Goal: Information Seeking & Learning: Find specific fact

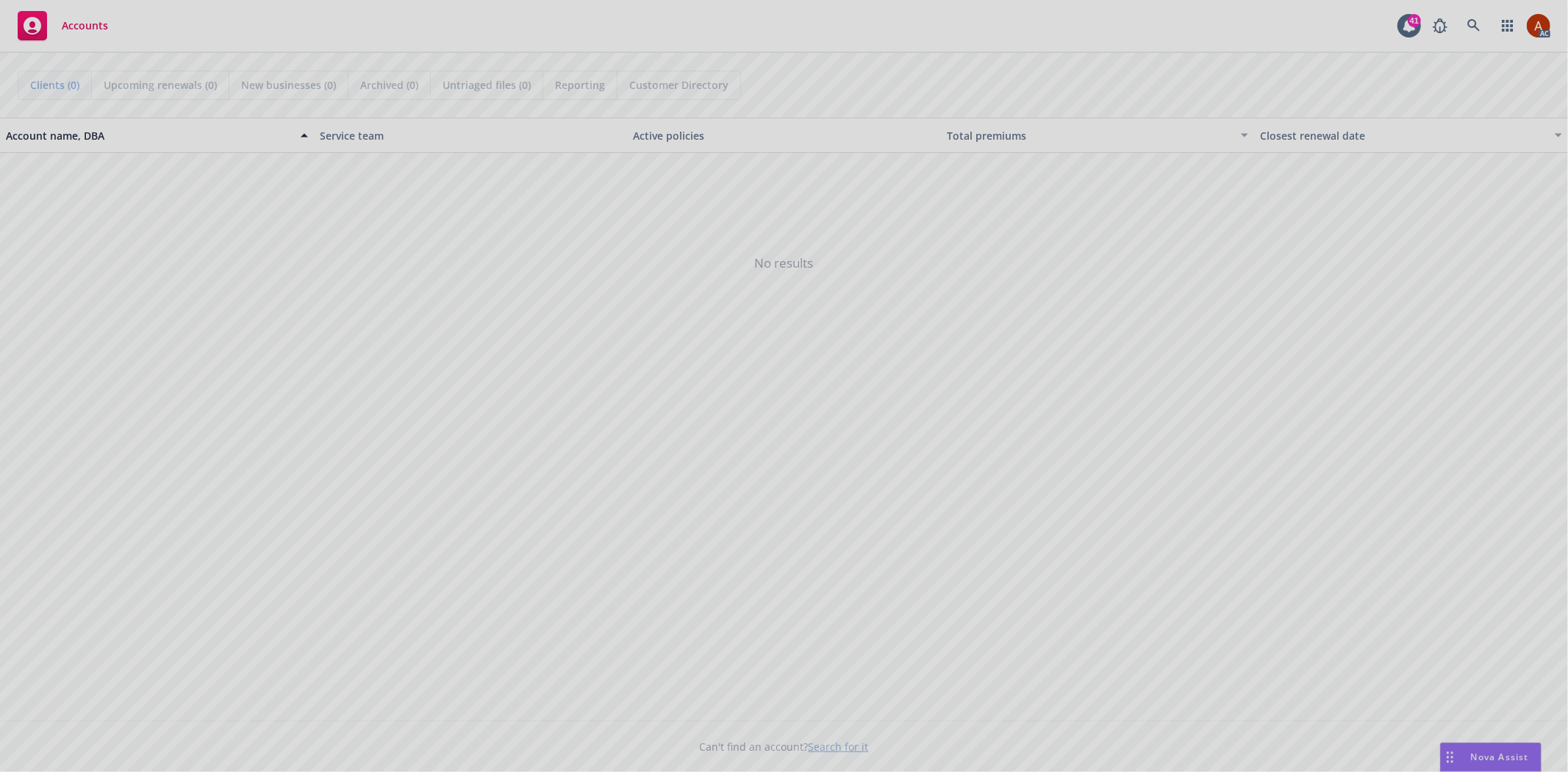
click at [1460, 30] on div at bounding box center [784, 386] width 1568 height 772
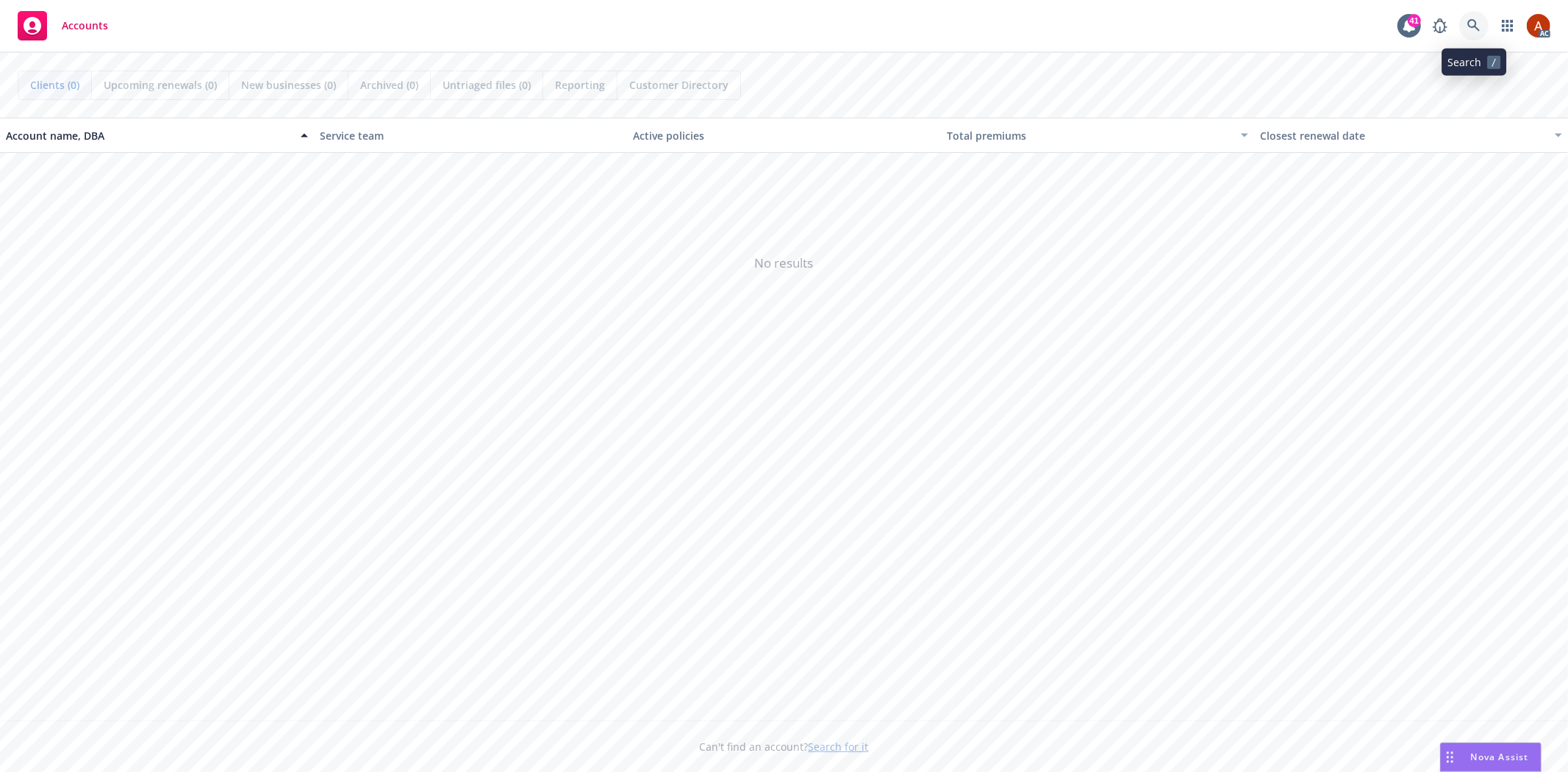
click at [1473, 22] on icon at bounding box center [1473, 25] width 13 height 13
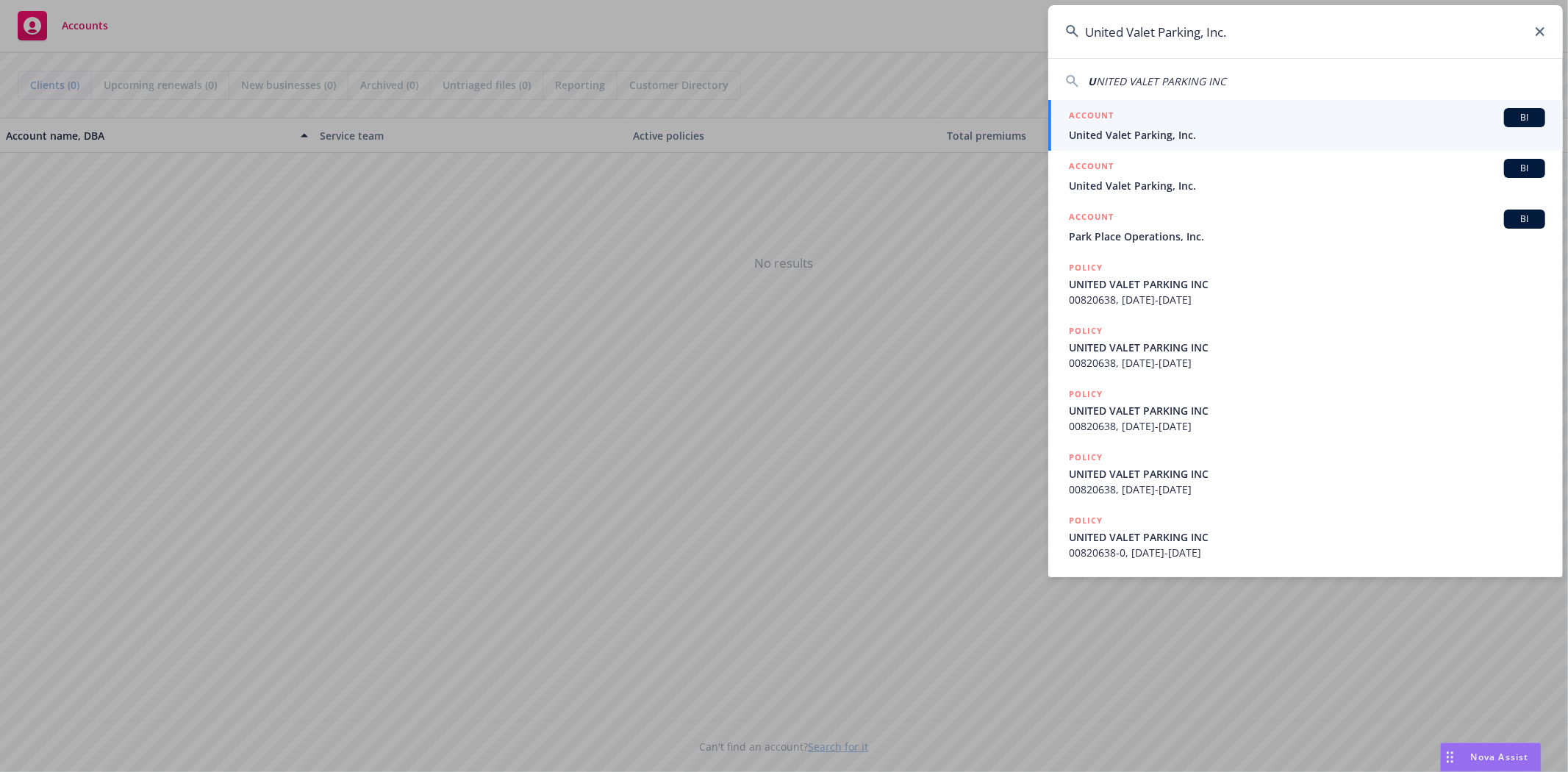
type input "United Valet Parking, Inc."
click at [1098, 113] on h5 "ACCOUNT" at bounding box center [1091, 116] width 45 height 17
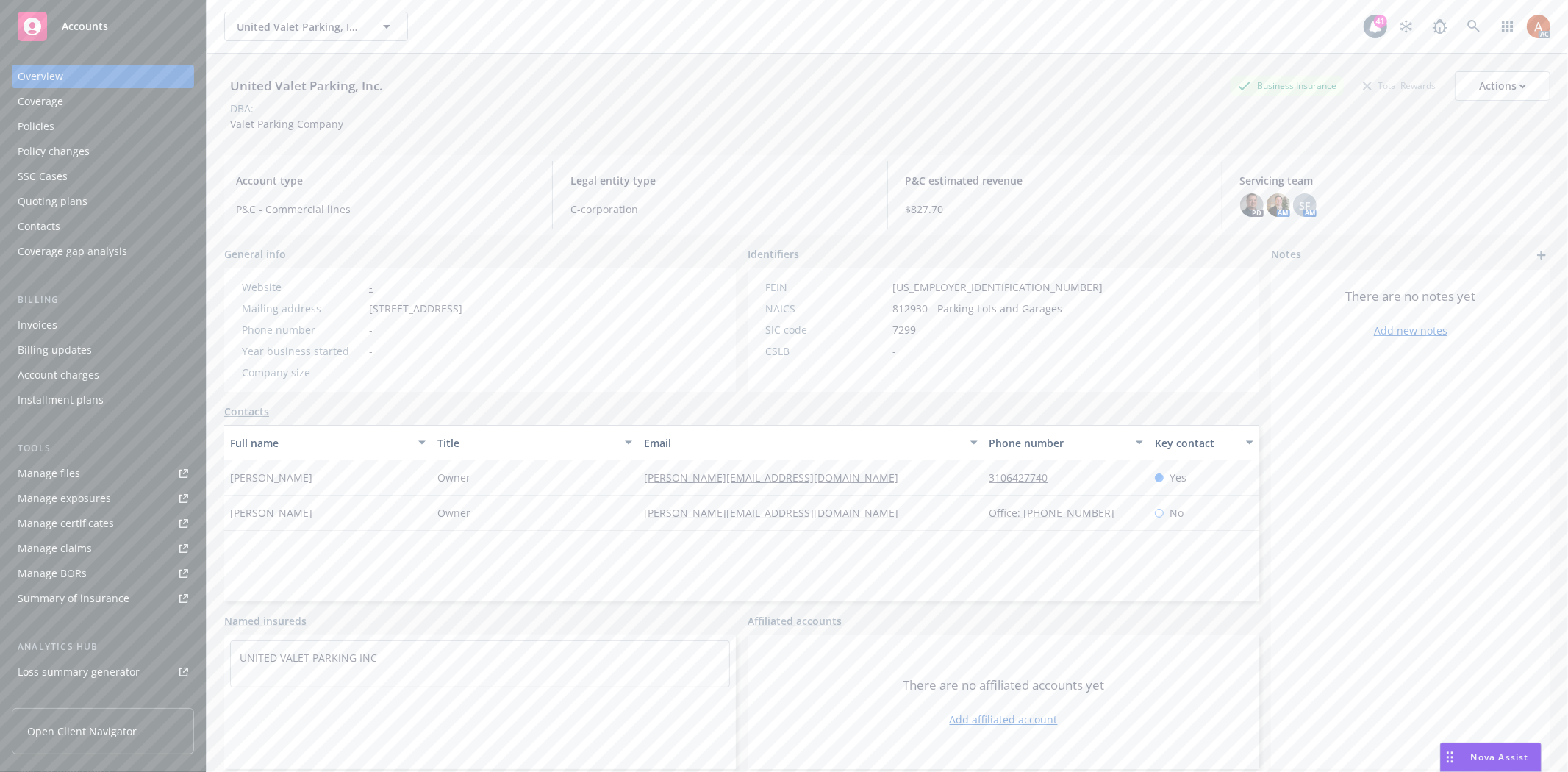
click at [41, 122] on div "Policies" at bounding box center [36, 126] width 36 height 23
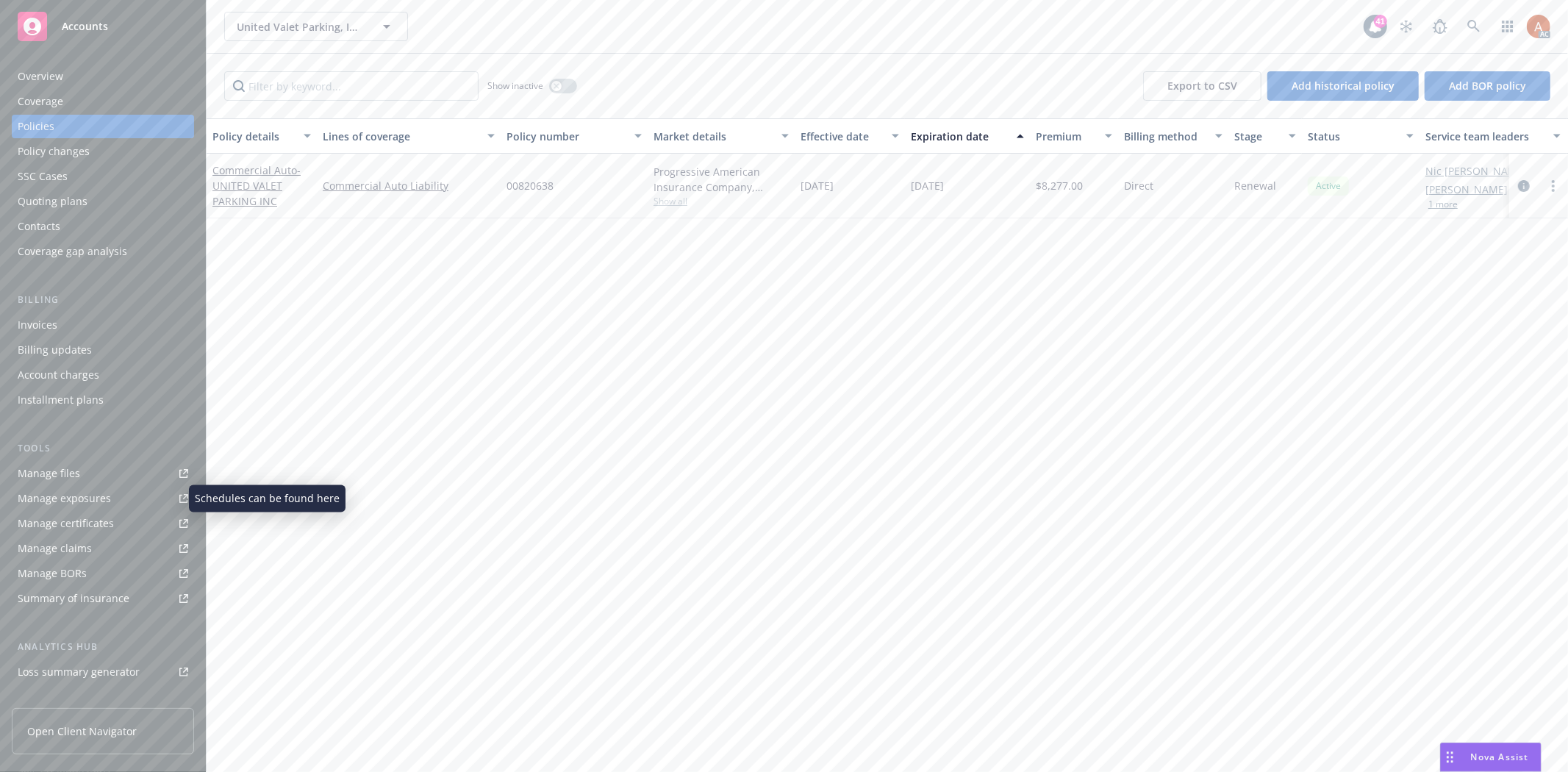
click at [94, 500] on div "Manage exposures" at bounding box center [64, 498] width 94 height 23
drag, startPoint x: 936, startPoint y: 184, endPoint x: 968, endPoint y: 182, distance: 32.1
click at [968, 182] on div "[DATE]" at bounding box center [967, 186] width 125 height 64
click at [78, 201] on div "Quoting plans" at bounding box center [52, 201] width 69 height 23
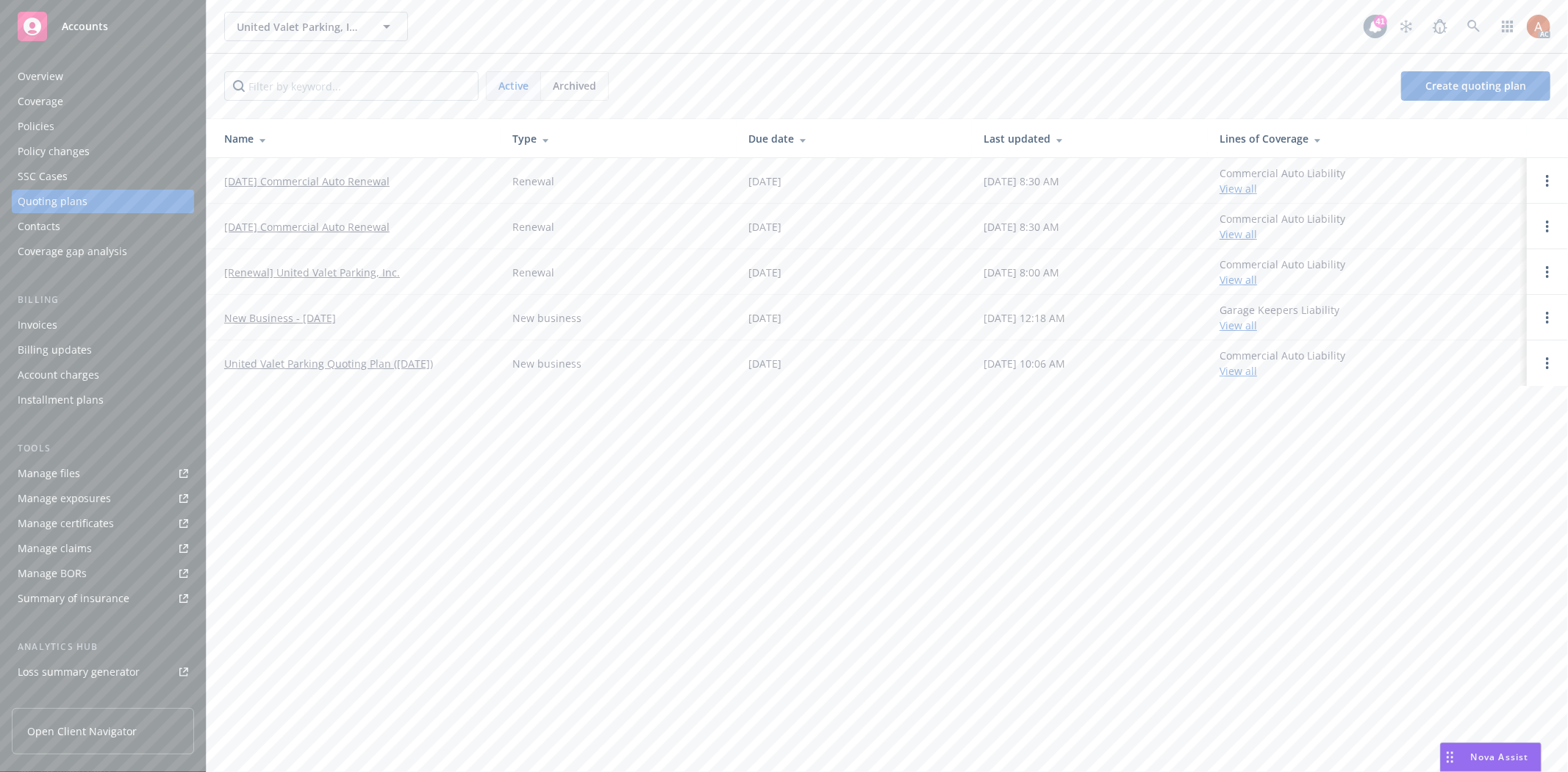
click at [258, 175] on link "09/28/24 Commercial Auto Renewal" at bounding box center [306, 181] width 165 height 16
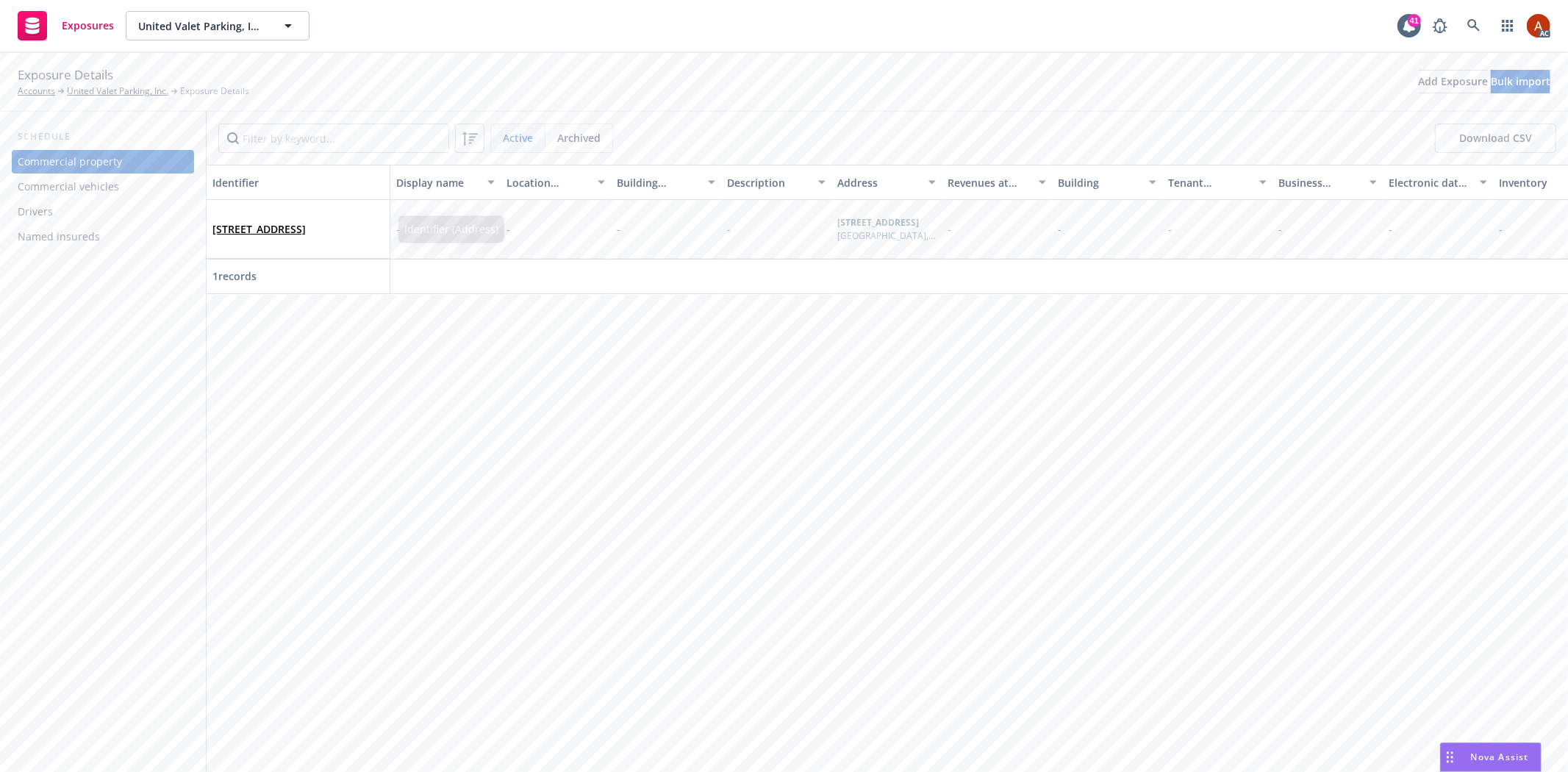
click at [56, 181] on div "Commercial vehicles" at bounding box center [68, 186] width 102 height 23
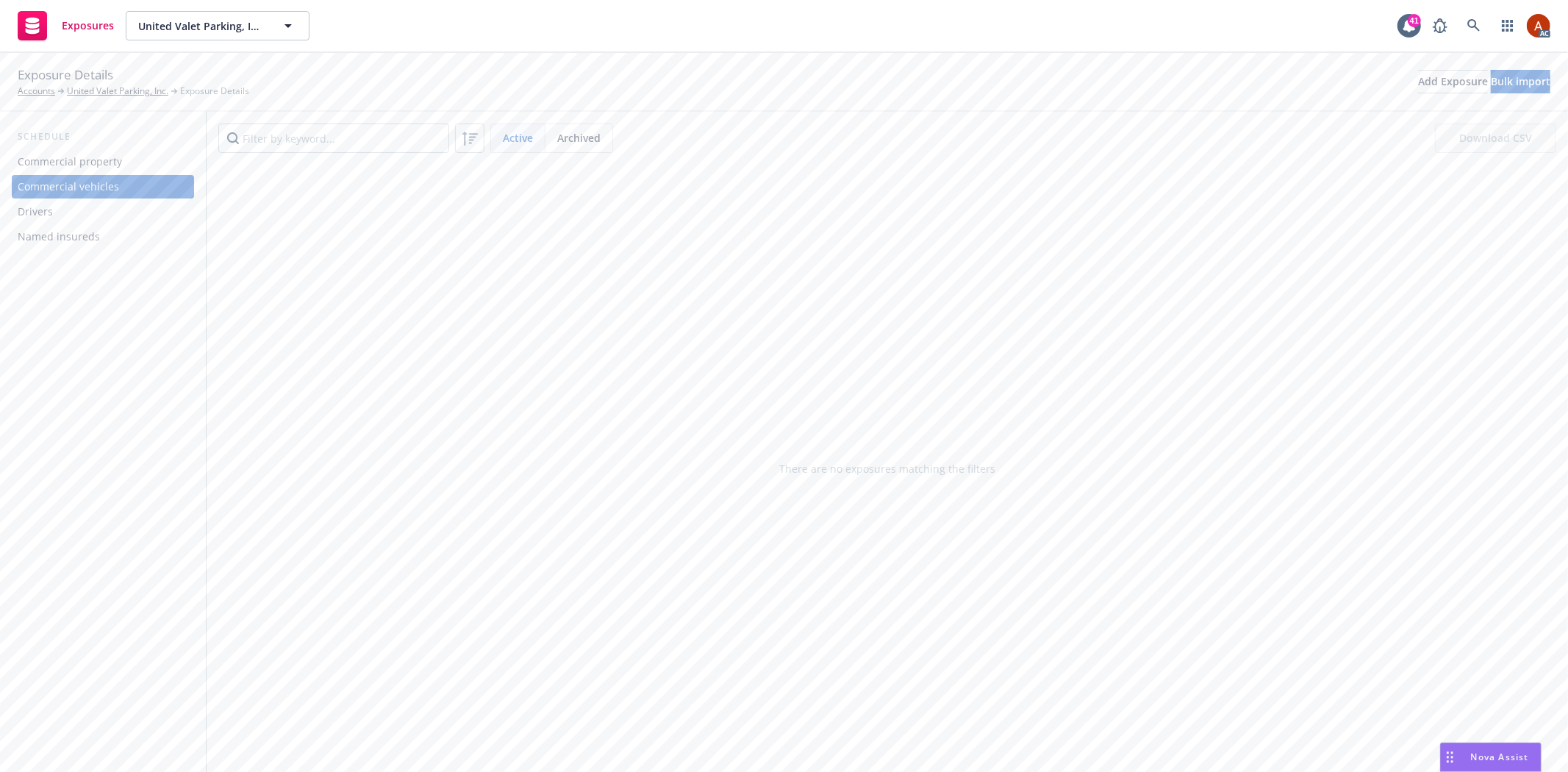
click at [43, 214] on div "Drivers" at bounding box center [35, 211] width 36 height 23
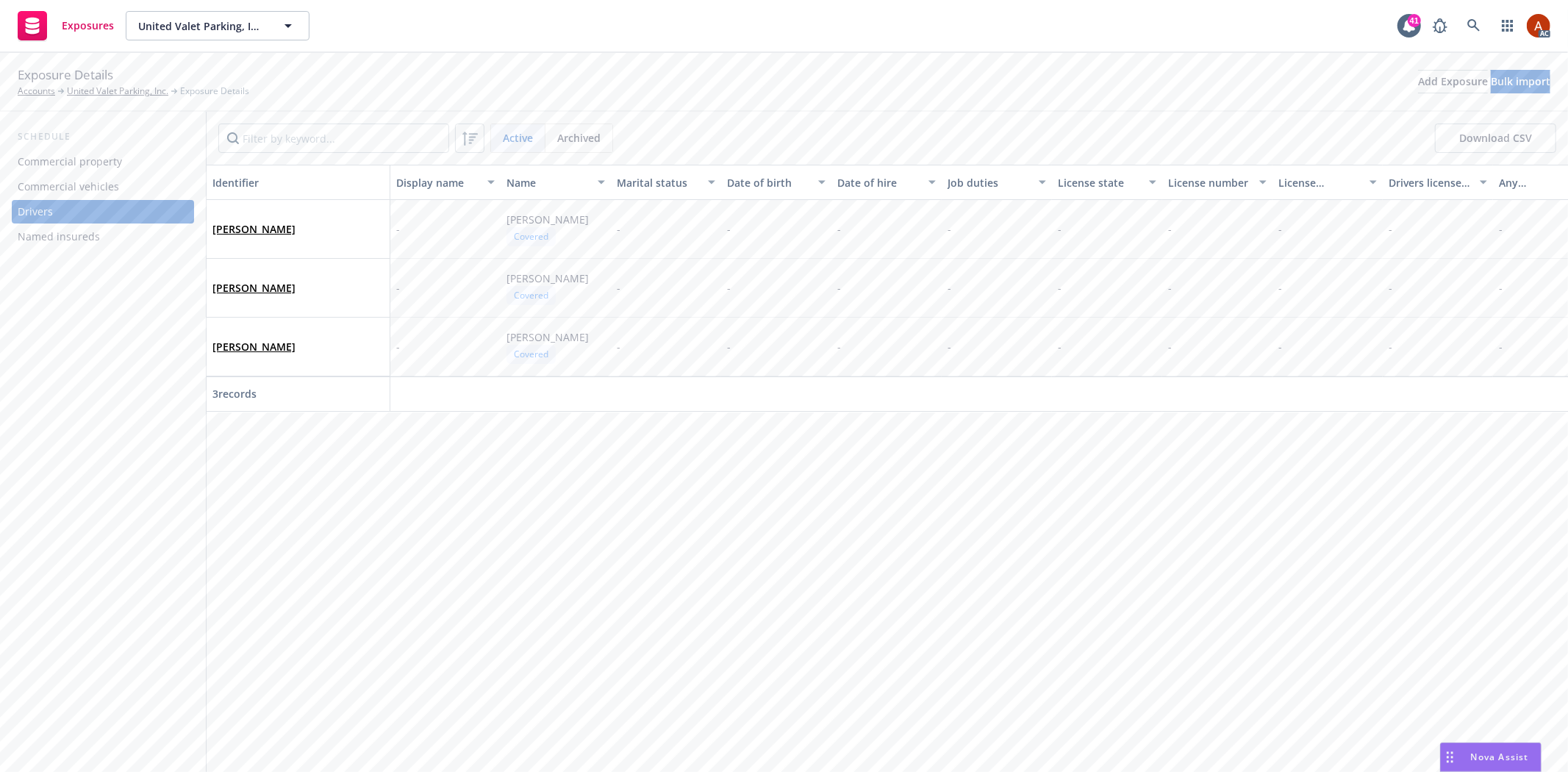
click at [93, 186] on div "Commercial vehicles" at bounding box center [68, 186] width 102 height 23
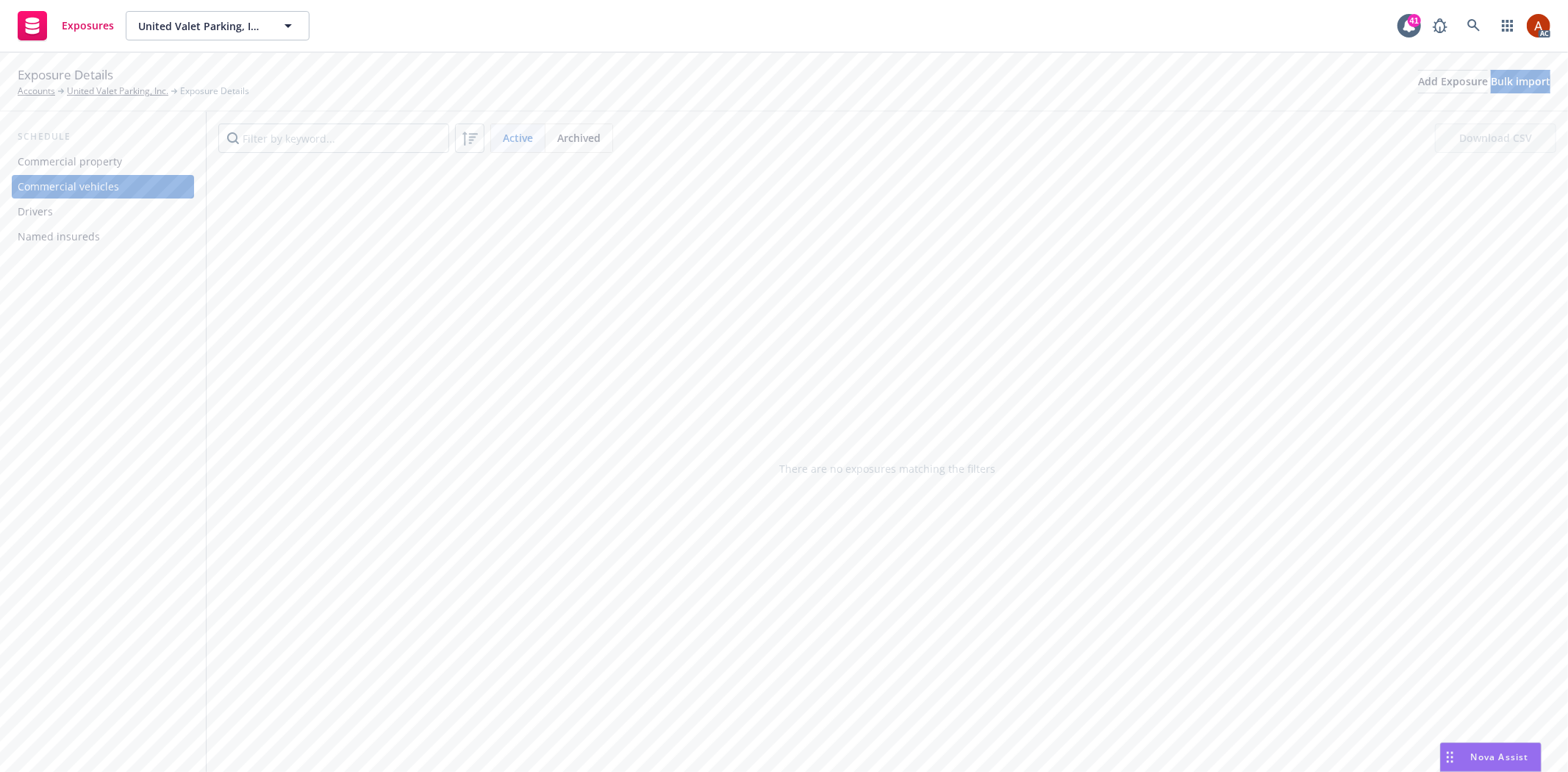
click at [51, 214] on div "Drivers" at bounding box center [35, 211] width 36 height 23
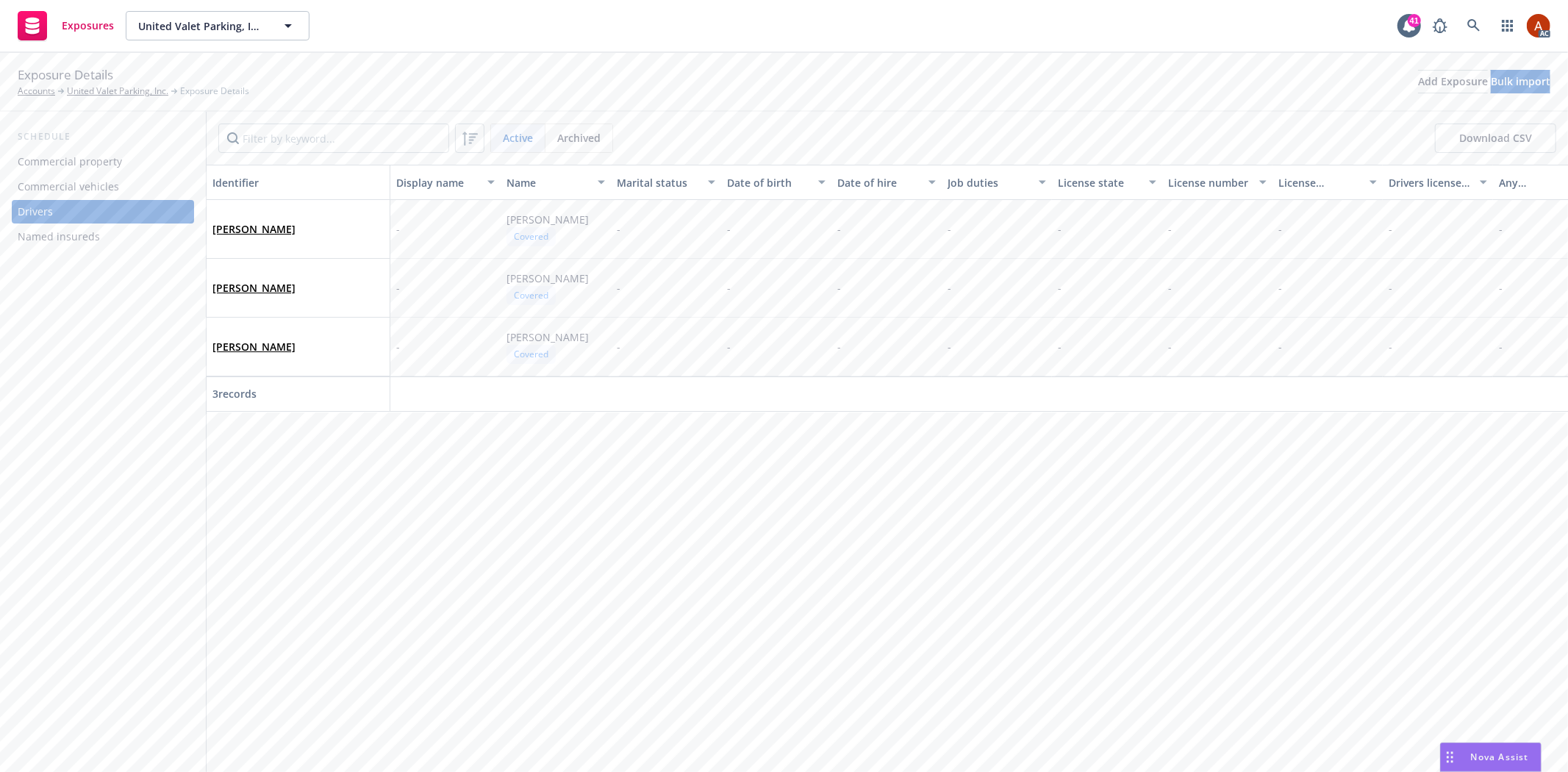
scroll to position [0, 255]
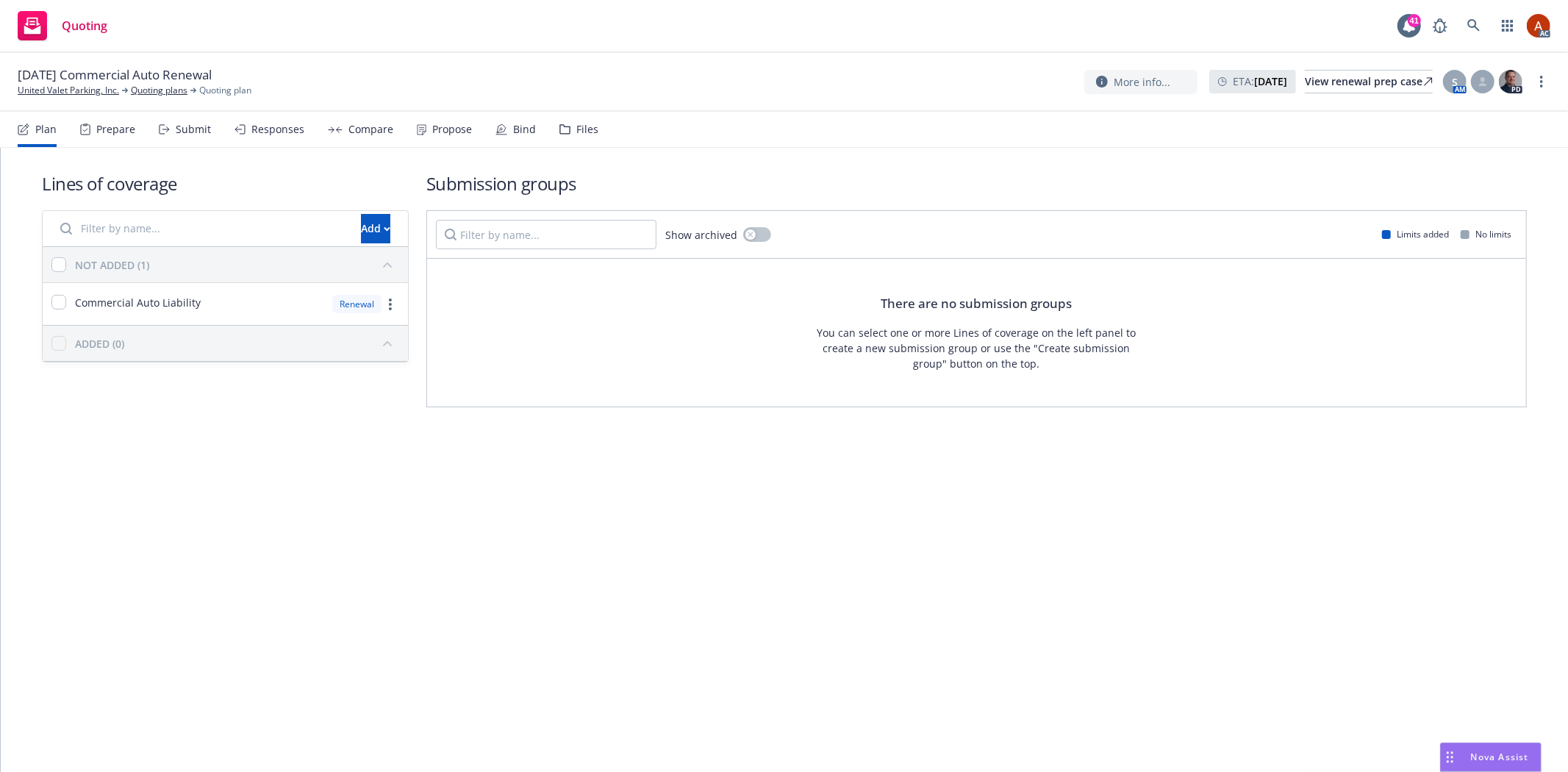
click at [108, 131] on div "Prepare" at bounding box center [115, 129] width 39 height 12
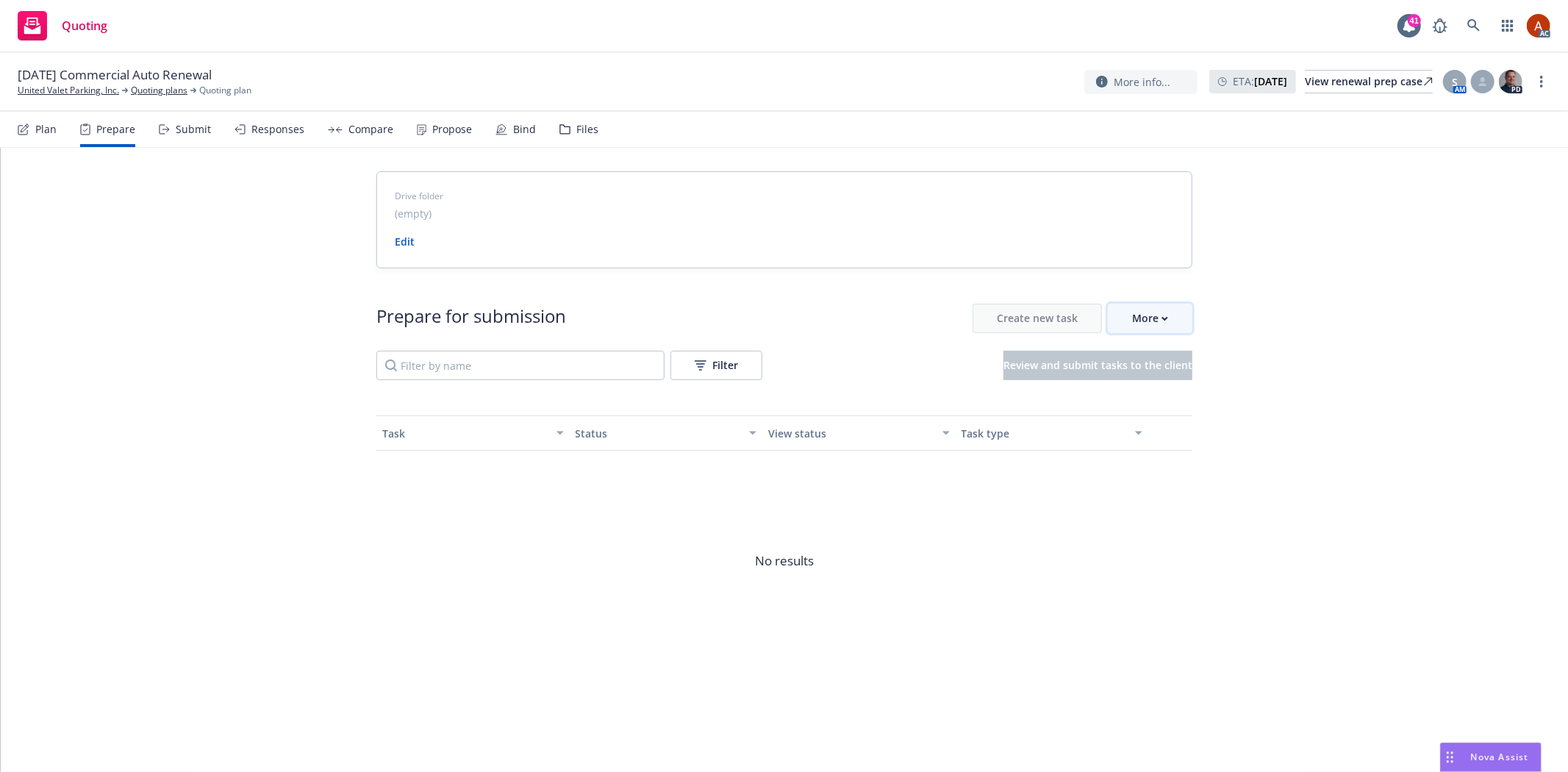
click at [1150, 321] on div "More" at bounding box center [1150, 318] width 36 height 28
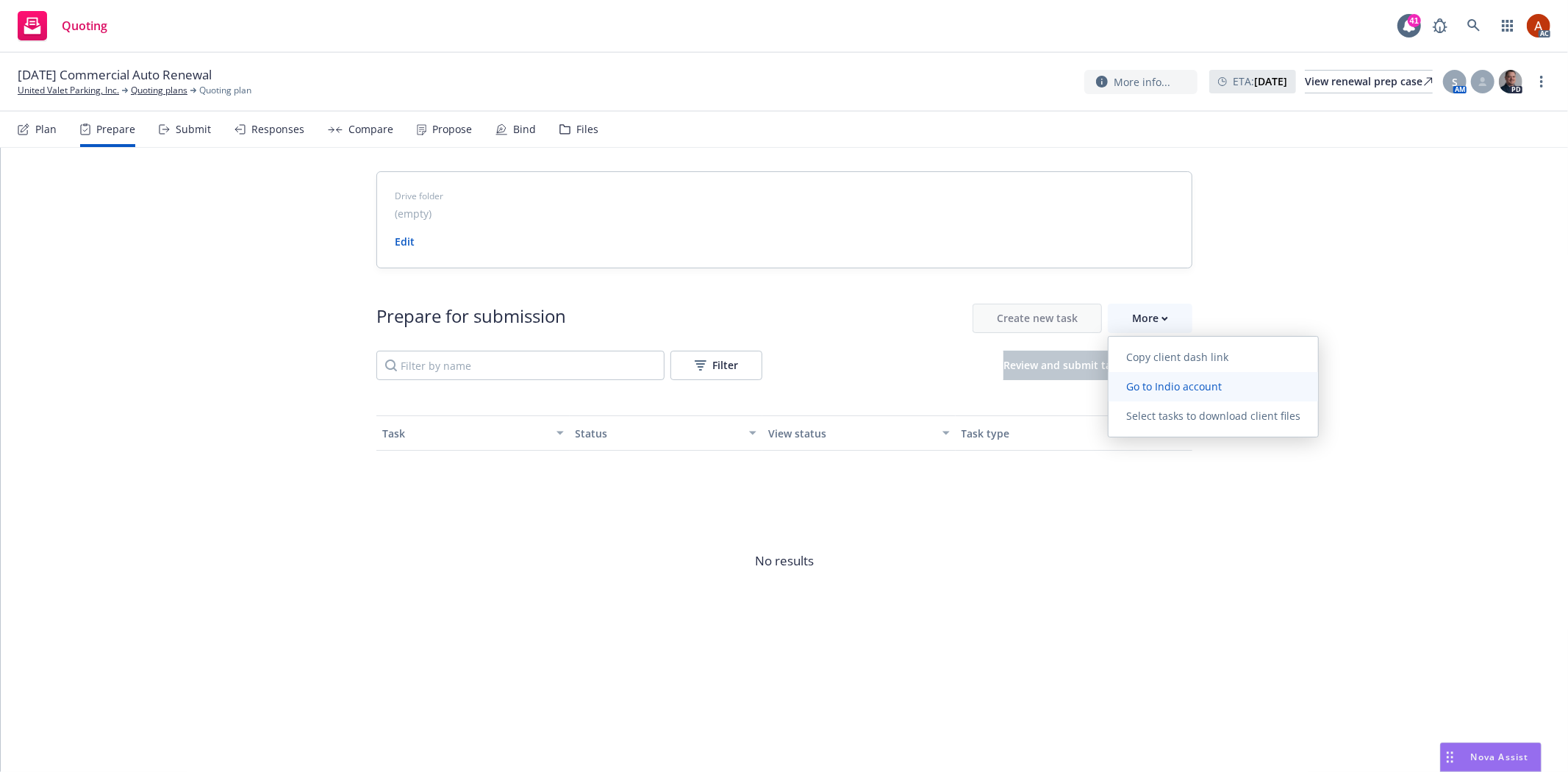
click at [1170, 386] on span "Go to Indio account" at bounding box center [1174, 386] width 131 height 14
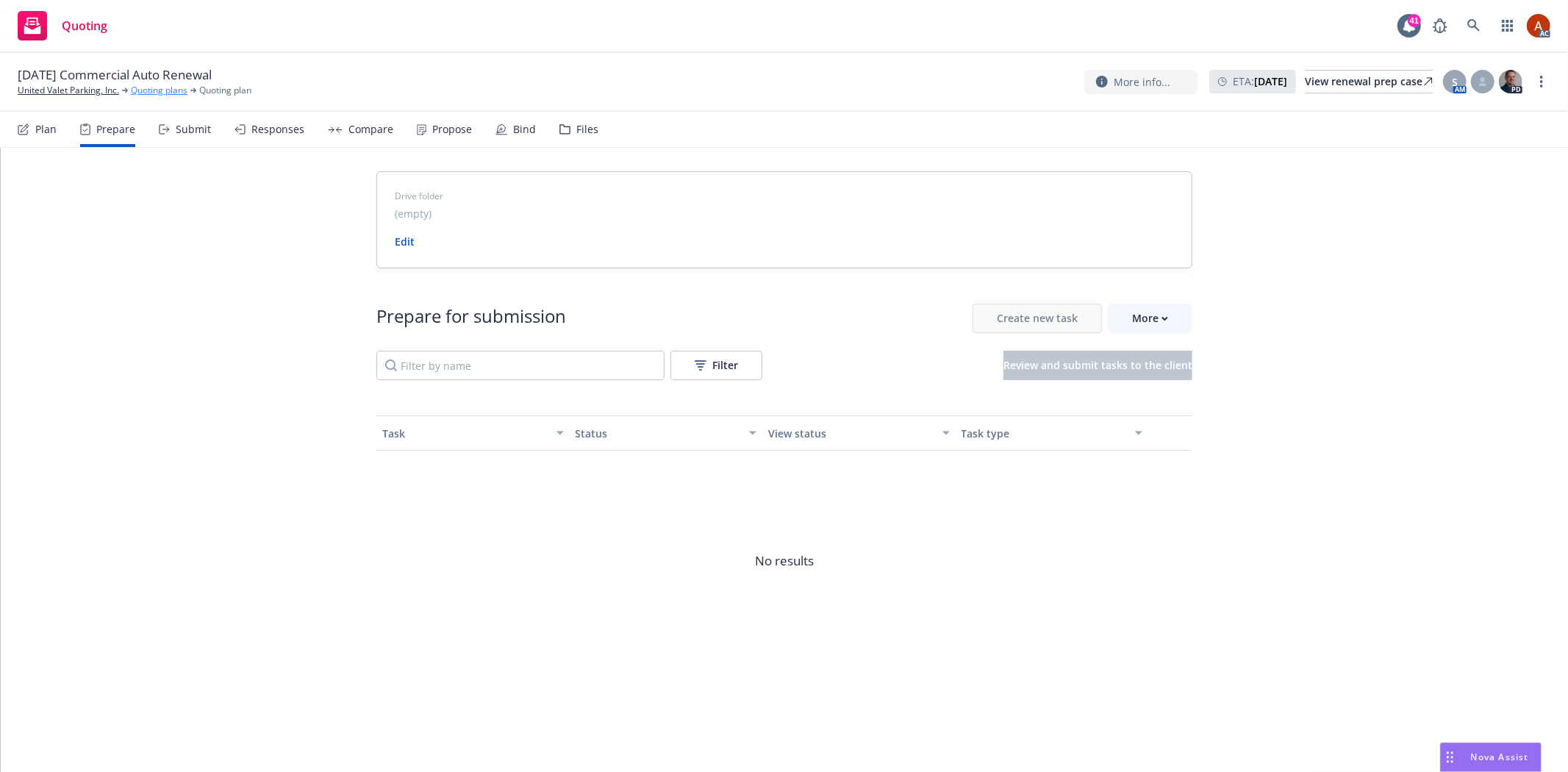
click at [175, 92] on link "Quoting plans" at bounding box center [159, 90] width 56 height 13
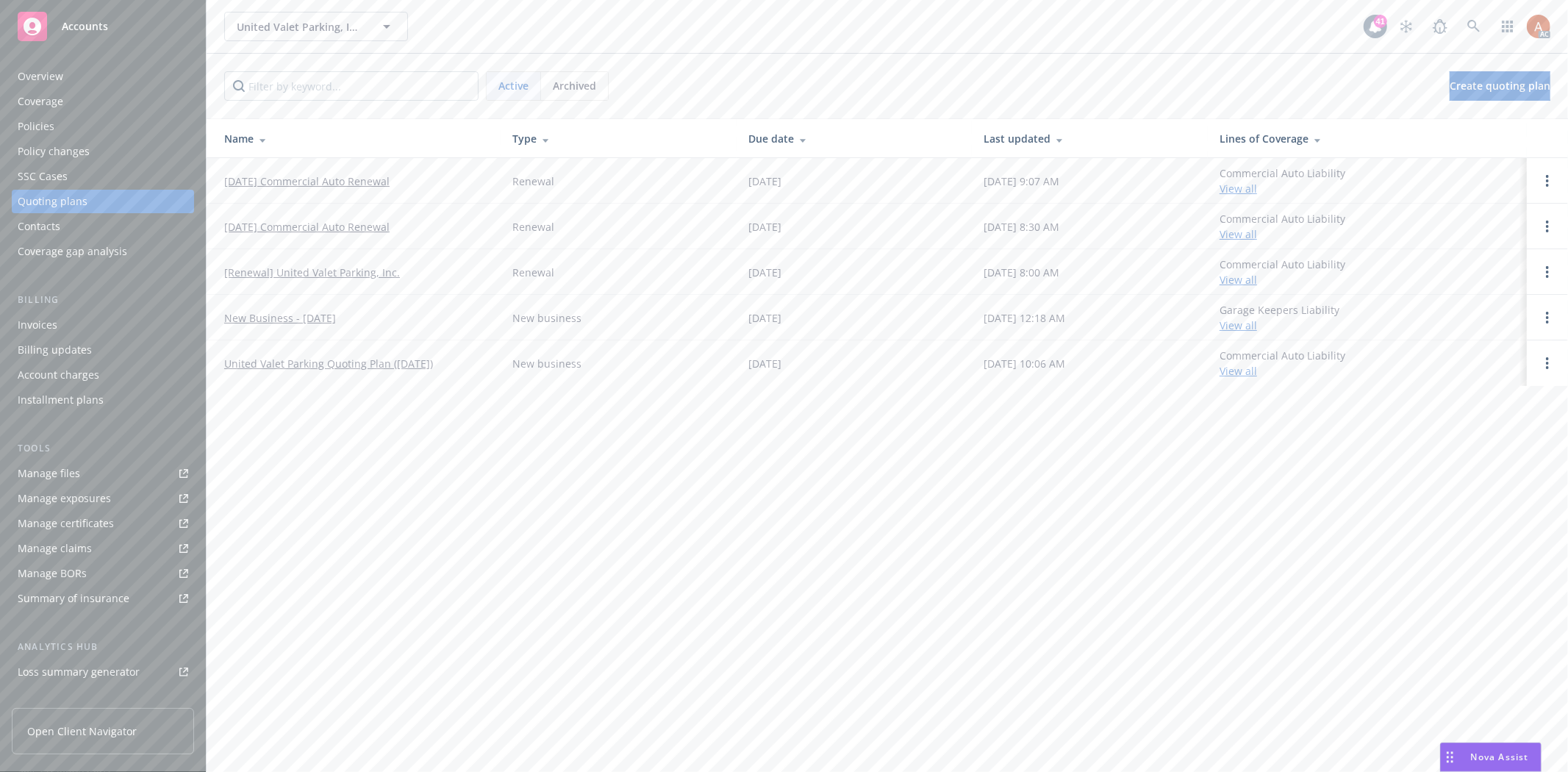
click at [599, 87] on div "Archived" at bounding box center [574, 86] width 67 height 28
drag, startPoint x: 215, startPoint y: 176, endPoint x: 407, endPoint y: 179, distance: 192.0
click at [407, 179] on td "10/15/25 Commercial Auto Renewal" at bounding box center [353, 181] width 294 height 45
copy link "10/15/25 Commercial Auto Renewal"
click at [522, 91] on span "Active" at bounding box center [513, 86] width 30 height 16
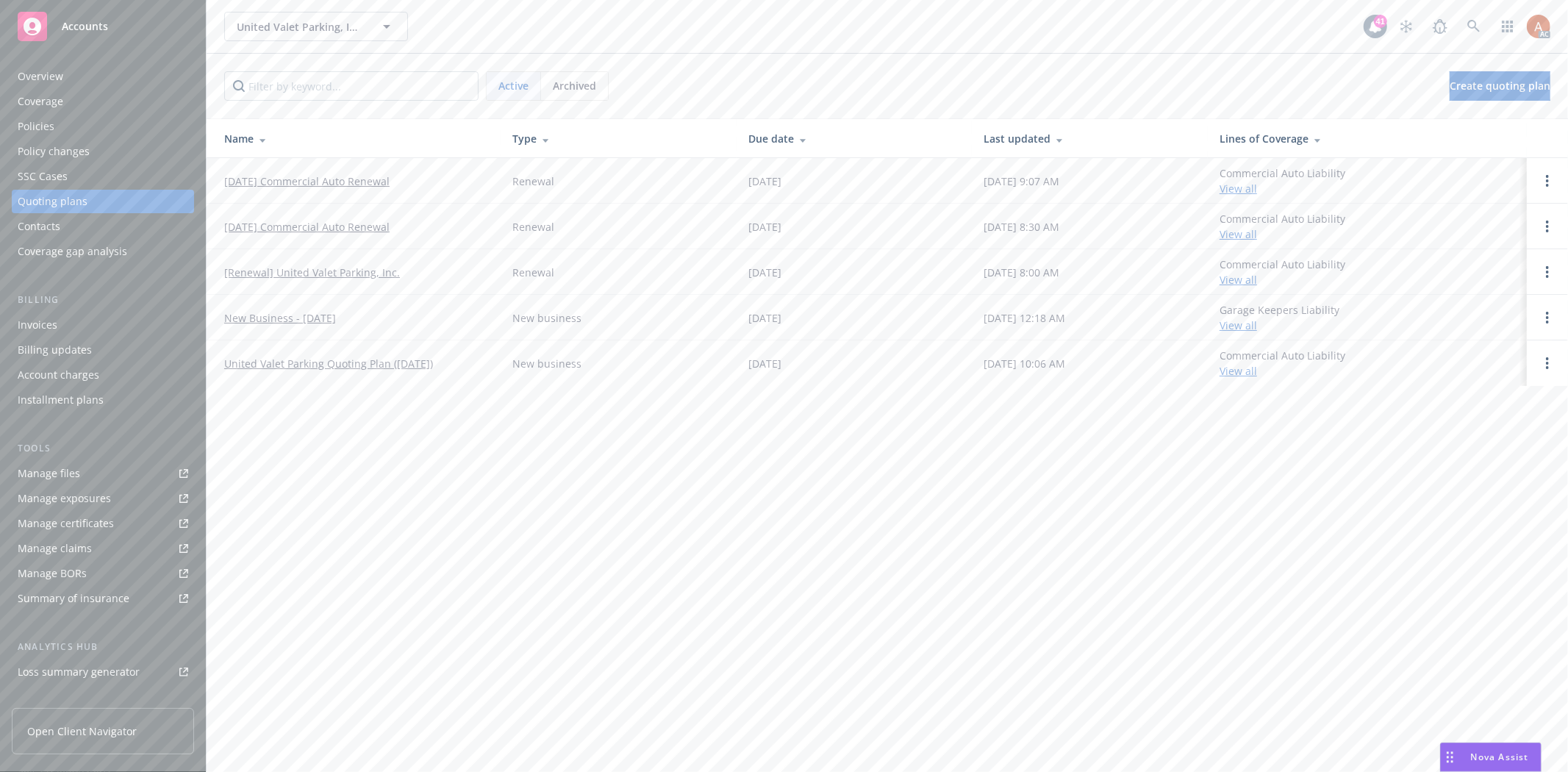
click at [30, 122] on div "Policies" at bounding box center [36, 126] width 36 height 23
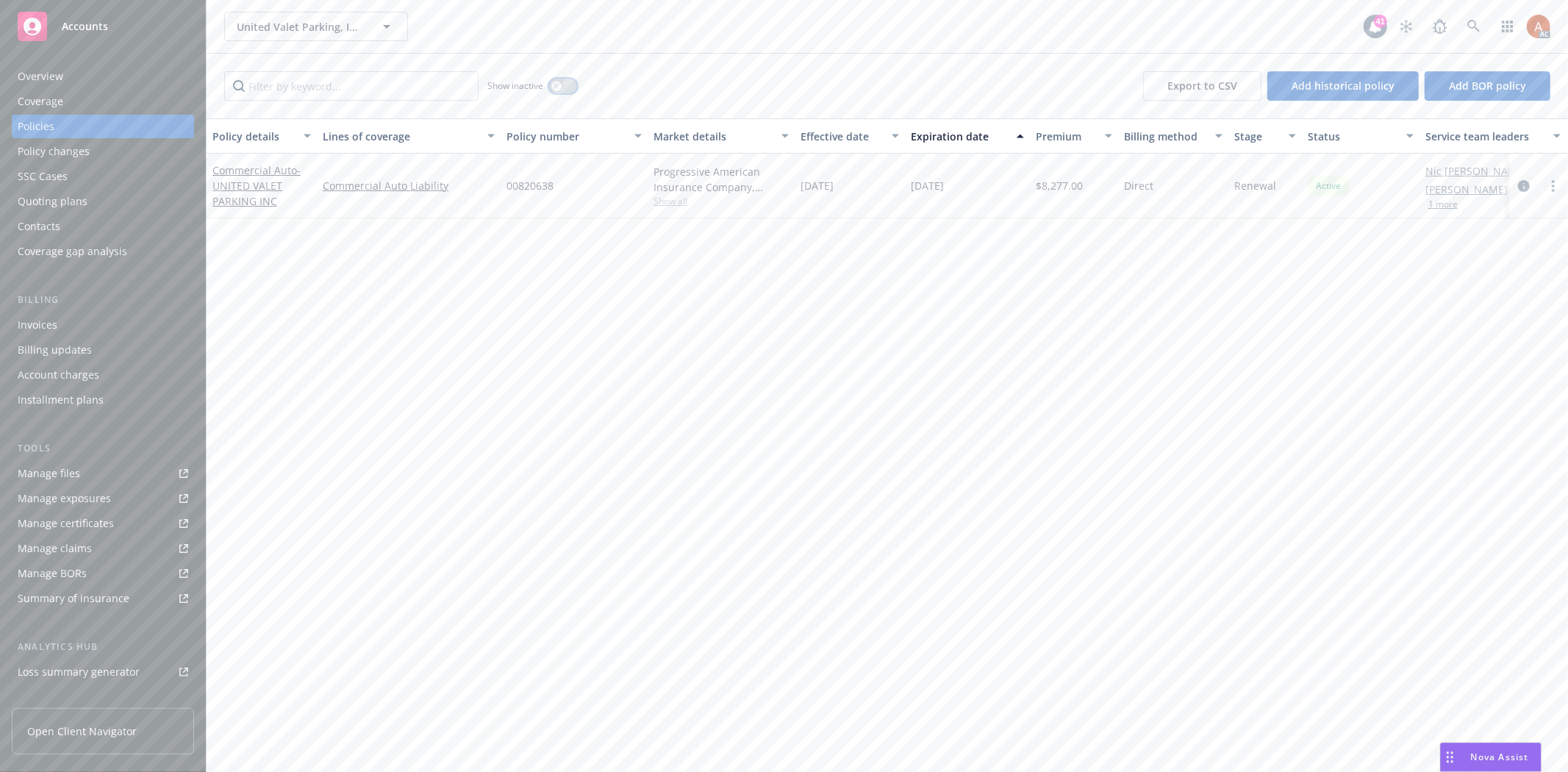
click at [561, 84] on div "button" at bounding box center [557, 86] width 10 height 10
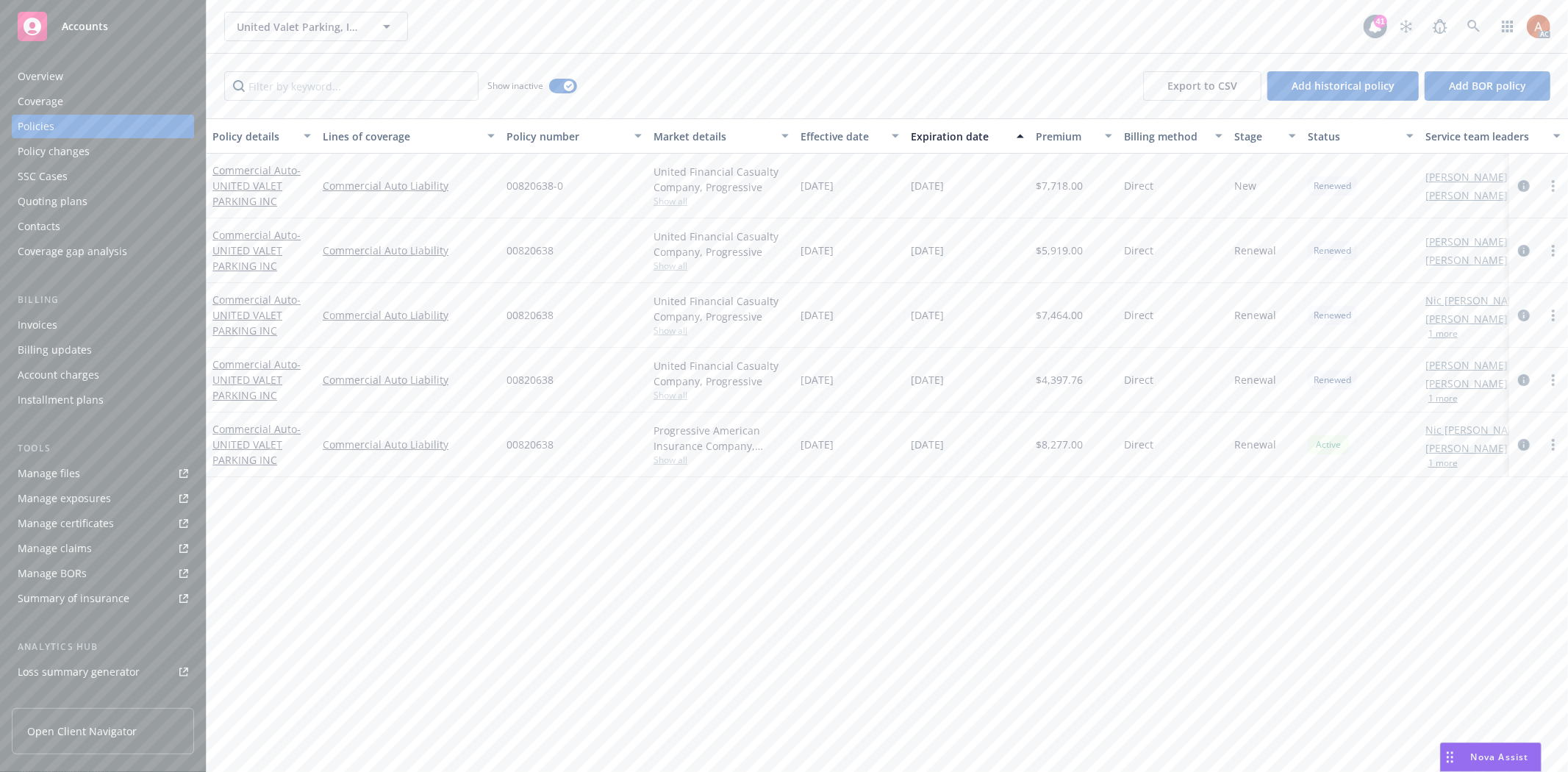
click at [40, 76] on div "Overview" at bounding box center [40, 76] width 45 height 23
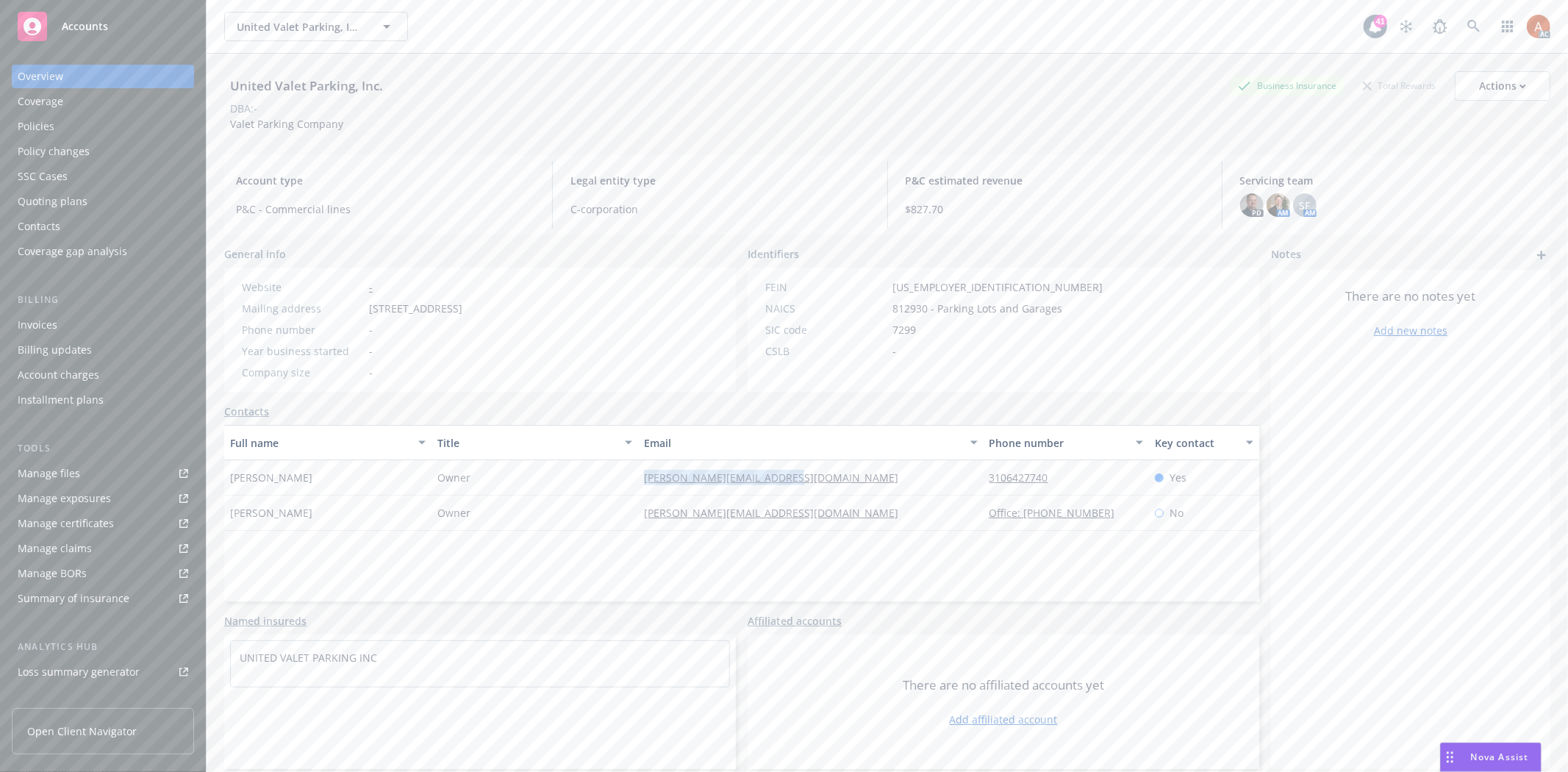
drag, startPoint x: 598, startPoint y: 478, endPoint x: 793, endPoint y: 478, distance: 195.0
click at [793, 478] on div "Kenny Sabat Sabat Owner kenny@unitedparkinginc.com 3106427740 Yes" at bounding box center [741, 478] width 1035 height 36
copy div "[PERSON_NAME][EMAIL_ADDRESS][DOMAIN_NAME]"
click at [950, 480] on div "[PERSON_NAME][EMAIL_ADDRESS][DOMAIN_NAME]" at bounding box center [810, 478] width 345 height 36
drag, startPoint x: 956, startPoint y: 480, endPoint x: 1077, endPoint y: 478, distance: 121.0
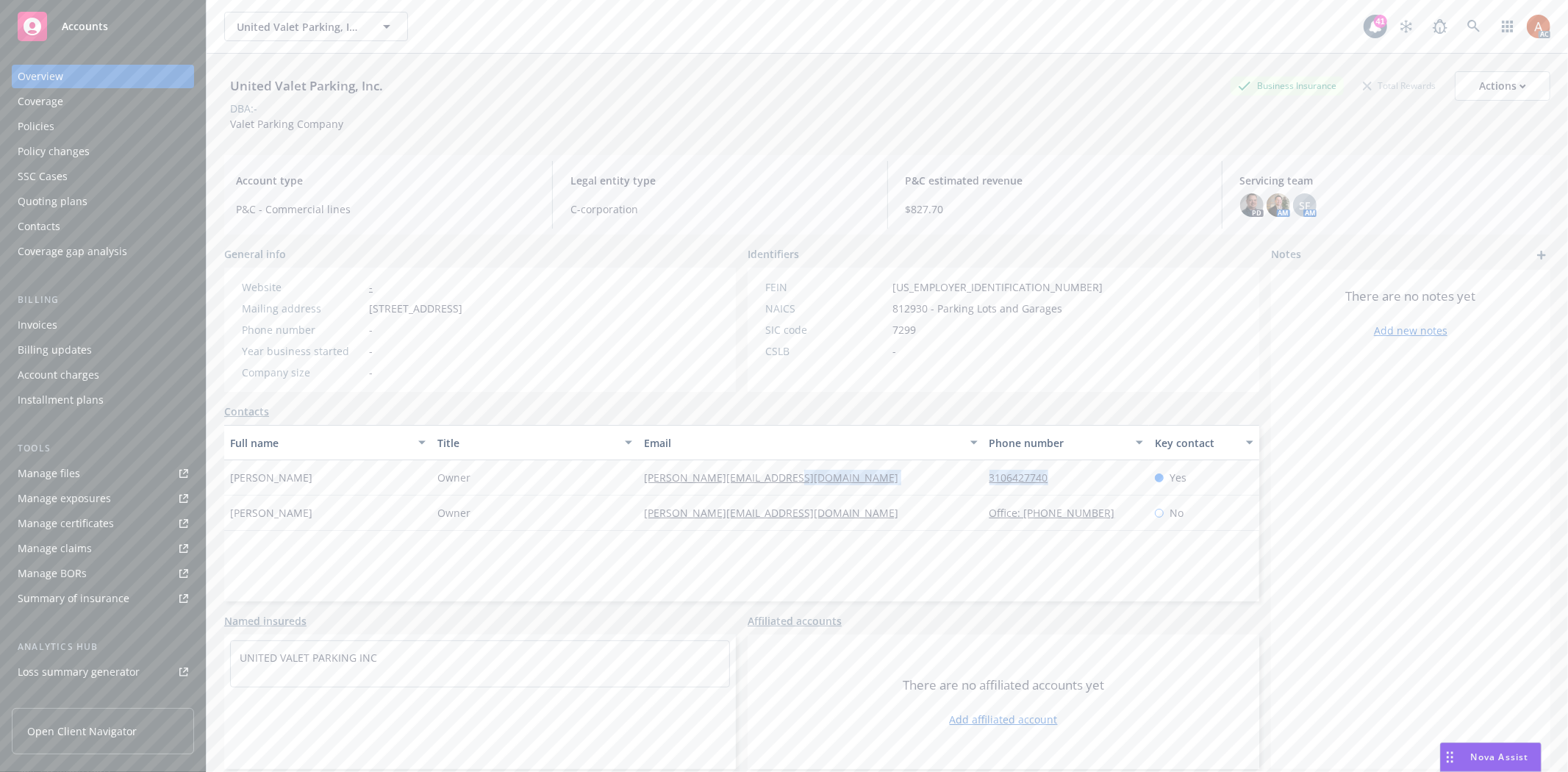
click at [1077, 478] on div "Kenny Sabat Sabat Owner kenny@unitedparkinginc.com 3106427740 Yes" at bounding box center [741, 478] width 1035 height 36
copy div "3106427740"
click at [46, 589] on div "Service team" at bounding box center [49, 584] width 63 height 23
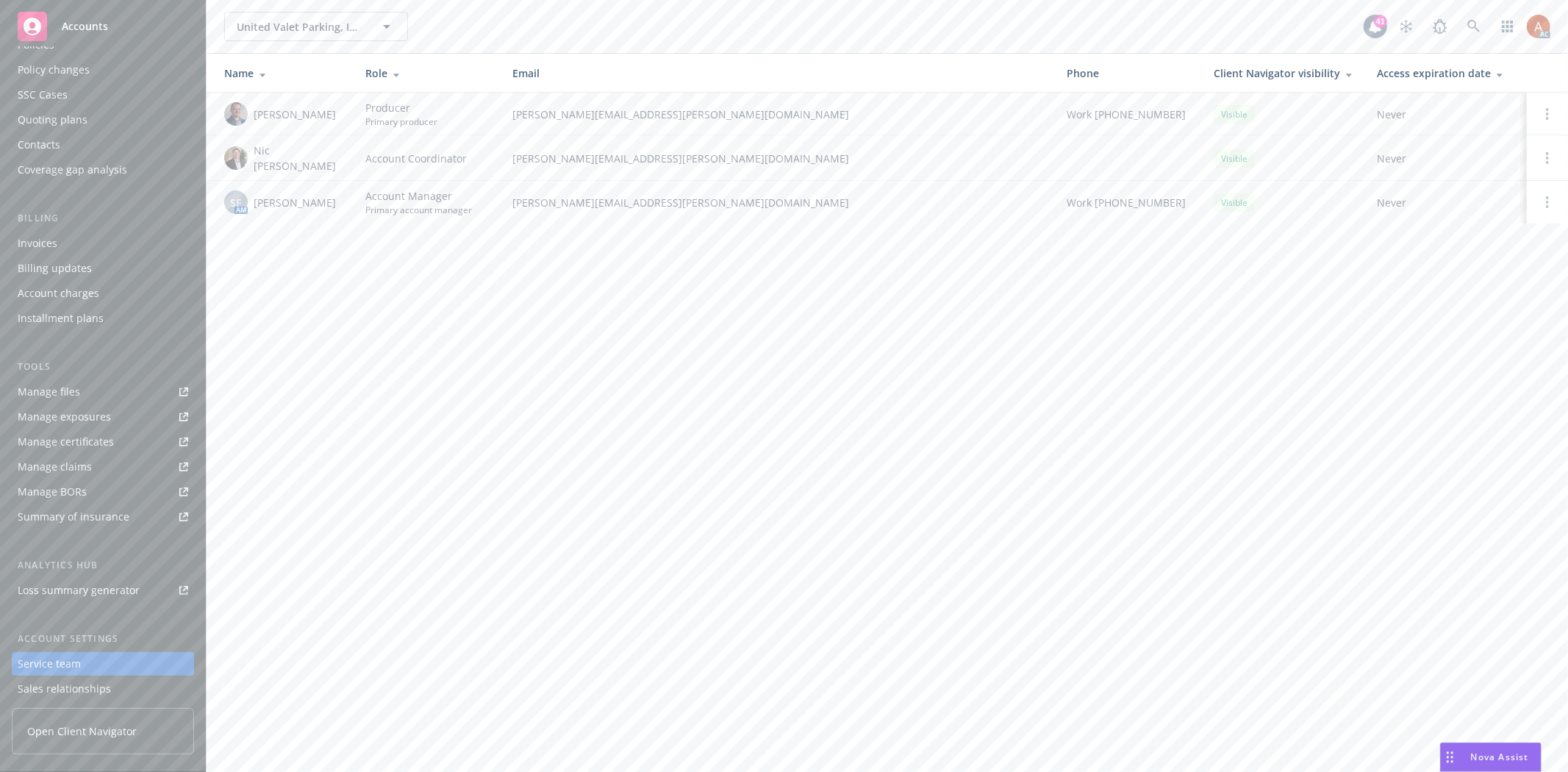
scroll to position [161, 0]
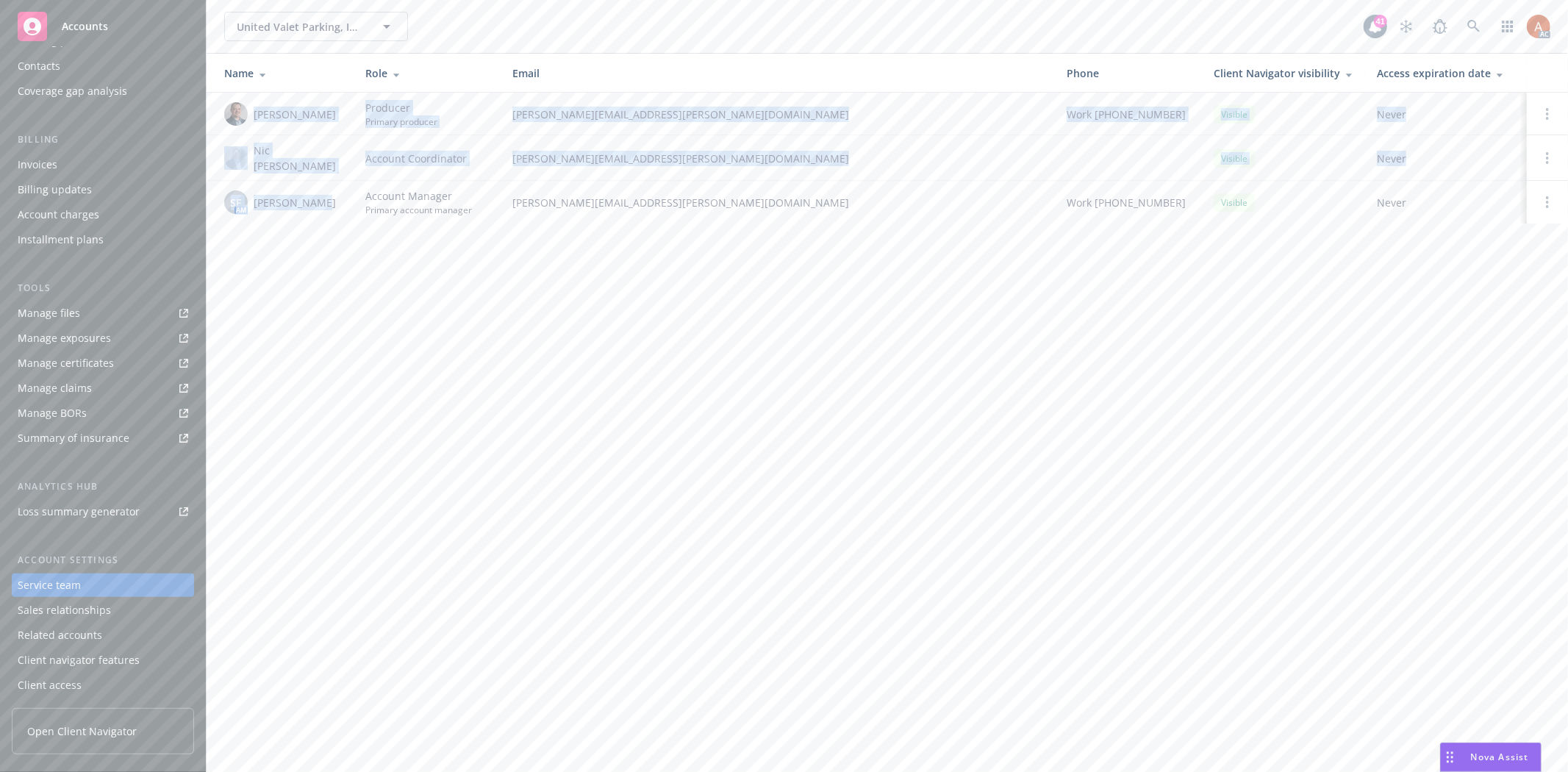
drag, startPoint x: 254, startPoint y: 115, endPoint x: 307, endPoint y: 211, distance: 109.7
click at [307, 191] on tbody "Josh Young Producer Primary producer josh.young@newfront.com Work (925) 783-219…" at bounding box center [887, 158] width 1361 height 131
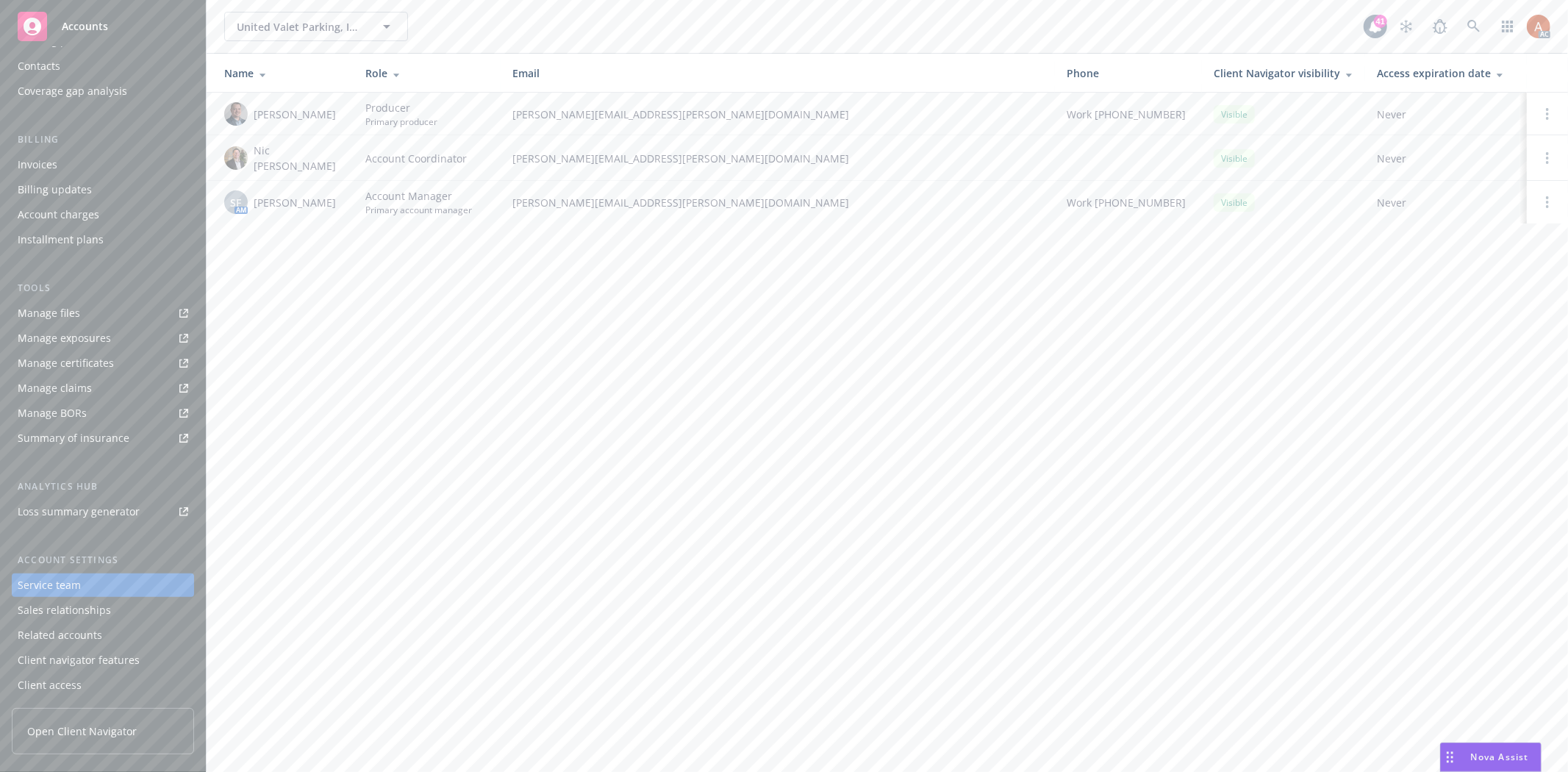
drag, startPoint x: 306, startPoint y: 309, endPoint x: 380, endPoint y: 300, distance: 74.5
click at [305, 309] on div "United Valet Parking, Inc. United Valet Parking, Inc. 41 AC Name Role Email Pho…" at bounding box center [887, 386] width 1361 height 772
click at [64, 199] on div "Quoting plans" at bounding box center [52, 201] width 69 height 23
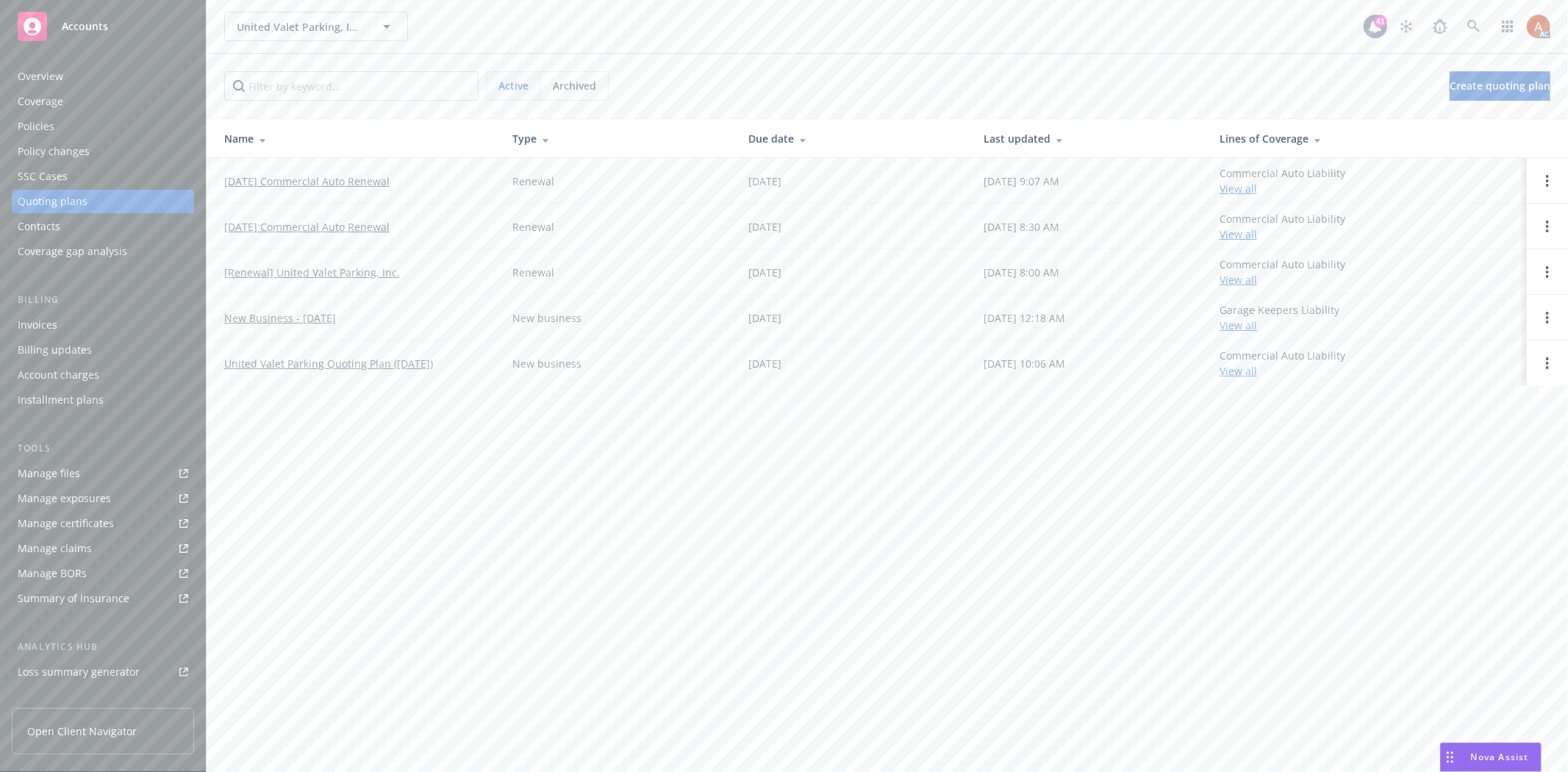
drag, startPoint x: 216, startPoint y: 182, endPoint x: 454, endPoint y: 186, distance: 238.0
click at [454, 186] on td "09/28/24 Commercial Auto Renewal" at bounding box center [353, 181] width 294 height 45
copy link "09/28/24 Commercial Auto Renewal"
click at [568, 81] on span "Archived" at bounding box center [575, 86] width 43 height 16
drag, startPoint x: 218, startPoint y: 175, endPoint x: 267, endPoint y: 182, distance: 49.5
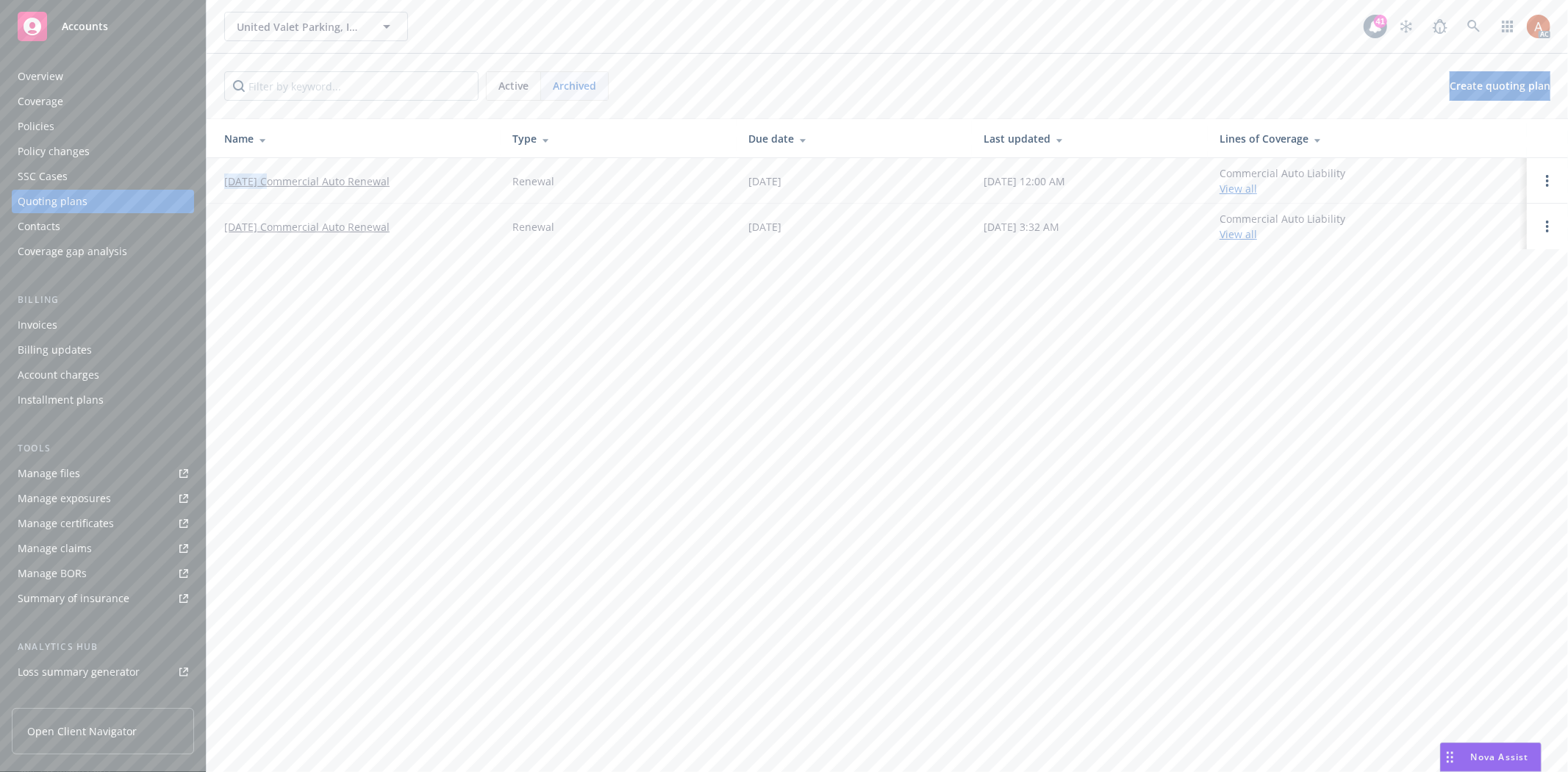
click at [267, 182] on td "10/15/25 Commercial Auto Renewal" at bounding box center [353, 181] width 294 height 45
copy link "10/15/25"
click at [417, 299] on div "United Valet Parking, Inc. United Valet Parking, Inc. 41 AC Active Archived Cre…" at bounding box center [887, 386] width 1361 height 772
drag, startPoint x: 216, startPoint y: 176, endPoint x: 408, endPoint y: 181, distance: 192.1
click at [408, 181] on td "10/15/25 Commercial Auto Renewal" at bounding box center [353, 181] width 294 height 45
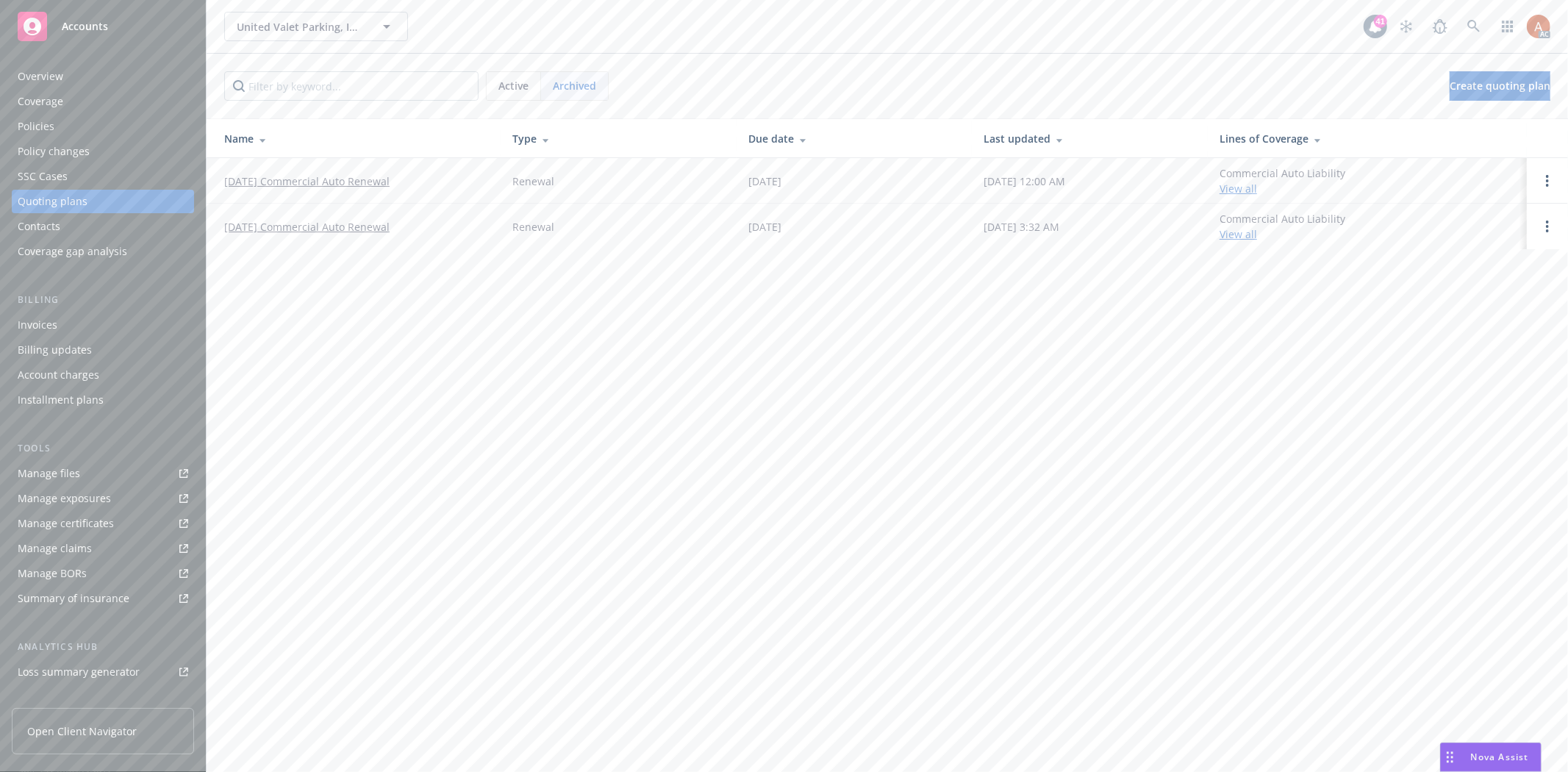
copy link "10/15/25 Commercial Auto Renewal"
click at [385, 319] on div "United Valet Parking, Inc. United Valet Parking, Inc. 41 AC Active Archived Cre…" at bounding box center [887, 386] width 1361 height 772
click at [34, 76] on div "Overview" at bounding box center [40, 76] width 45 height 23
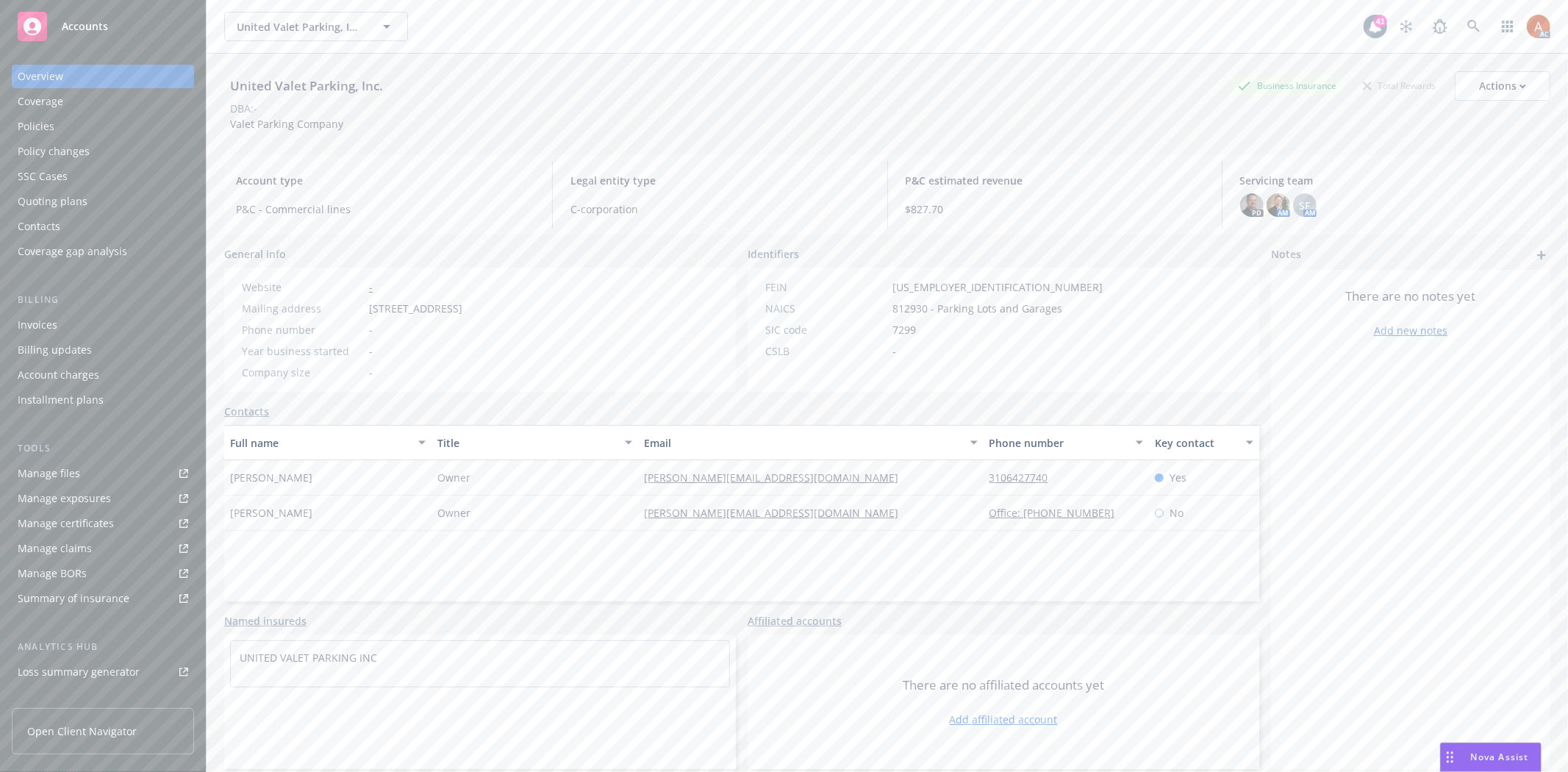
drag, startPoint x: 399, startPoint y: 304, endPoint x: 487, endPoint y: 313, distance: 88.5
click at [468, 313] on div "Mailing address [STREET_ADDRESS]" at bounding box center [352, 308] width 233 height 16
drag, startPoint x: 489, startPoint y: 304, endPoint x: 541, endPoint y: 309, distance: 52.2
click at [462, 309] on span "[STREET_ADDRESS]" at bounding box center [416, 308] width 94 height 16
copy span "[GEOGRAPHIC_DATA]"
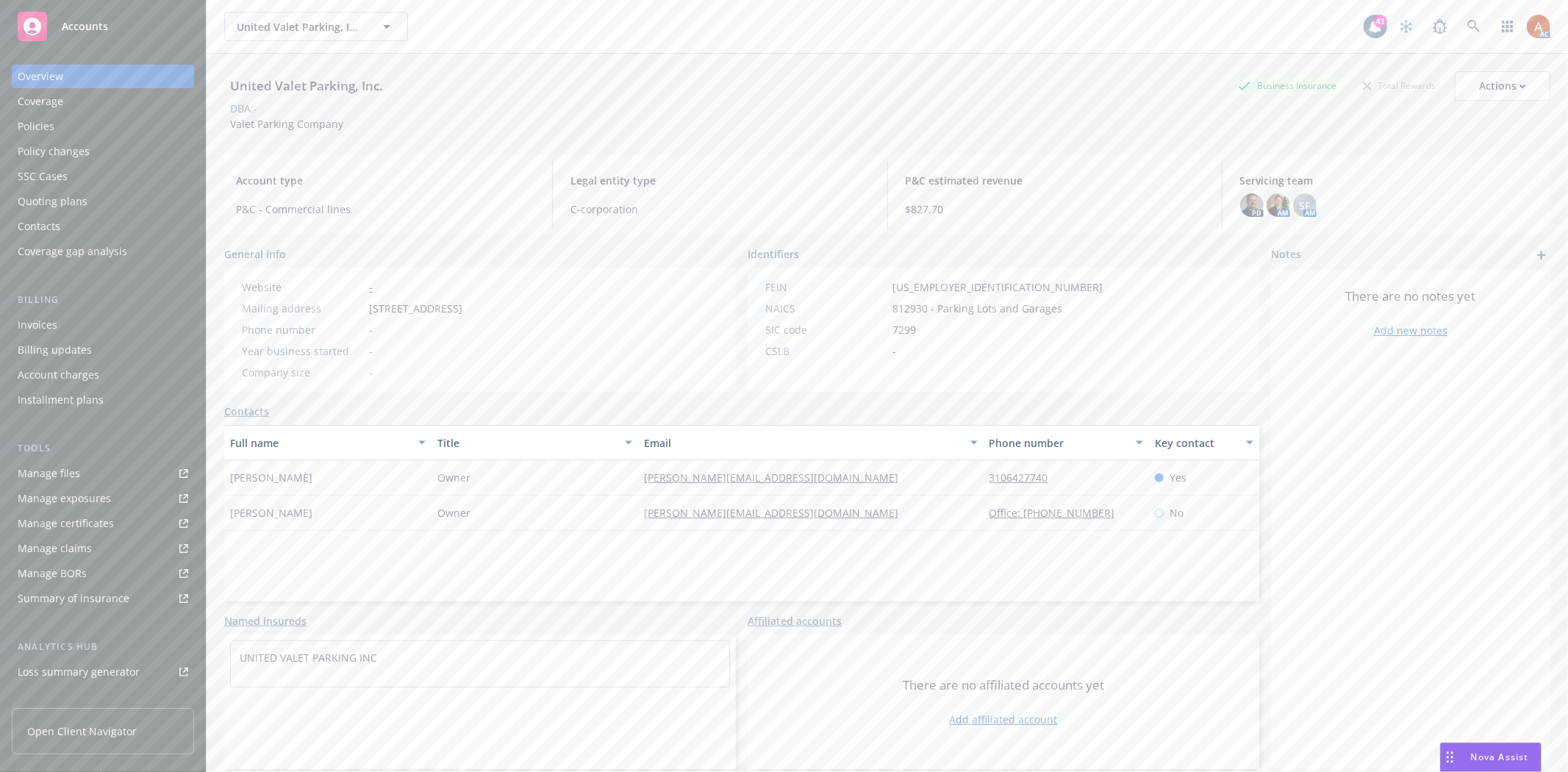
click at [462, 306] on span "[STREET_ADDRESS]" at bounding box center [416, 308] width 94 height 16
copy span "90230"
click at [419, 375] on div "Company size -" at bounding box center [352, 373] width 233 height 16
click at [906, 310] on span "812930 - Parking Lots and Garages" at bounding box center [978, 308] width 170 height 16
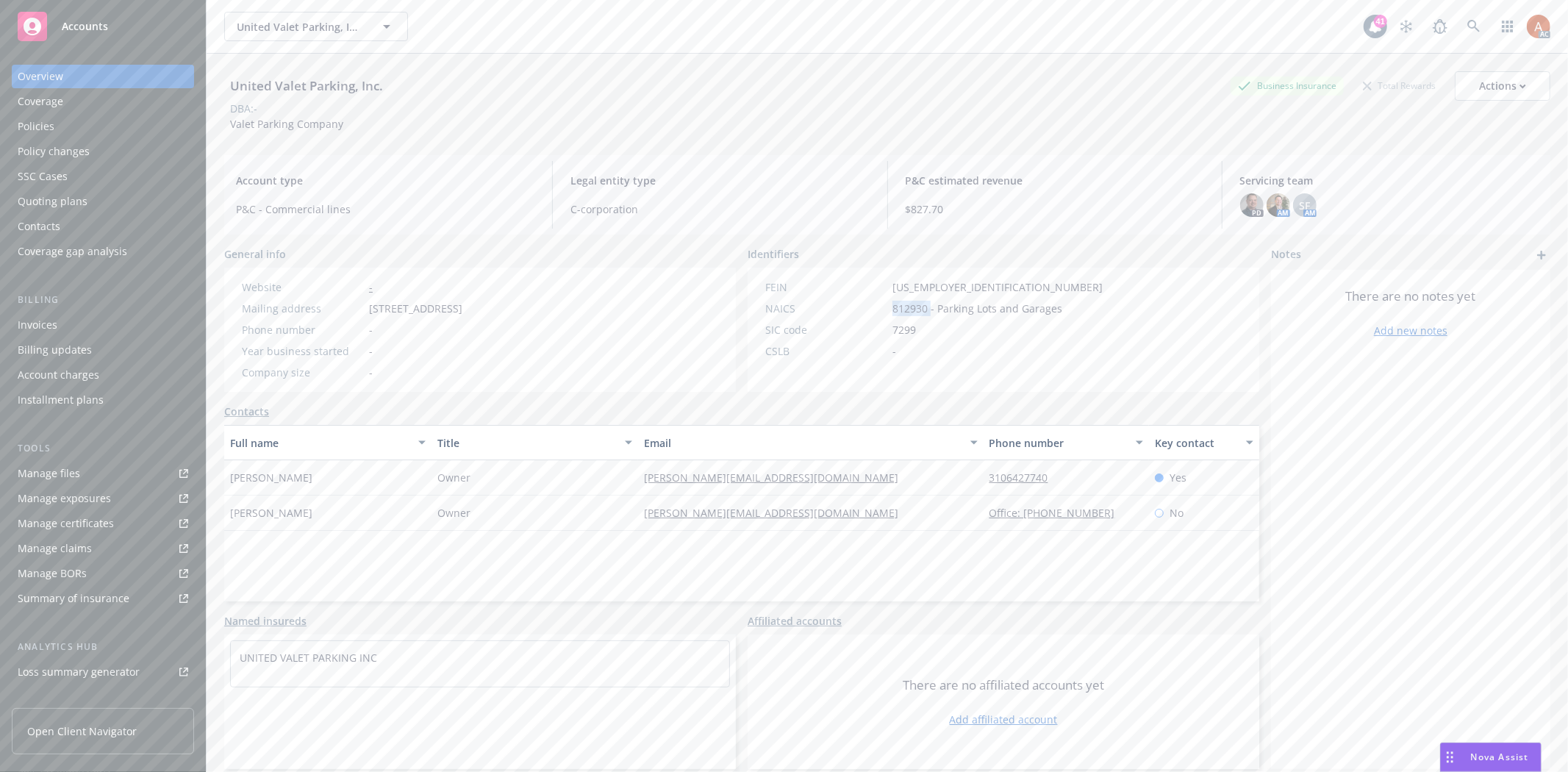
click at [906, 310] on span "812930 - Parking Lots and Garages" at bounding box center [978, 308] width 170 height 16
copy span "812930"
drag, startPoint x: 885, startPoint y: 283, endPoint x: 965, endPoint y: 284, distance: 80.0
click at [965, 284] on div "FEIN 95-4228867" at bounding box center [933, 287] width 349 height 16
copy span "[US_EMPLOYER_IDENTIFICATION_NUMBER]"
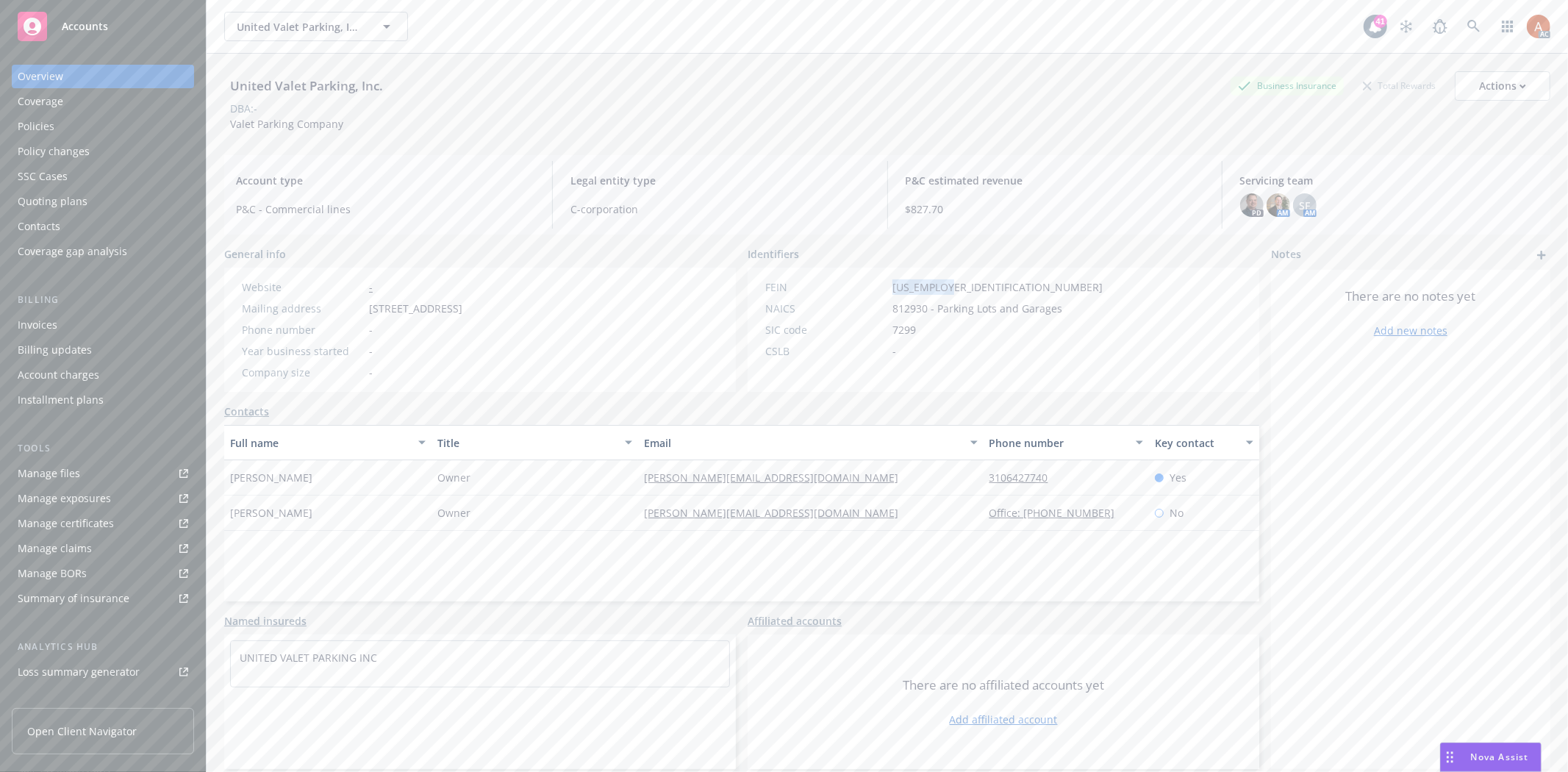
drag, startPoint x: 228, startPoint y: 478, endPoint x: 357, endPoint y: 478, distance: 129.0
click at [357, 478] on div "[PERSON_NAME]" at bounding box center [327, 478] width 208 height 36
click at [491, 548] on div "Full name Title Email Phone number Key contact Kenny Sabat Sabat Owner kenny@un…" at bounding box center [741, 512] width 1035 height 176
click at [458, 479] on span "Owner" at bounding box center [454, 478] width 33 height 16
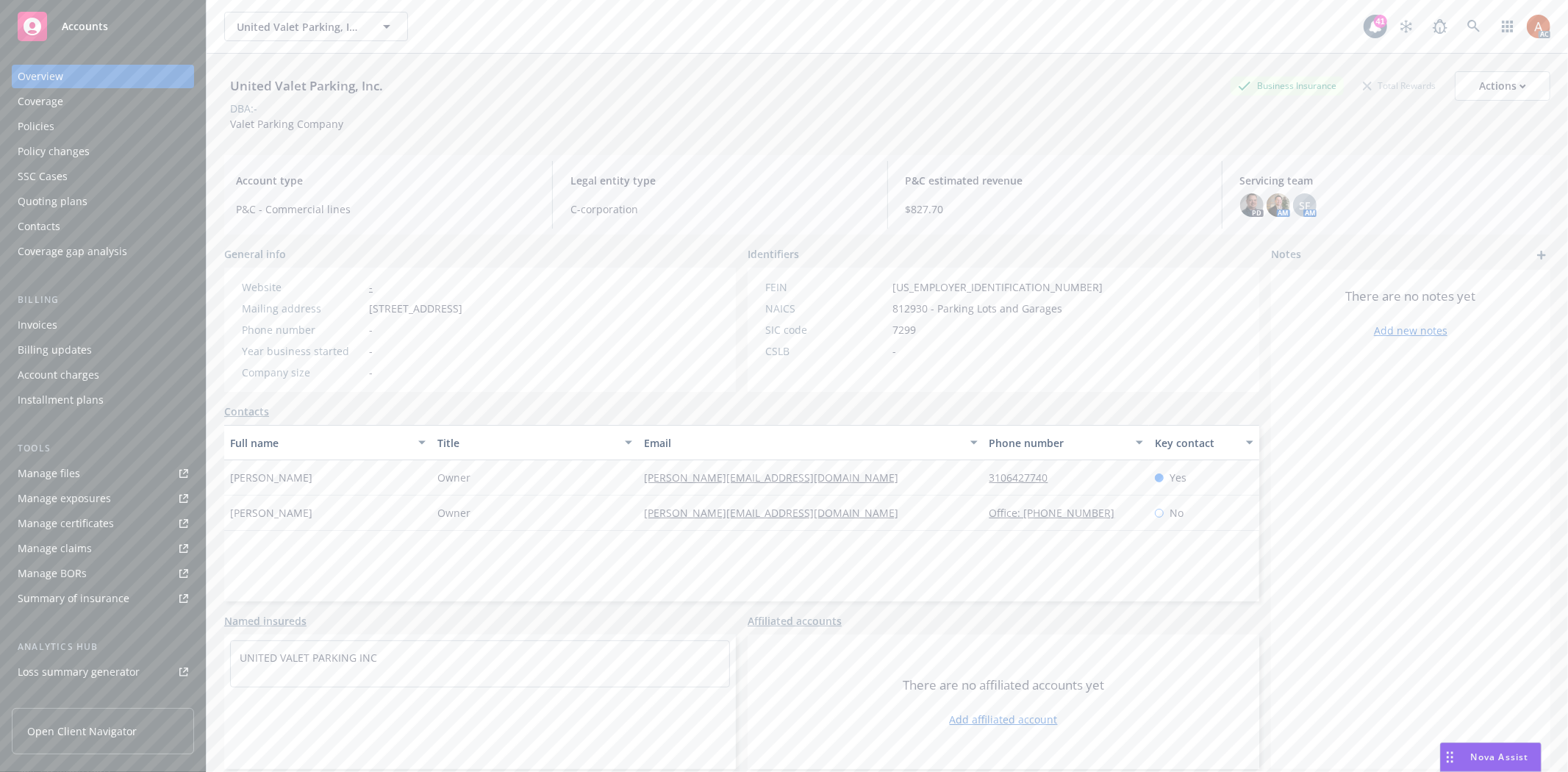
click at [649, 567] on div "Full name Title Email Phone number Key contact Kenny Sabat Sabat Owner kenny@un…" at bounding box center [741, 512] width 1035 height 176
drag, startPoint x: 660, startPoint y: 467, endPoint x: 891, endPoint y: 472, distance: 231.1
click at [891, 471] on div "Kenny Sabat Sabat Owner kenny@unitedparkinginc.com 3106427740 Yes" at bounding box center [741, 478] width 1035 height 36
drag, startPoint x: 879, startPoint y: 526, endPoint x: 922, endPoint y: 483, distance: 60.8
click at [879, 525] on div "[PERSON_NAME][EMAIL_ADDRESS][DOMAIN_NAME]" at bounding box center [810, 513] width 345 height 36
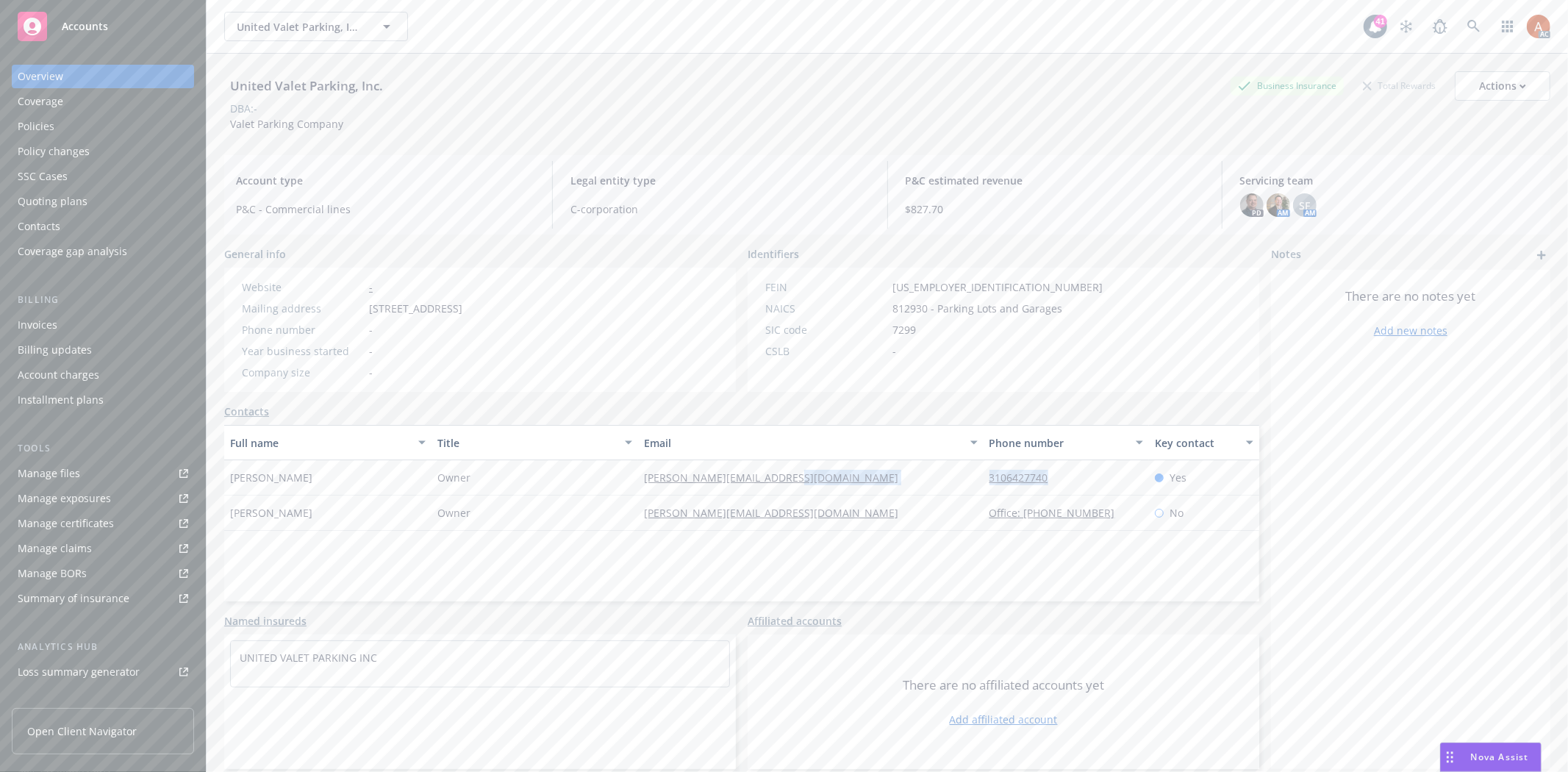
drag, startPoint x: 959, startPoint y: 476, endPoint x: 1122, endPoint y: 474, distance: 163.0
click at [1122, 474] on div "Kenny Sabat Sabat Owner kenny@unitedparkinginc.com 3106427740 Yes" at bounding box center [741, 478] width 1035 height 36
click at [33, 128] on div "Policies" at bounding box center [36, 126] width 36 height 23
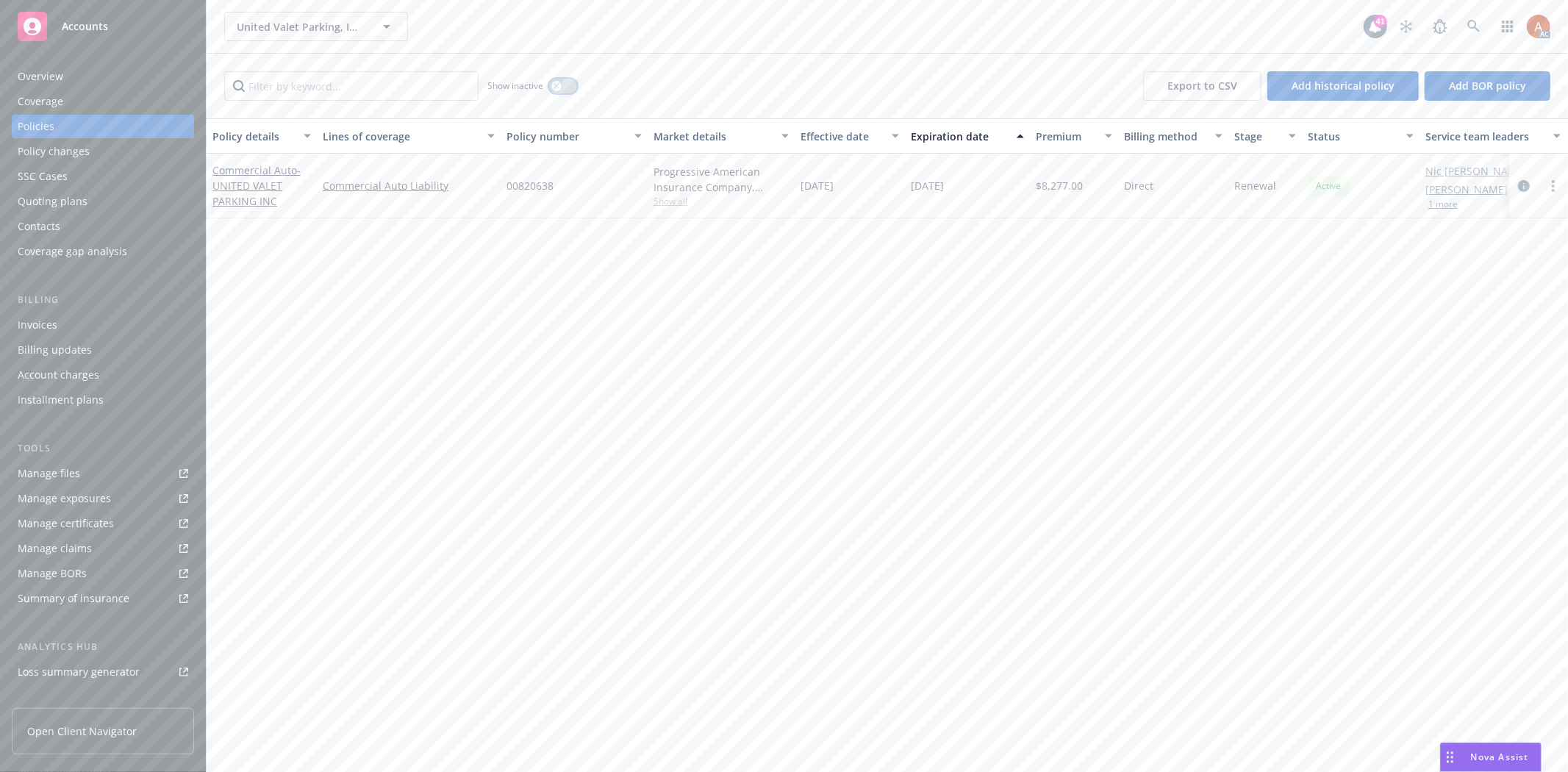
click at [560, 82] on div "button" at bounding box center [557, 86] width 10 height 10
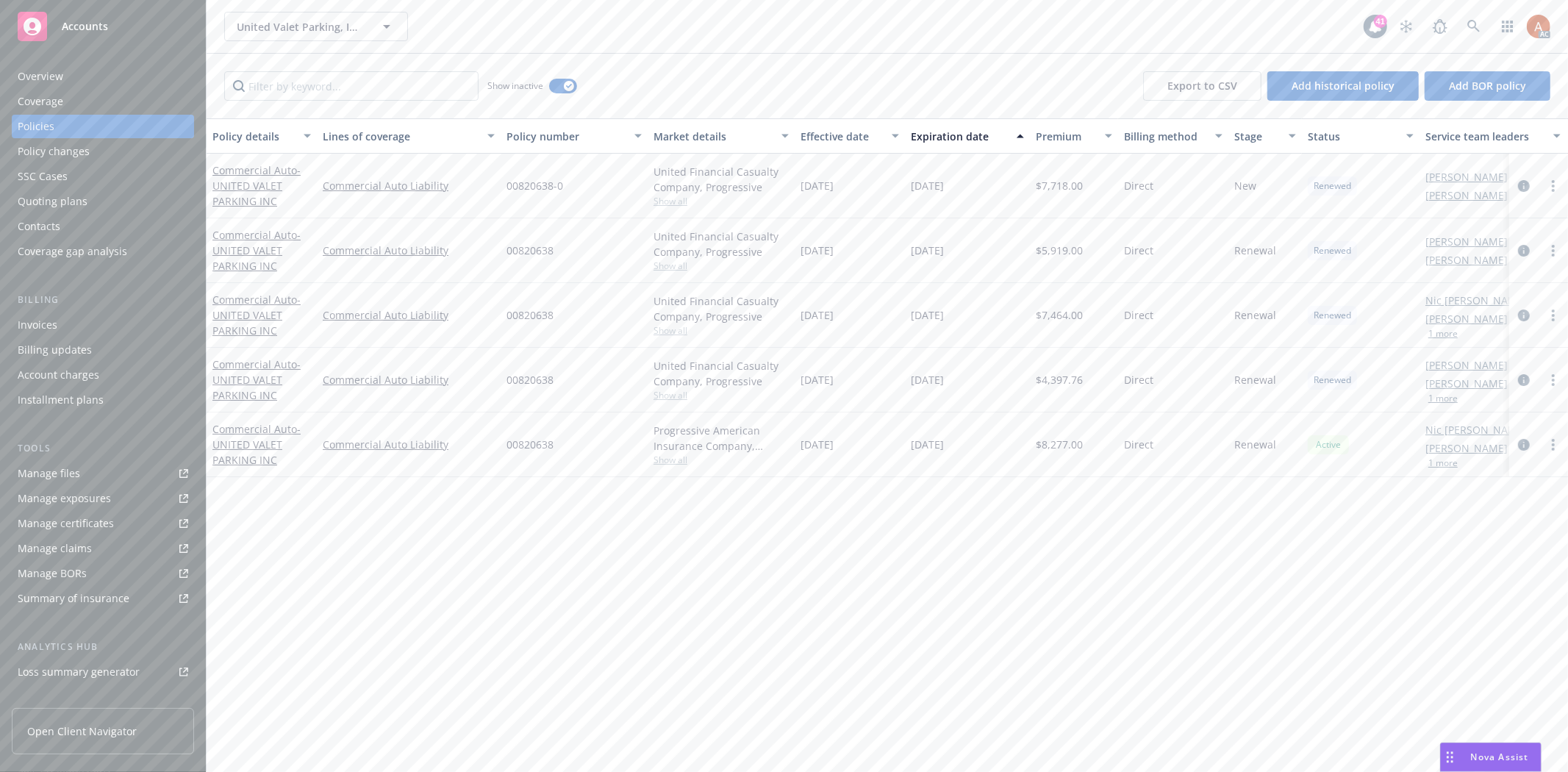
click at [812, 134] on div "Effective date" at bounding box center [841, 136] width 82 height 16
drag, startPoint x: 799, startPoint y: 189, endPoint x: 1030, endPoint y: 189, distance: 231.0
click at [1030, 189] on div "Commercial Auto - UNITED VALET PARKING INC Commercial Auto Liability 00820638 P…" at bounding box center [916, 186] width 1419 height 64
click at [672, 201] on span "Show all" at bounding box center [721, 201] width 135 height 12
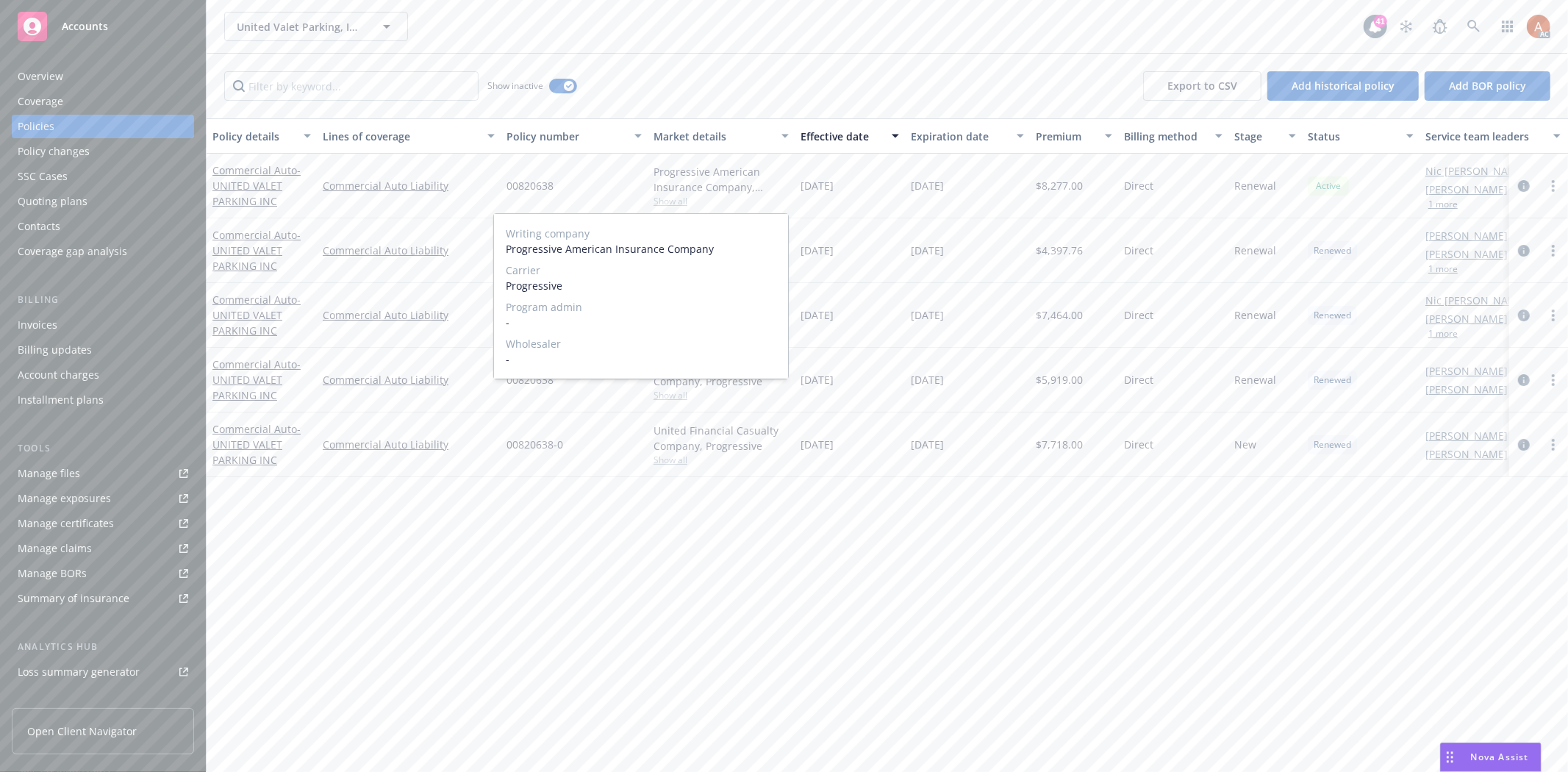
click at [672, 201] on span "Show all" at bounding box center [721, 201] width 135 height 12
click at [673, 268] on span "Show all" at bounding box center [721, 266] width 135 height 12
click at [674, 202] on span "Show all" at bounding box center [721, 201] width 135 height 12
drag, startPoint x: 503, startPoint y: 285, endPoint x: 603, endPoint y: 284, distance: 100.0
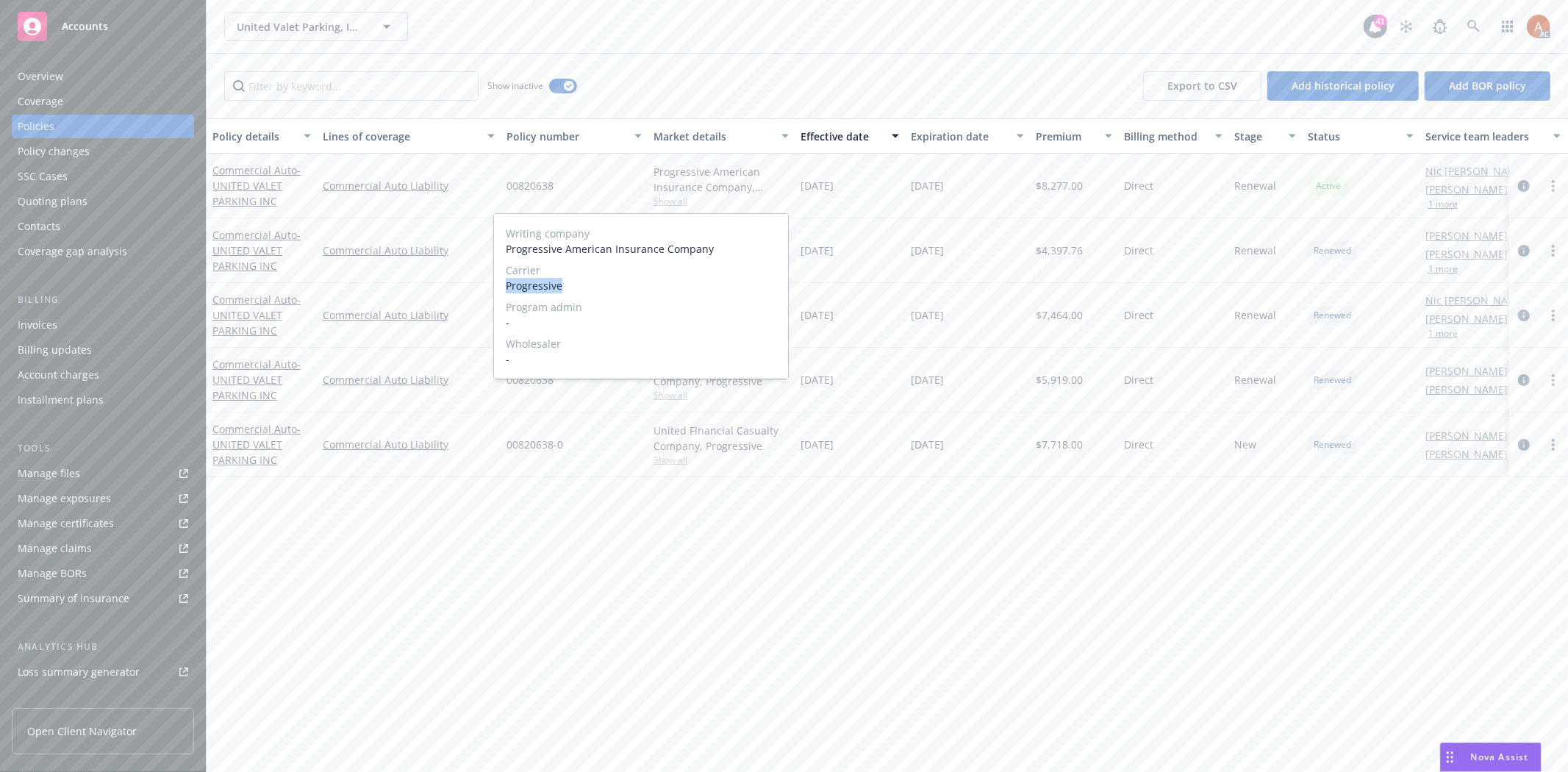
click at [603, 284] on div "Writing company Progressive American Insurance Company Carrier Progressive Prog…" at bounding box center [641, 296] width 294 height 165
drag, startPoint x: 586, startPoint y: 184, endPoint x: 537, endPoint y: 184, distance: 49.0
click at [586, 184] on div "00820638" at bounding box center [574, 186] width 147 height 64
click at [508, 180] on span "00820638" at bounding box center [530, 186] width 47 height 16
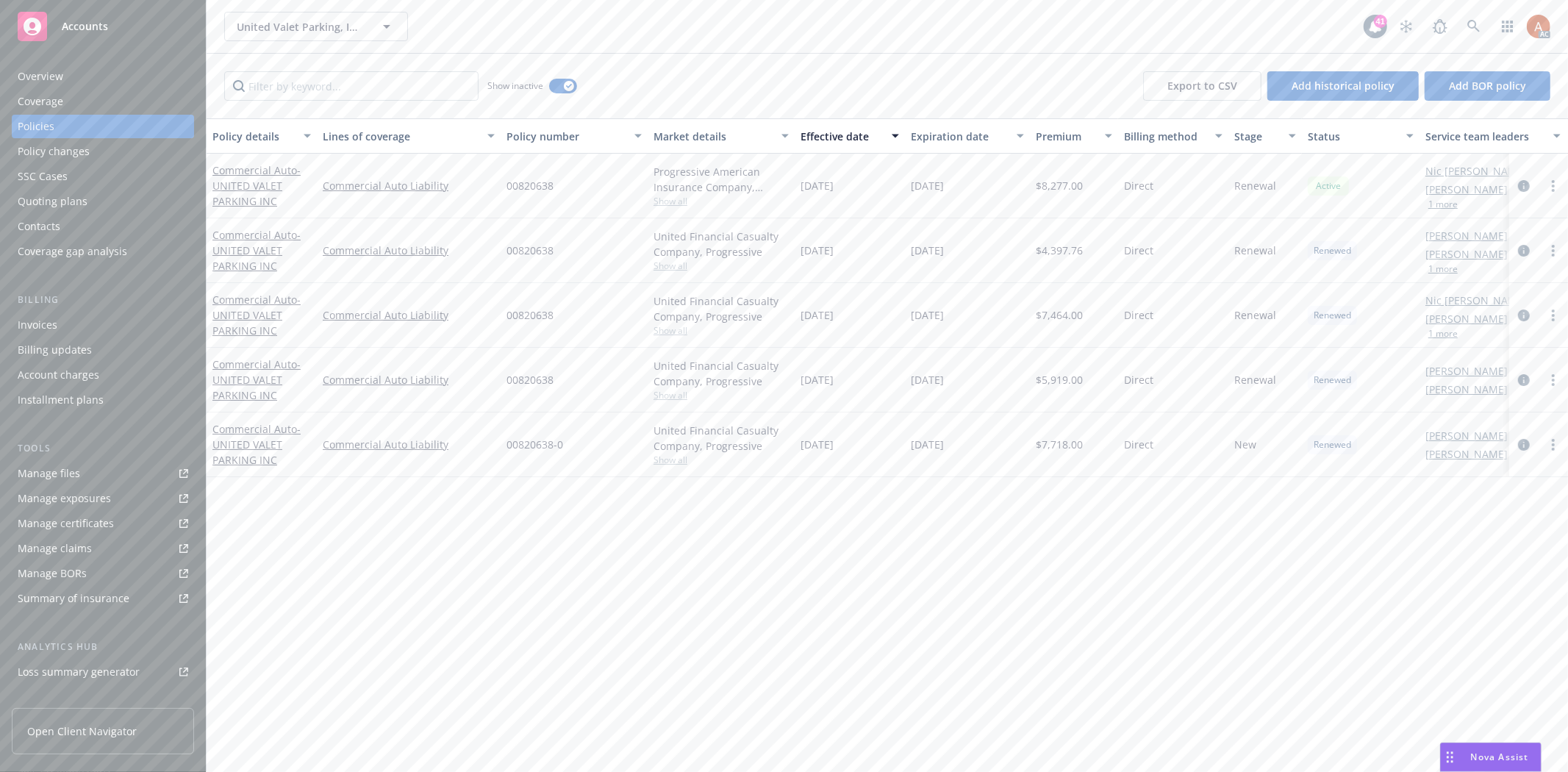
click at [1046, 187] on span "$8,277.00" at bounding box center [1059, 186] width 47 height 16
drag, startPoint x: 799, startPoint y: 188, endPoint x: 865, endPoint y: 184, distance: 66.1
click at [865, 184] on div "[DATE]" at bounding box center [849, 186] width 110 height 64
drag, startPoint x: 913, startPoint y: 188, endPoint x: 968, endPoint y: 188, distance: 55.0
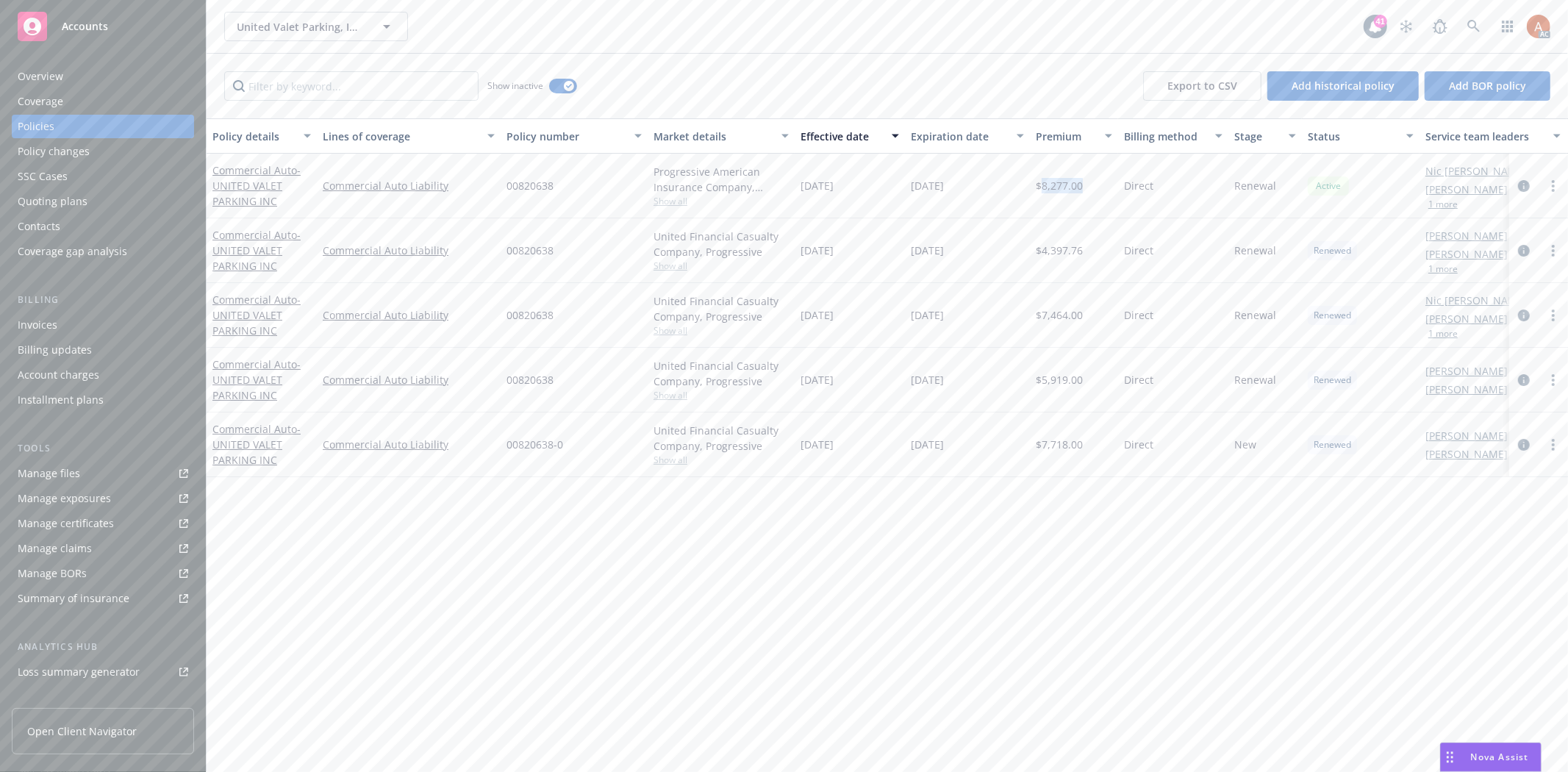
click at [968, 188] on div "[DATE]" at bounding box center [967, 186] width 125 height 64
click at [913, 194] on div "[DATE]" at bounding box center [967, 186] width 125 height 64
drag, startPoint x: 906, startPoint y: 185, endPoint x: 973, endPoint y: 186, distance: 67.0
click at [973, 186] on div "[DATE]" at bounding box center [967, 186] width 125 height 64
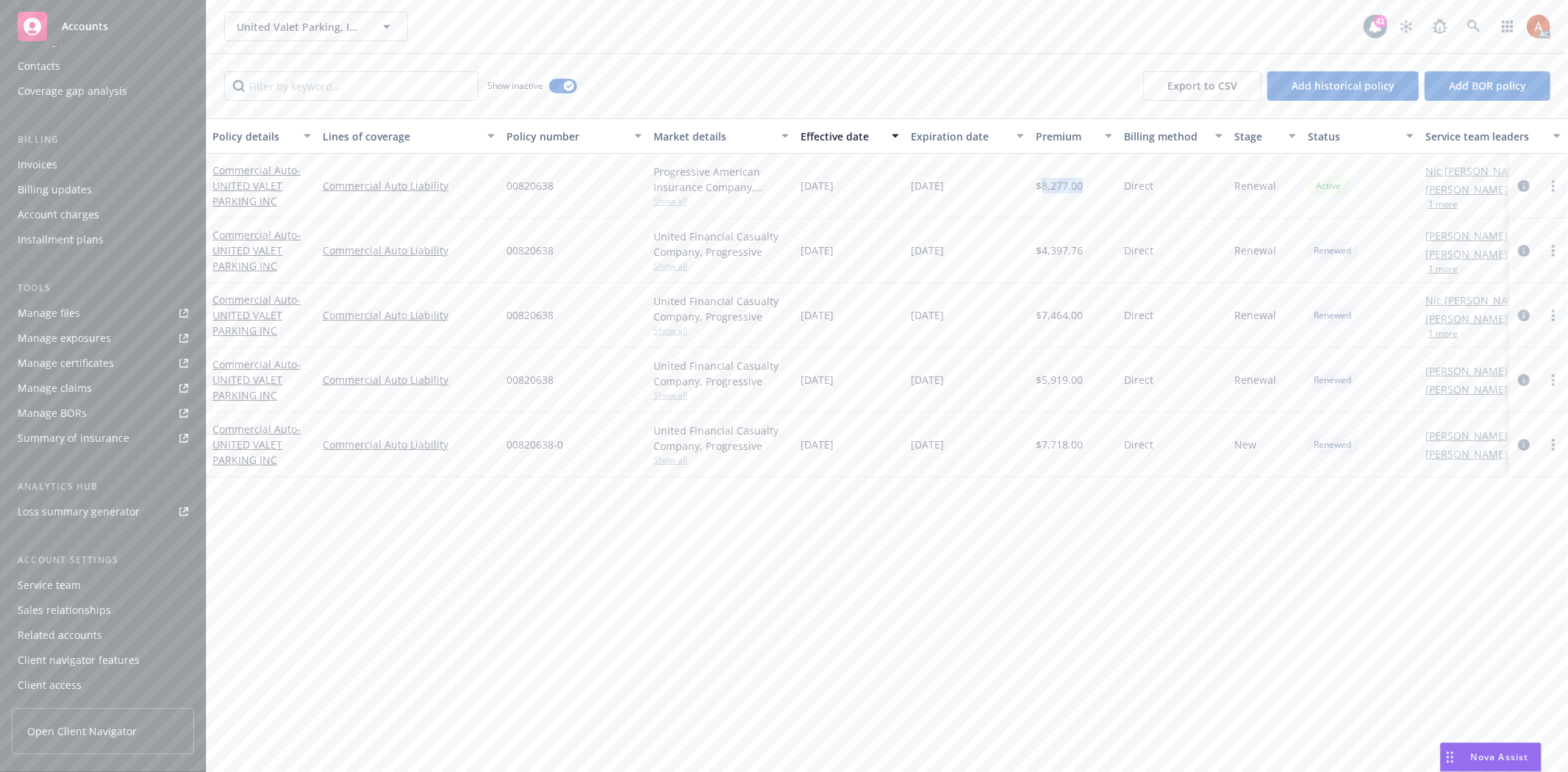
click at [51, 587] on div "Service team" at bounding box center [49, 584] width 63 height 23
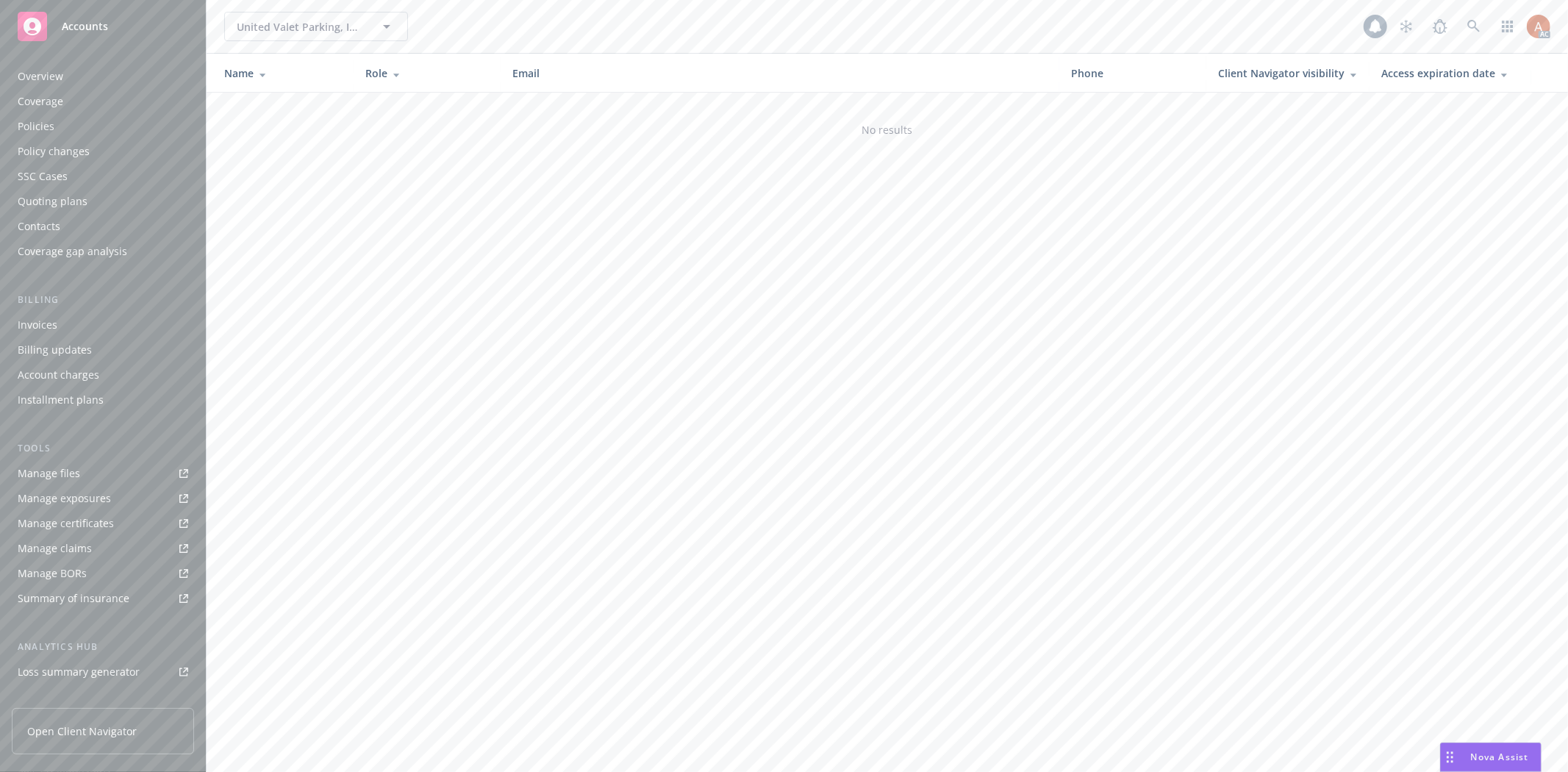
scroll to position [161, 0]
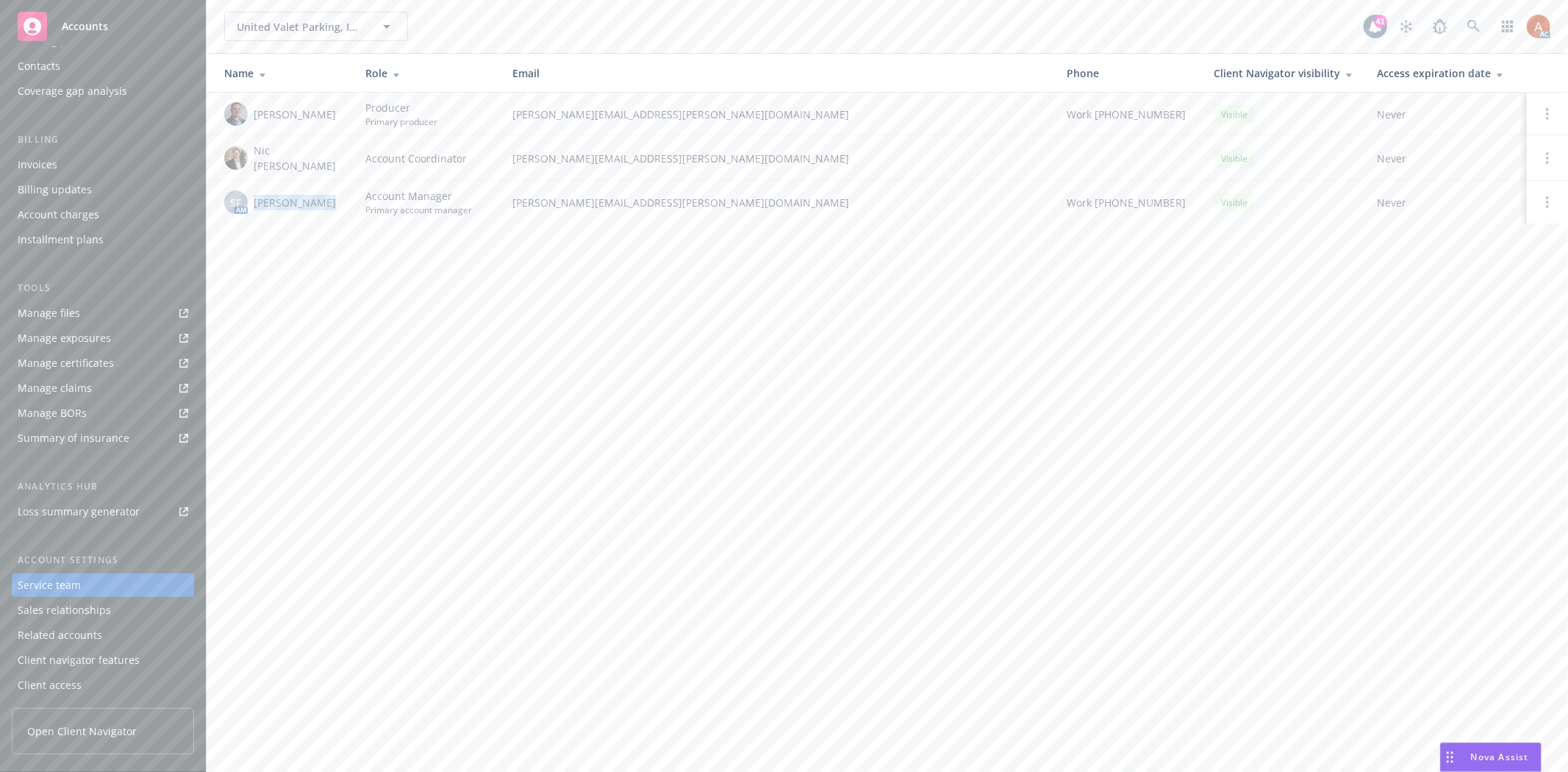
drag, startPoint x: 252, startPoint y: 197, endPoint x: 318, endPoint y: 195, distance: 66.0
click at [318, 195] on div "SF AM Shelly Flores" at bounding box center [282, 201] width 117 height 23
click at [642, 253] on div "United Valet Parking, Inc. United Valet Parking, Inc. 41 AC Name Role Email Pho…" at bounding box center [887, 386] width 1361 height 772
drag, startPoint x: 507, startPoint y: 193, endPoint x: 688, endPoint y: 200, distance: 181.1
click at [688, 200] on td "shelly.flores@newfront.com" at bounding box center [778, 201] width 554 height 43
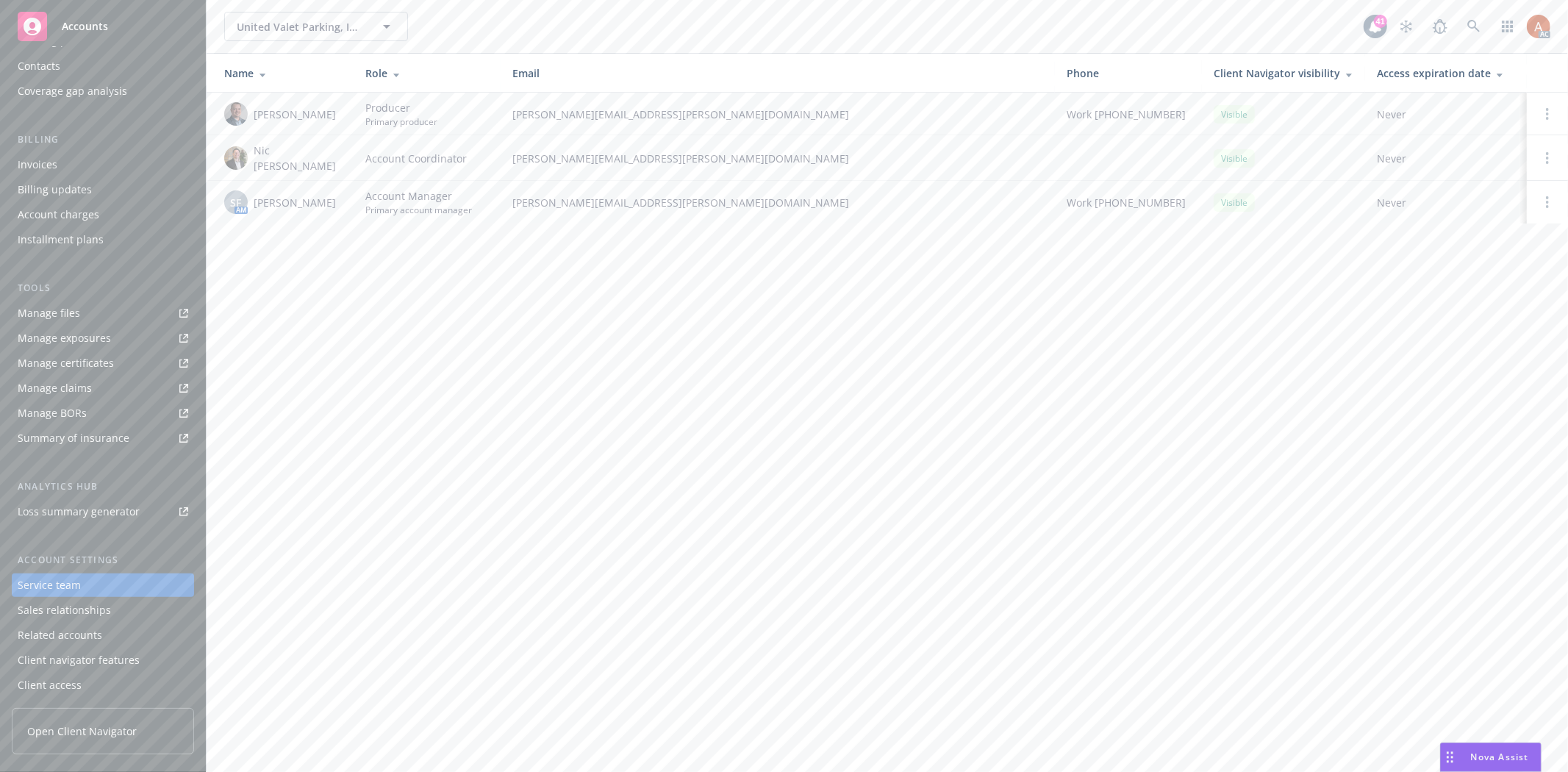
click at [524, 261] on div "United Valet Parking, Inc. United Valet Parking, Inc. 41 AC Name Role Email Pho…" at bounding box center [887, 386] width 1361 height 772
drag, startPoint x: 247, startPoint y: 111, endPoint x: 321, endPoint y: 113, distance: 74.0
click at [321, 113] on div "[PERSON_NAME]" at bounding box center [282, 114] width 117 height 23
click at [746, 317] on div "United Valet Parking, Inc. United Valet Parking, Inc. 41 AC Name Role Email Pho…" at bounding box center [887, 386] width 1361 height 772
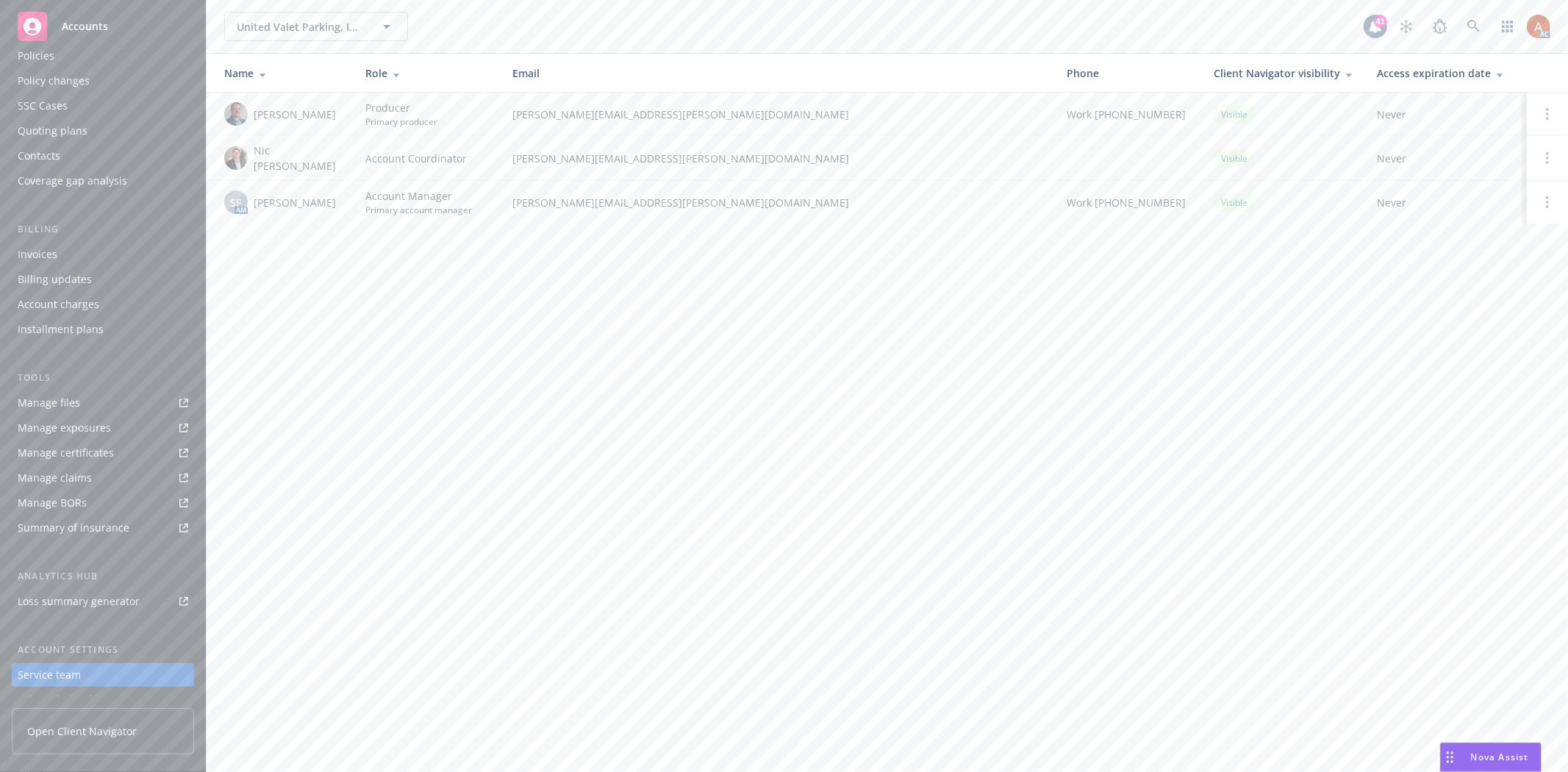
scroll to position [0, 0]
click at [34, 127] on div "Policies" at bounding box center [36, 126] width 36 height 23
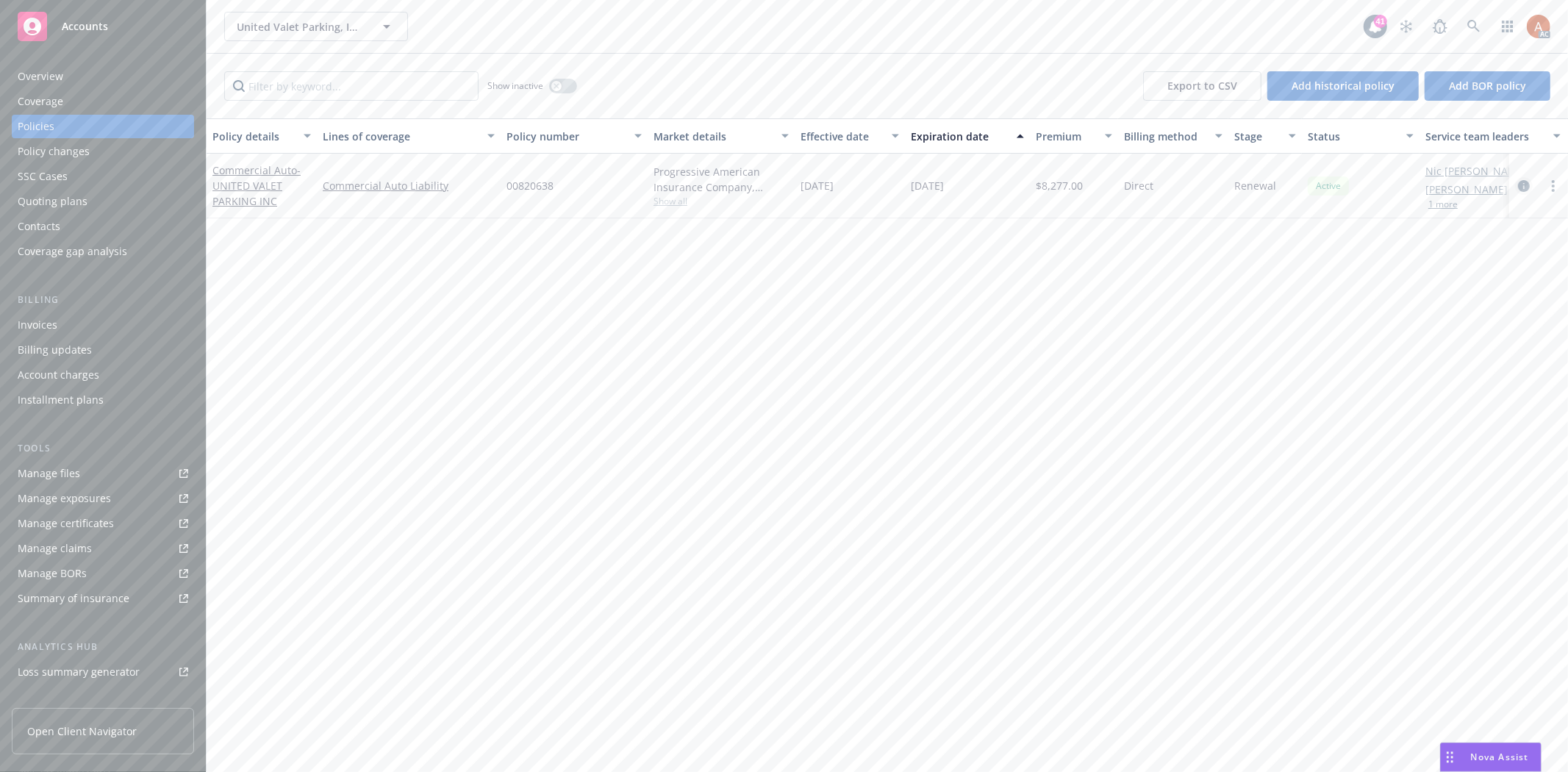
click at [1525, 185] on icon "circleInformation" at bounding box center [1524, 186] width 12 height 12
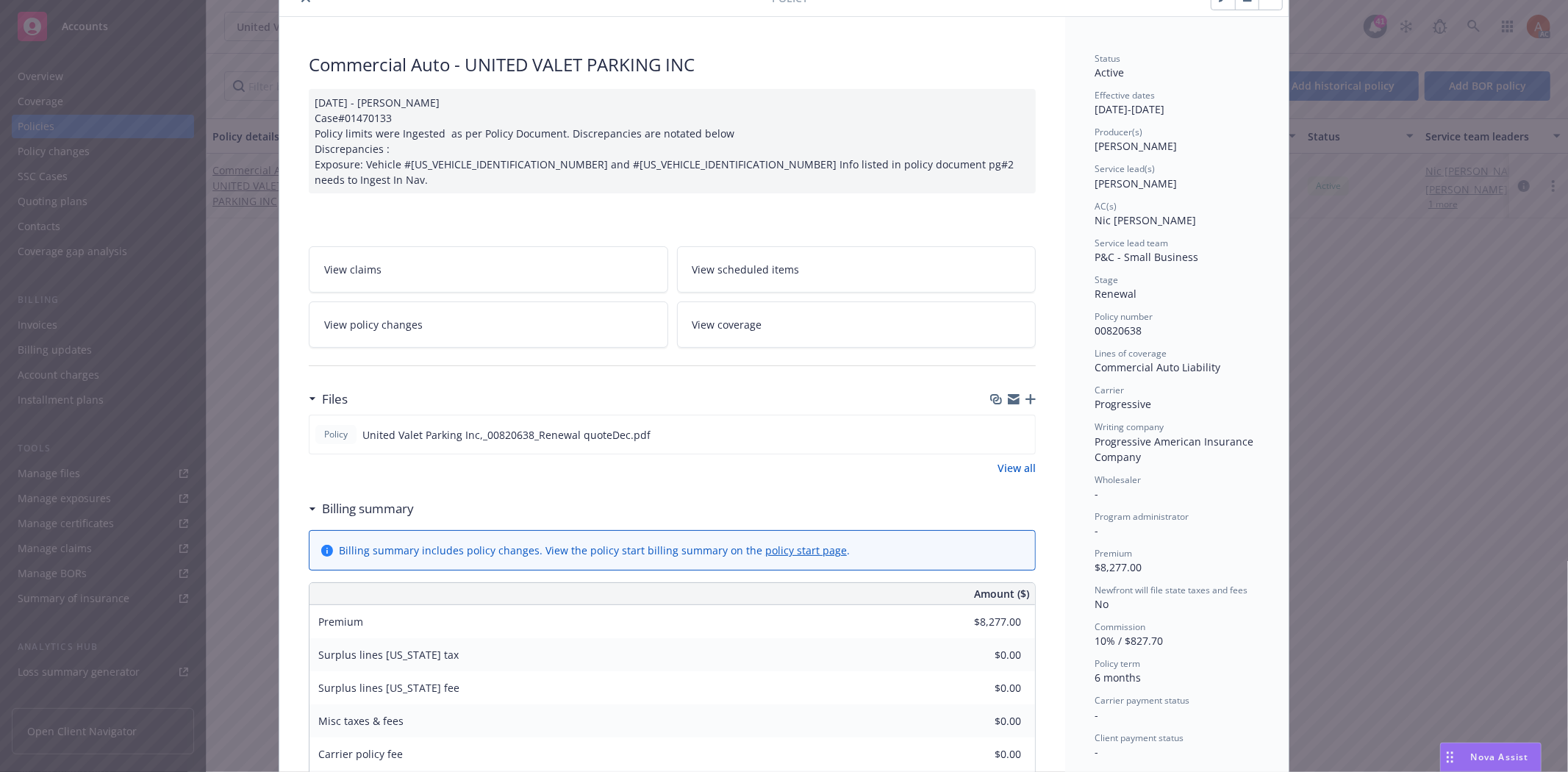
scroll to position [163, 0]
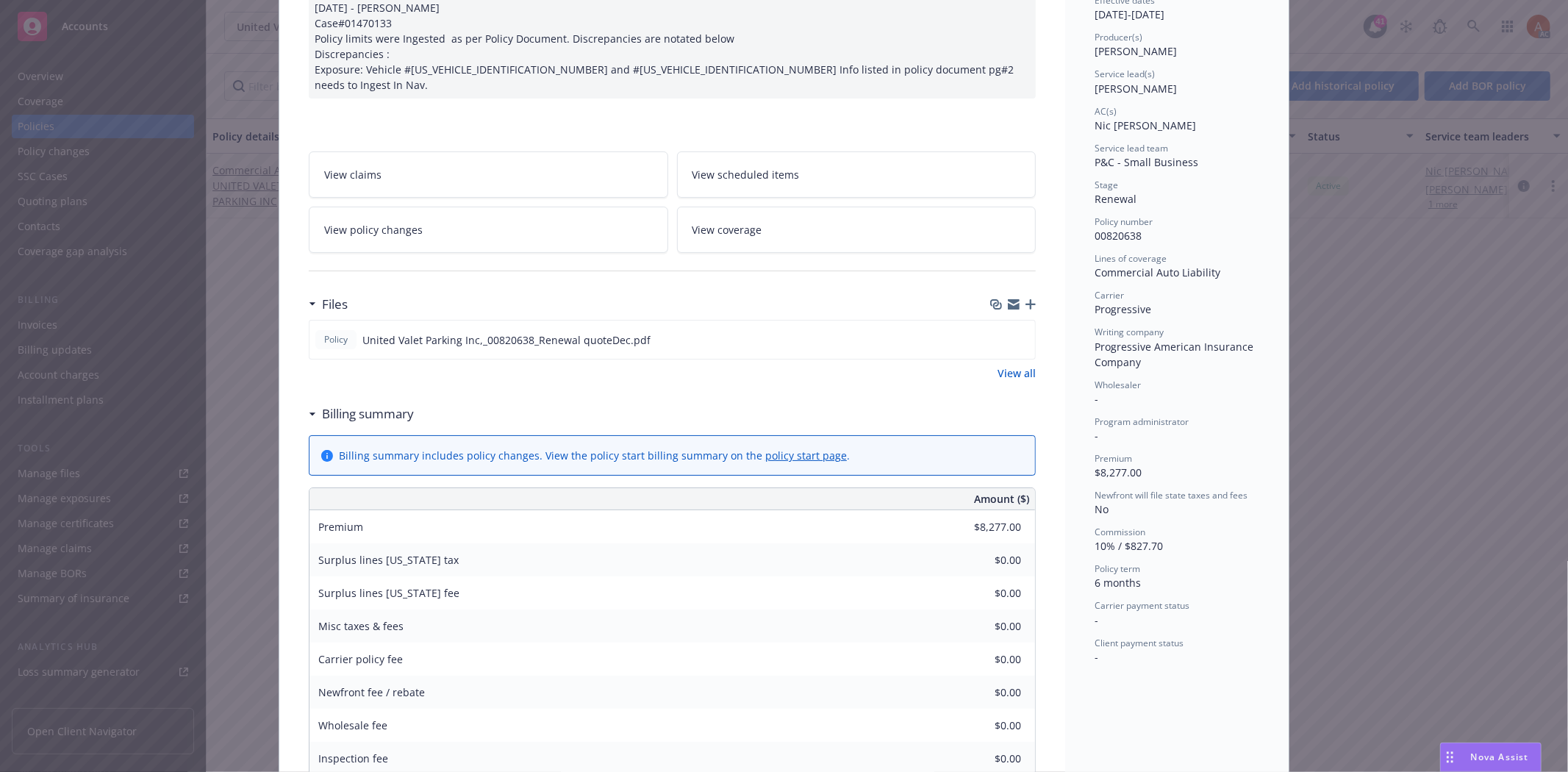
click at [1024, 366] on link "View all" at bounding box center [1017, 373] width 38 height 16
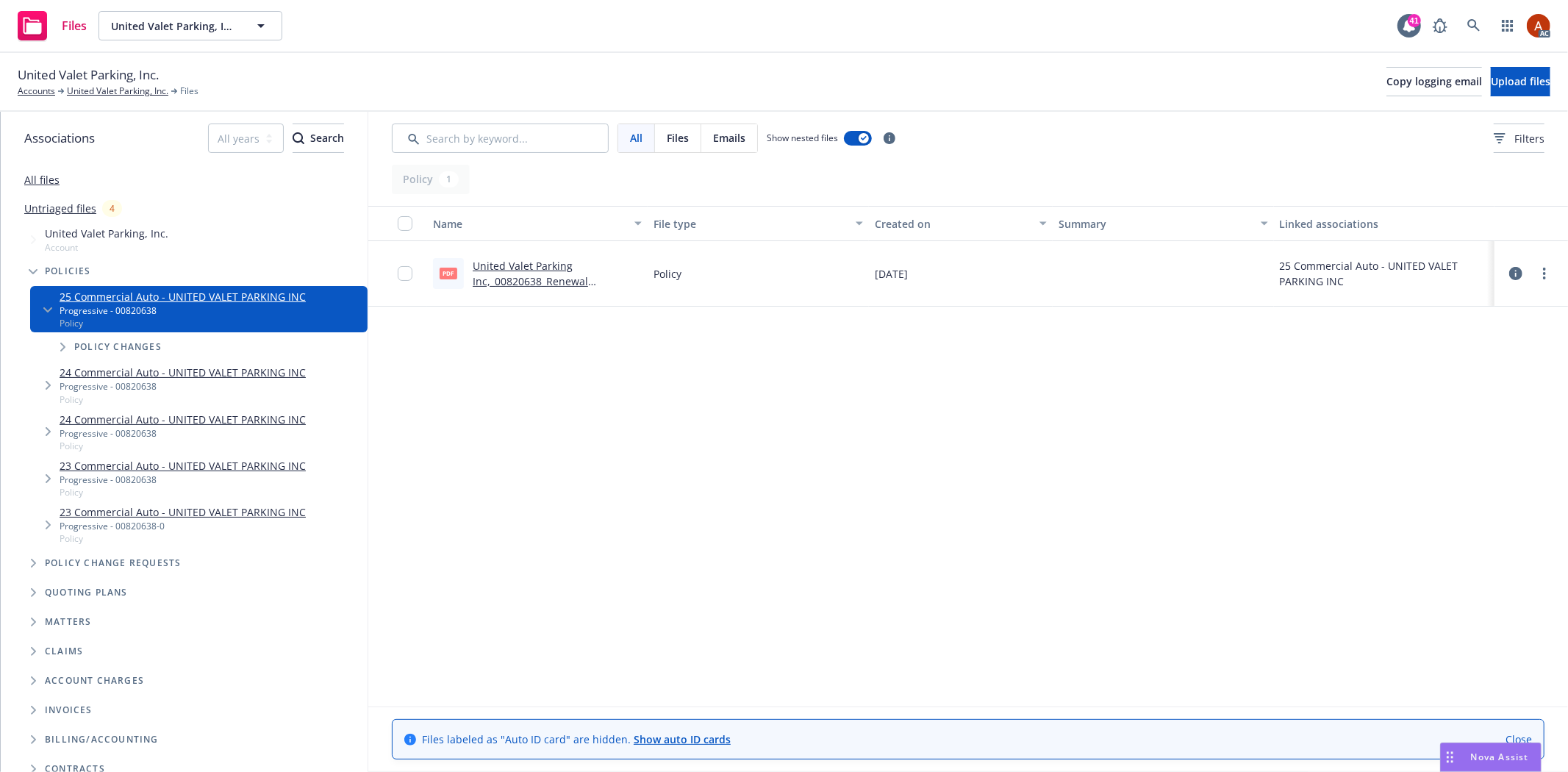
click at [540, 267] on link "United Valet Parking Inc,_00820638_Renewal quoteDec.pdf" at bounding box center [530, 281] width 115 height 45
click at [99, 90] on link "United Valet Parking, Inc." at bounding box center [117, 90] width 102 height 13
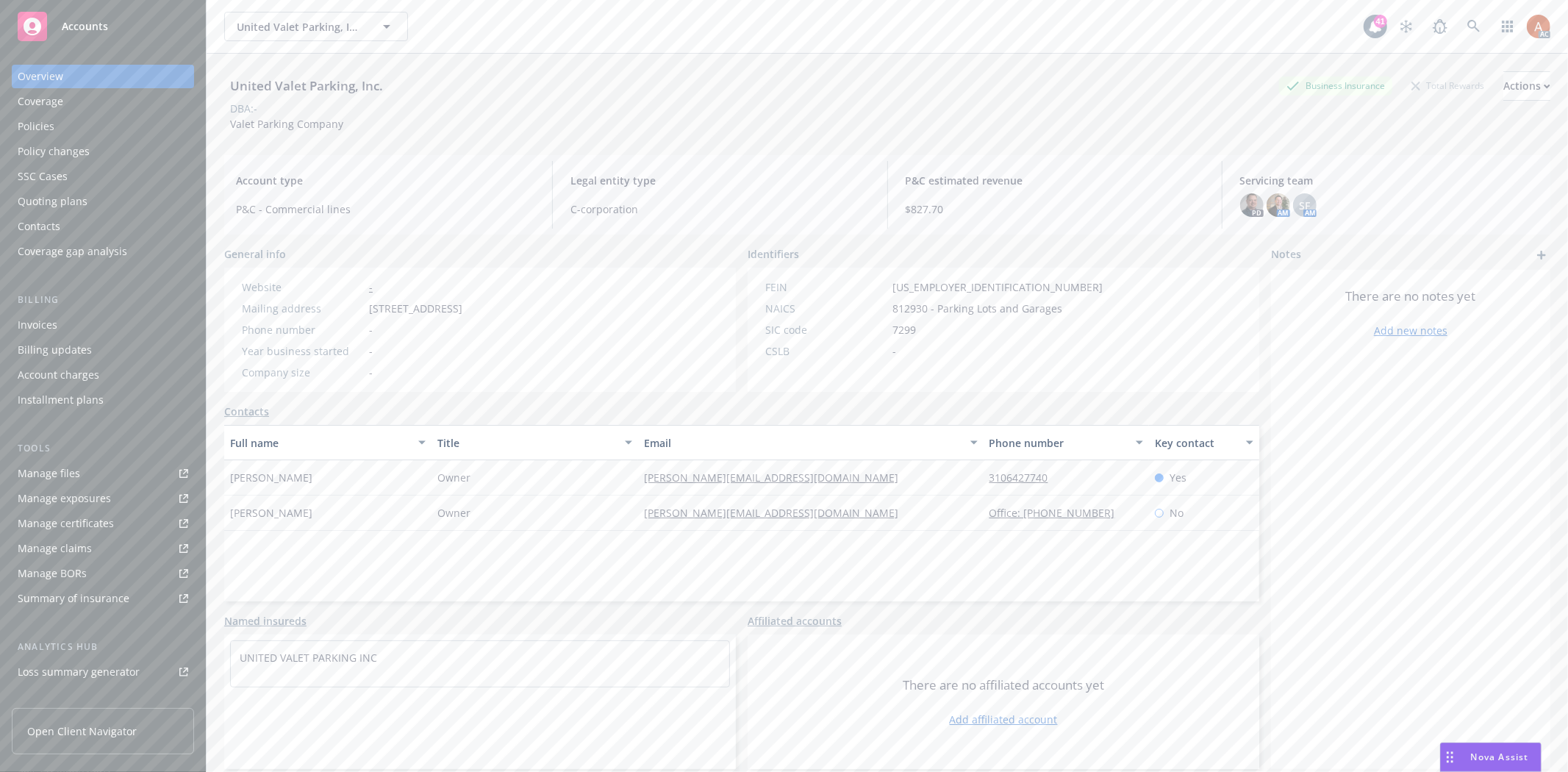
click at [32, 132] on div "Policies" at bounding box center [36, 126] width 36 height 23
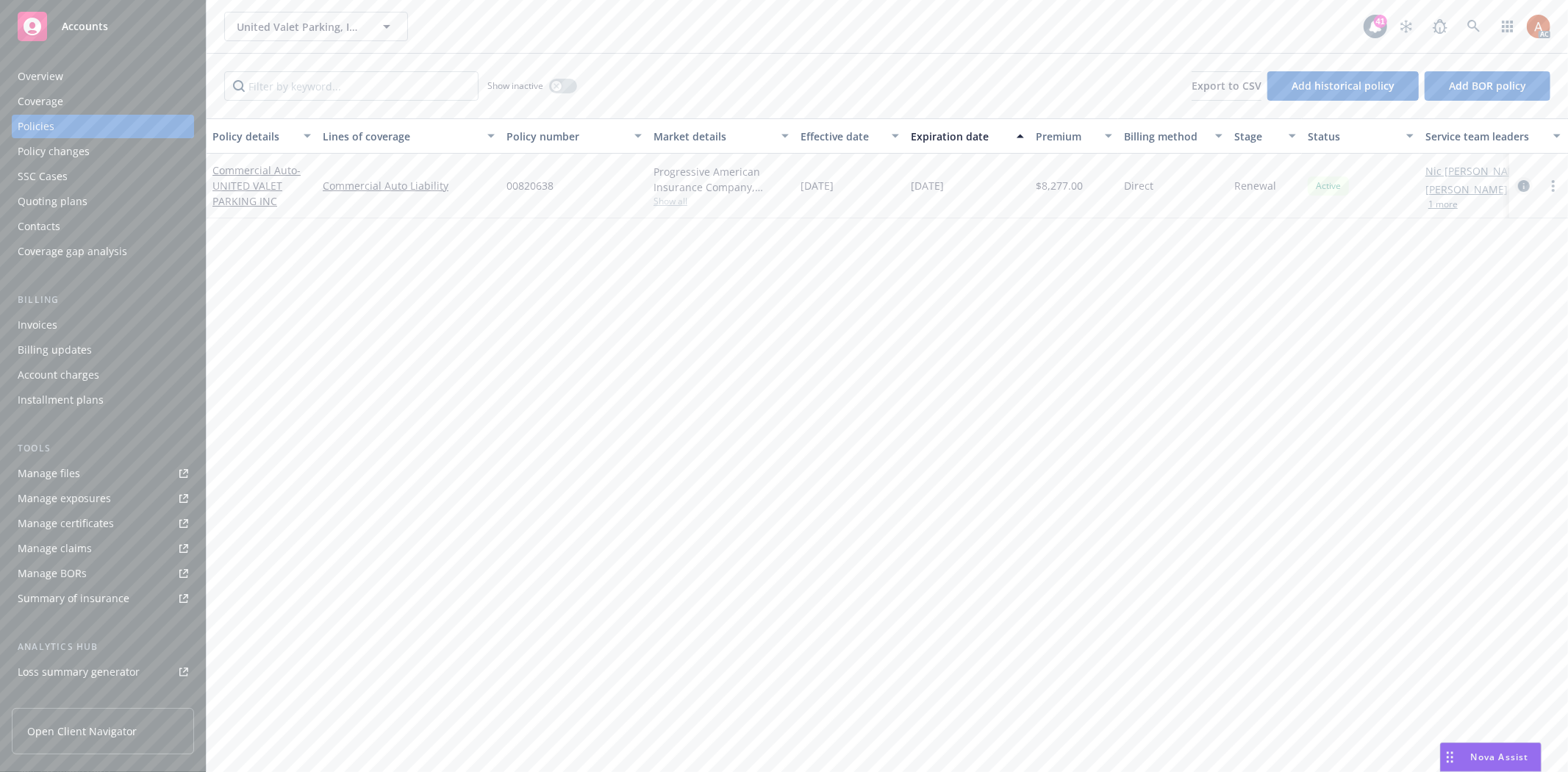
click at [1524, 185] on icon "circleInformation" at bounding box center [1524, 186] width 12 height 12
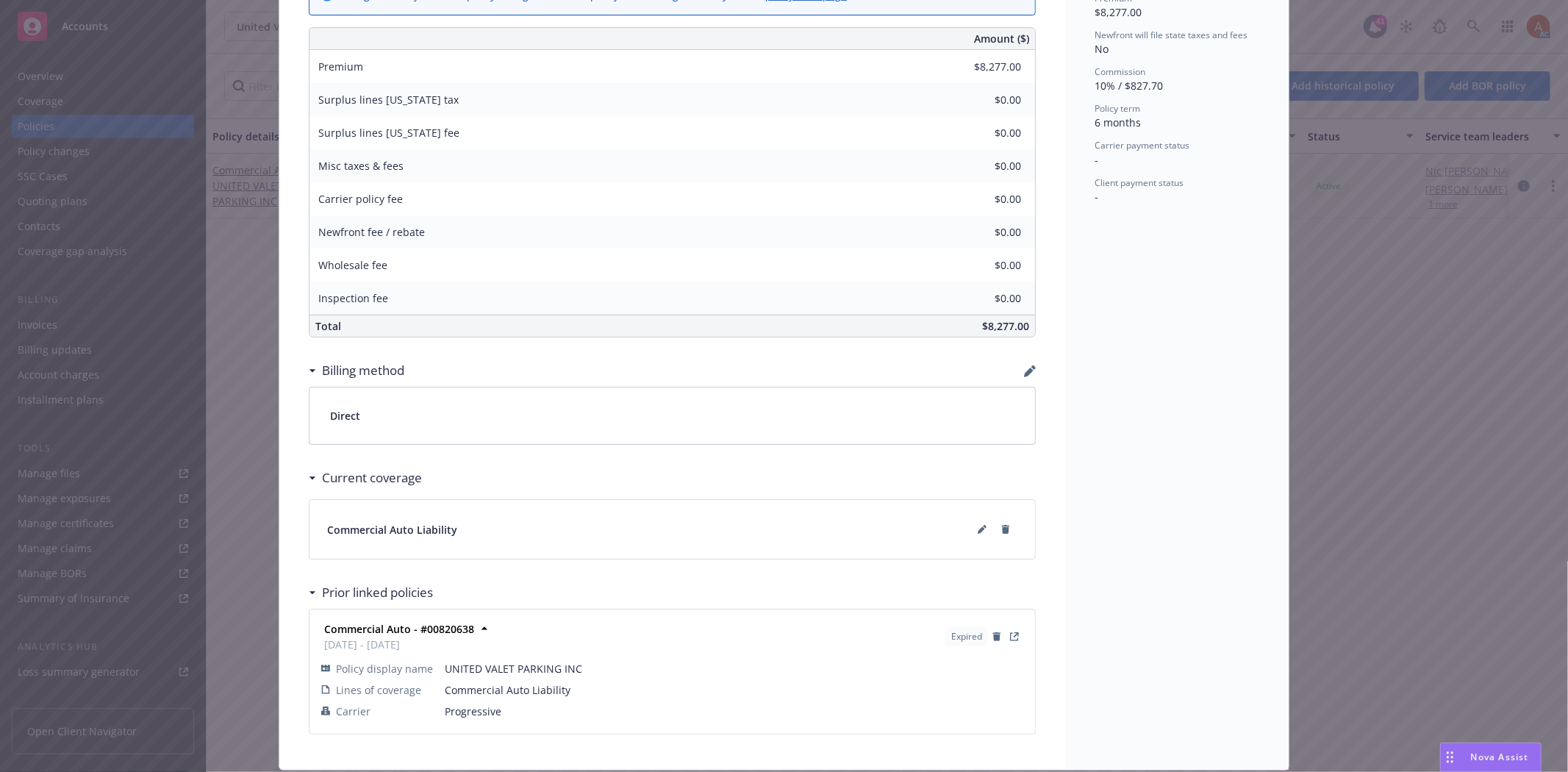
scroll to position [654, 0]
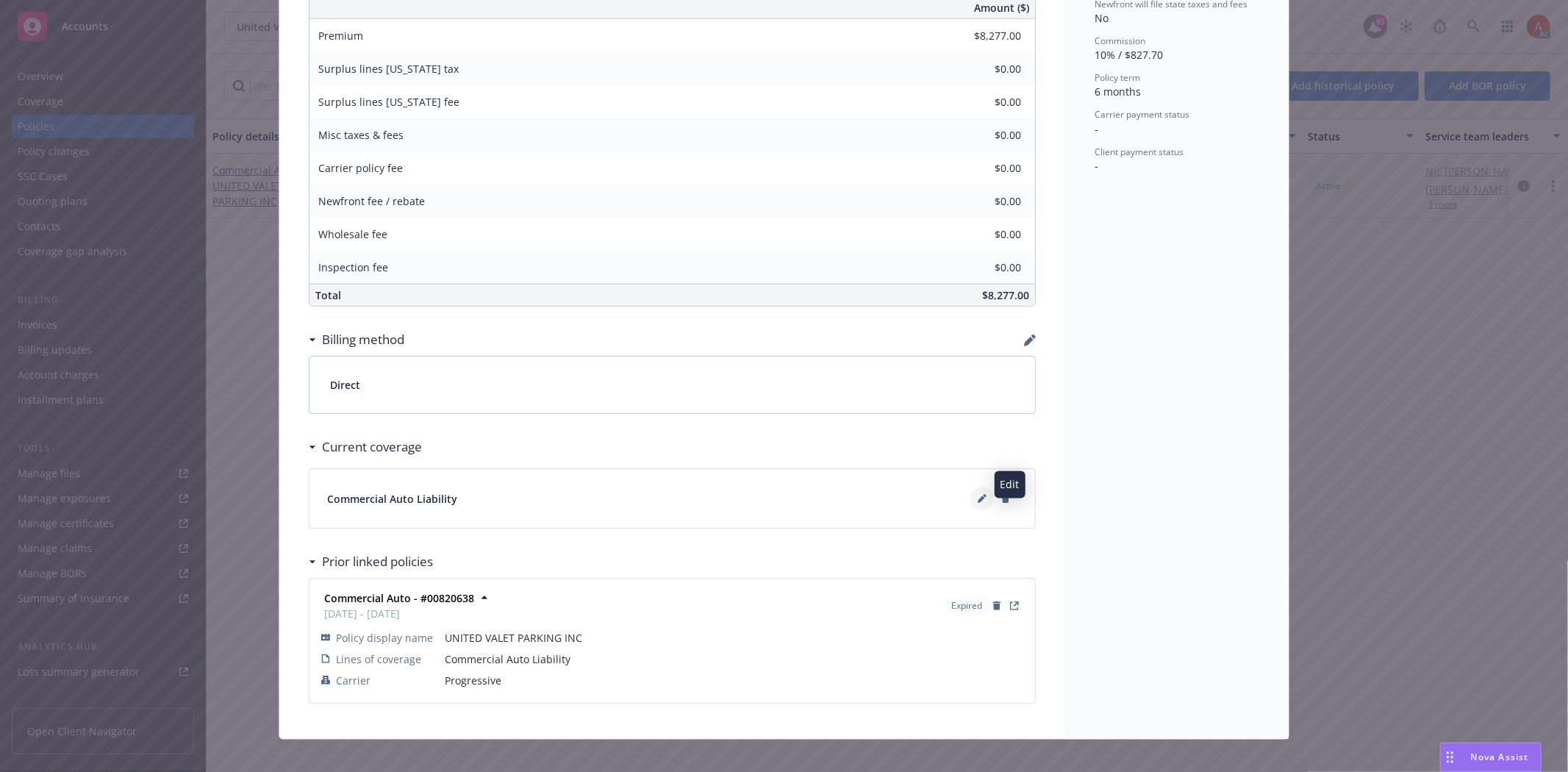
click at [973, 490] on button at bounding box center [981, 498] width 23 height 23
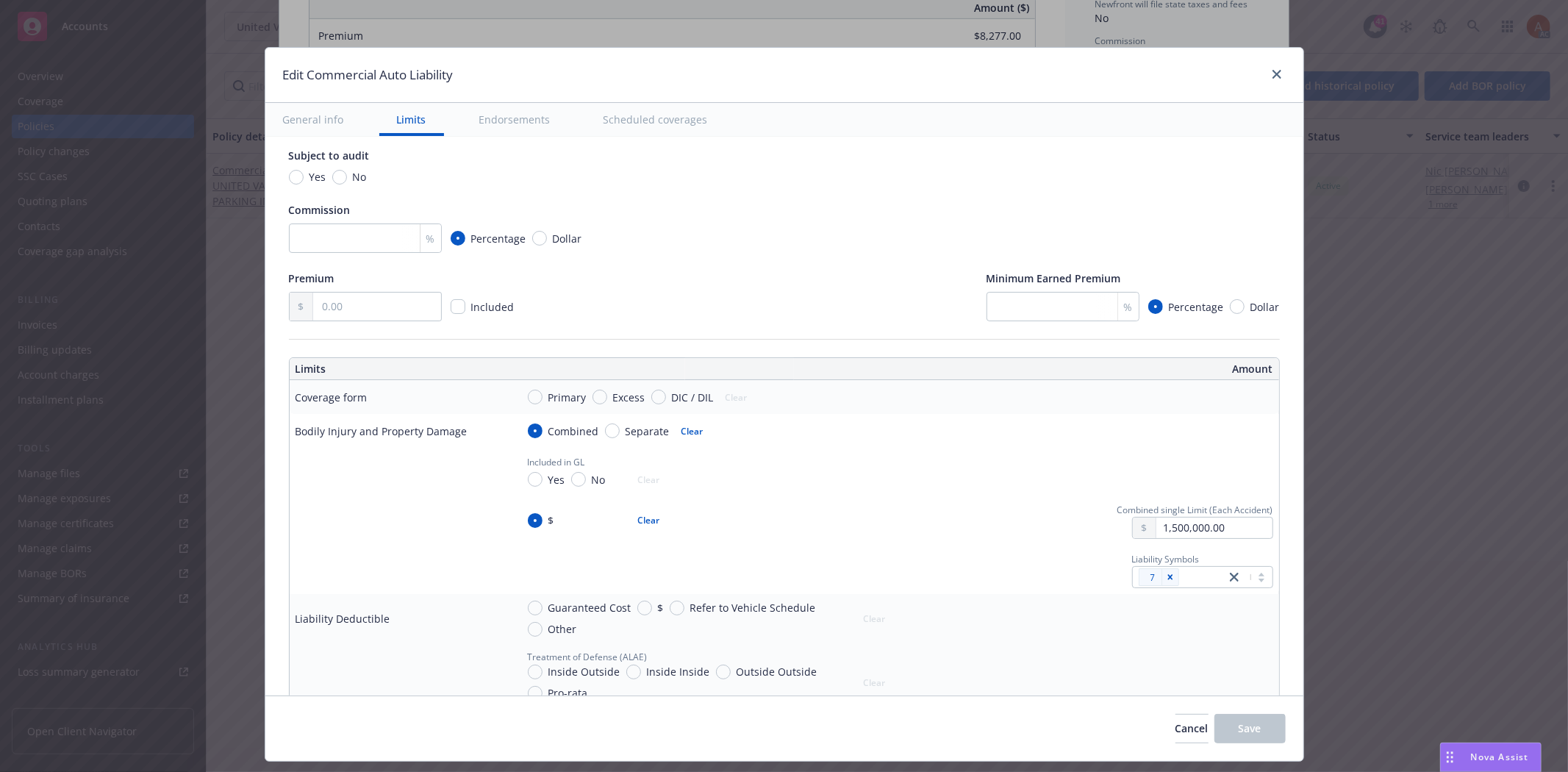
scroll to position [0, 0]
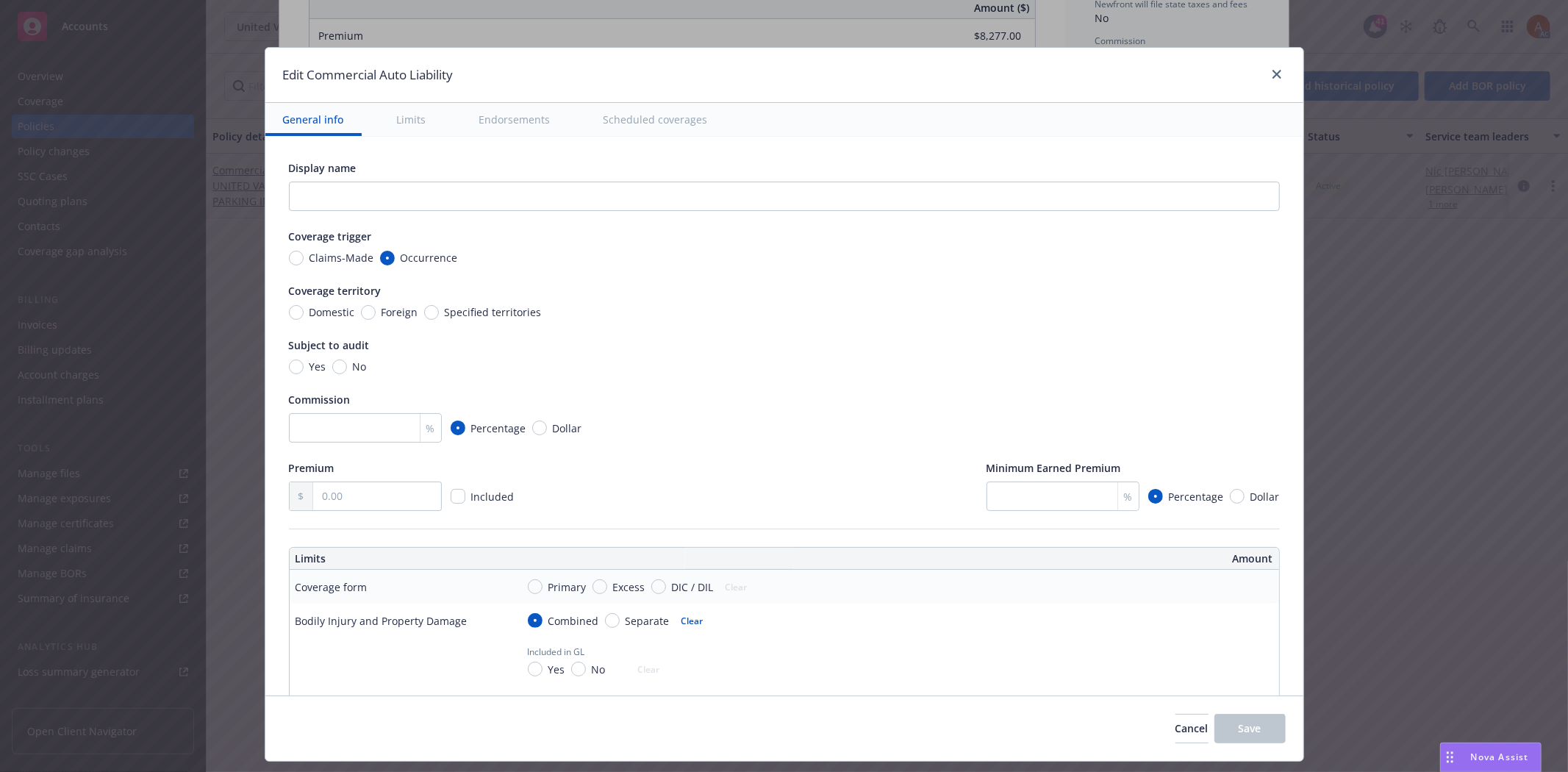
click at [641, 125] on button "Scheduled coverages" at bounding box center [656, 120] width 140 height 33
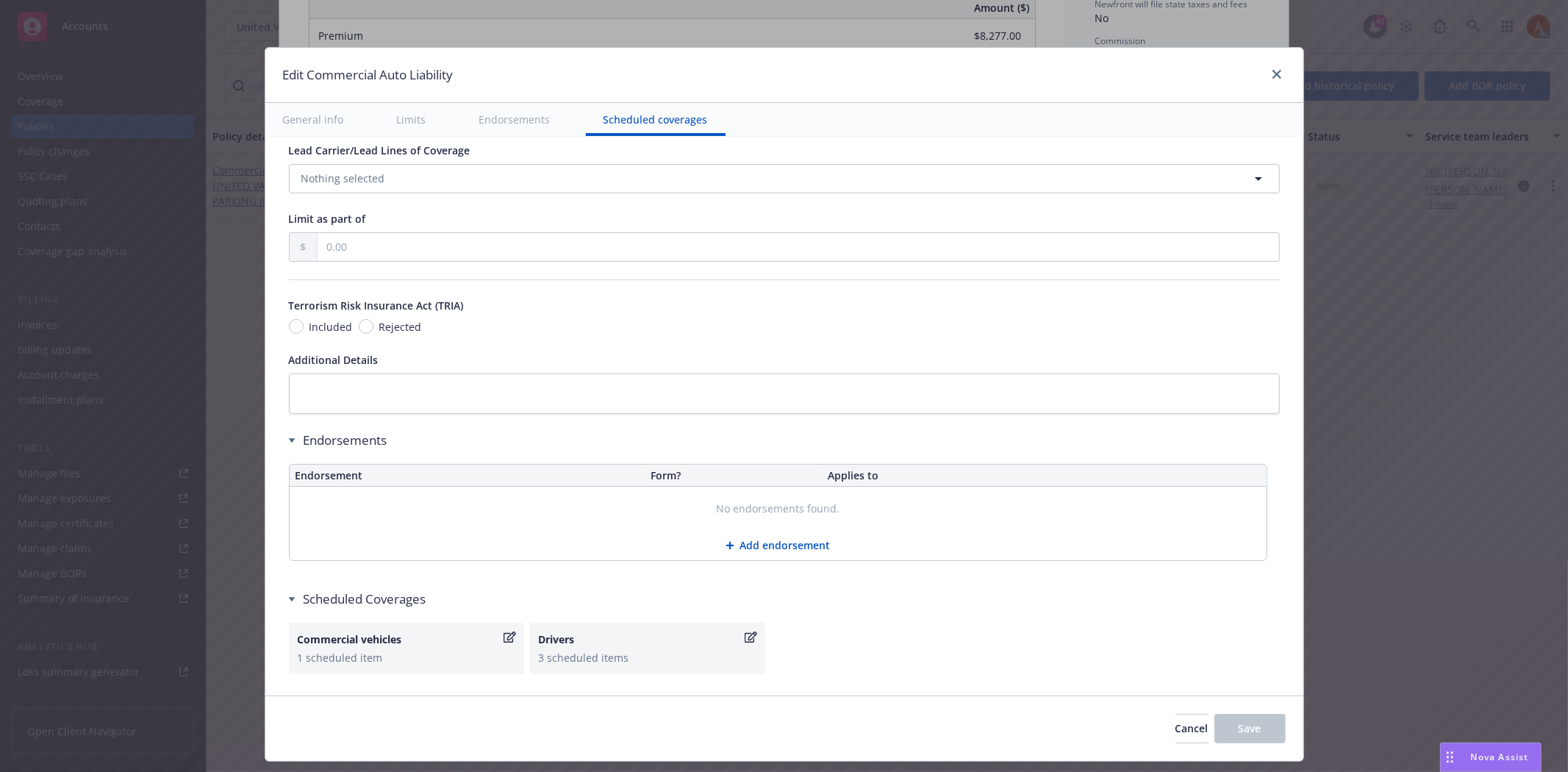
scroll to position [2309, 0]
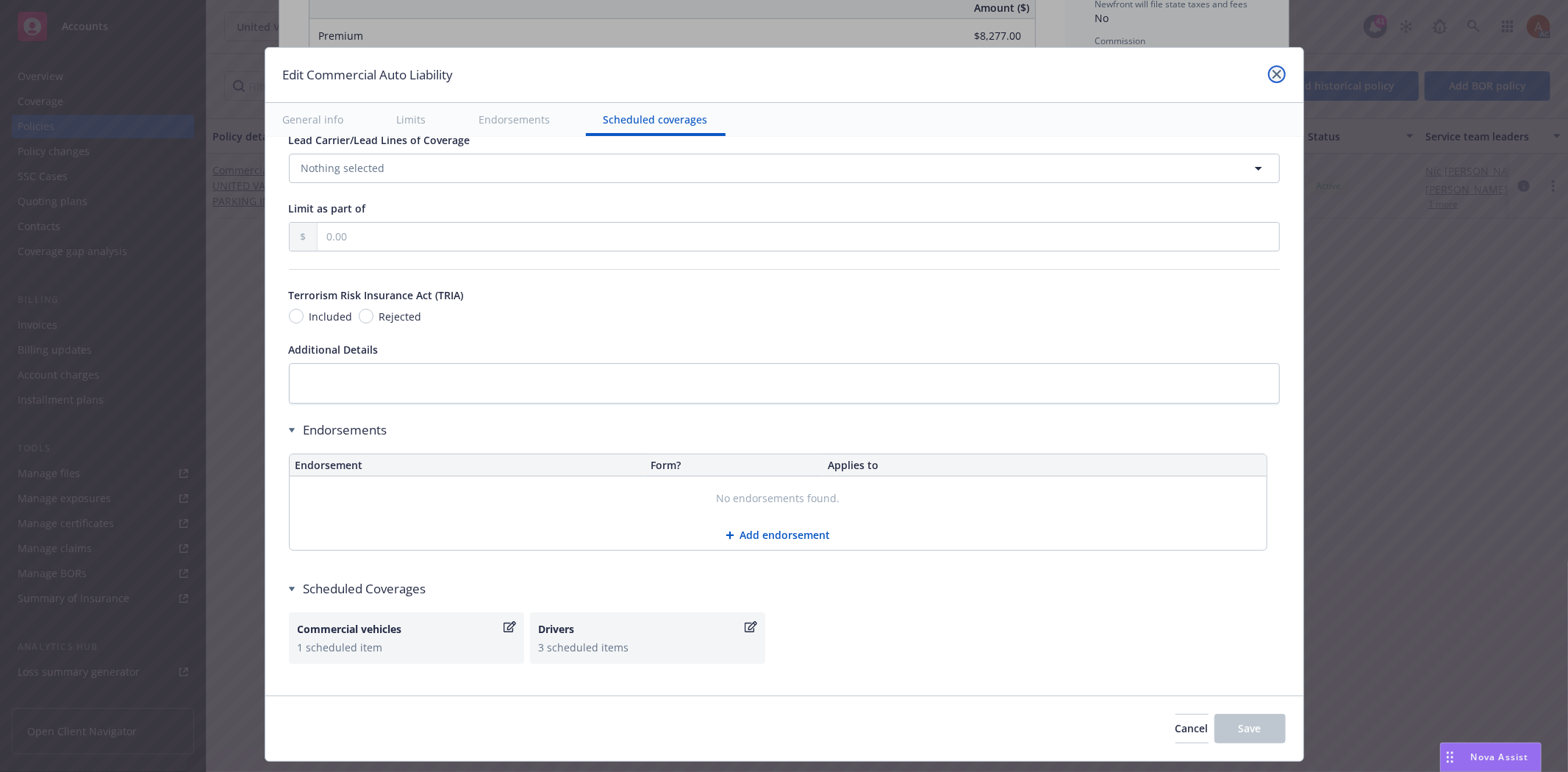
click at [1268, 72] on link "close" at bounding box center [1276, 74] width 17 height 17
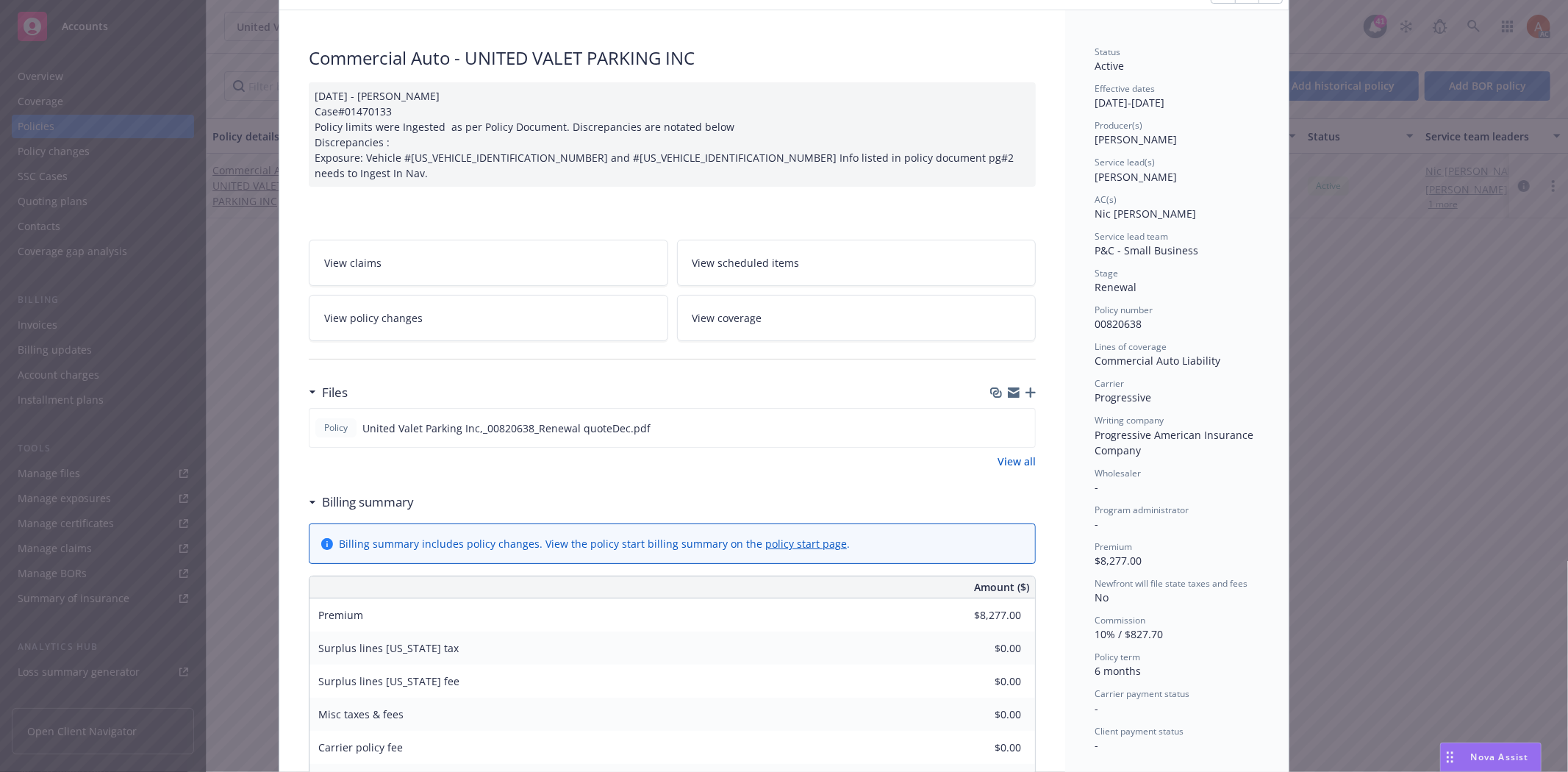
scroll to position [0, 0]
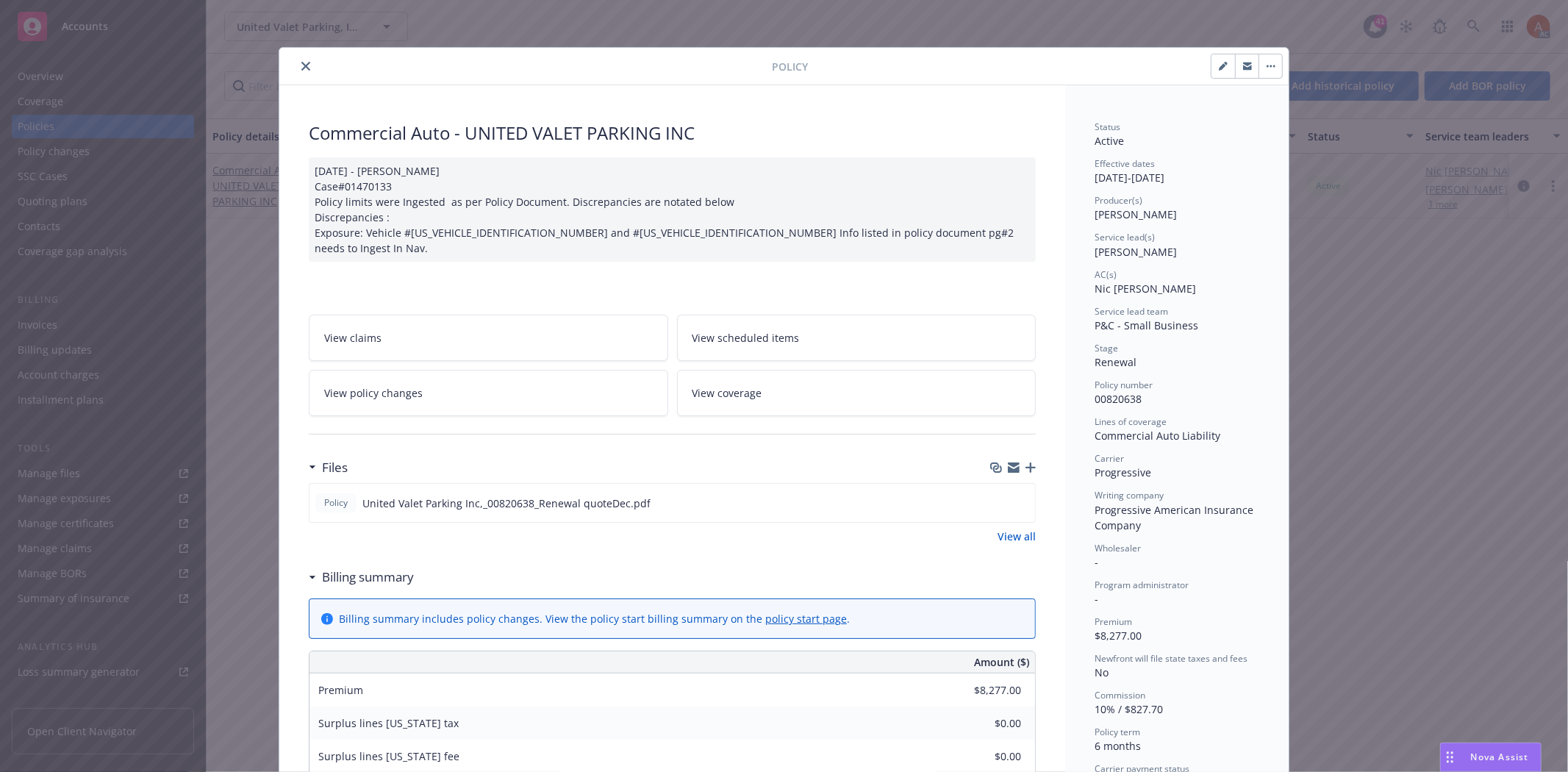
click at [301, 64] on icon "close" at bounding box center [306, 66] width 9 height 9
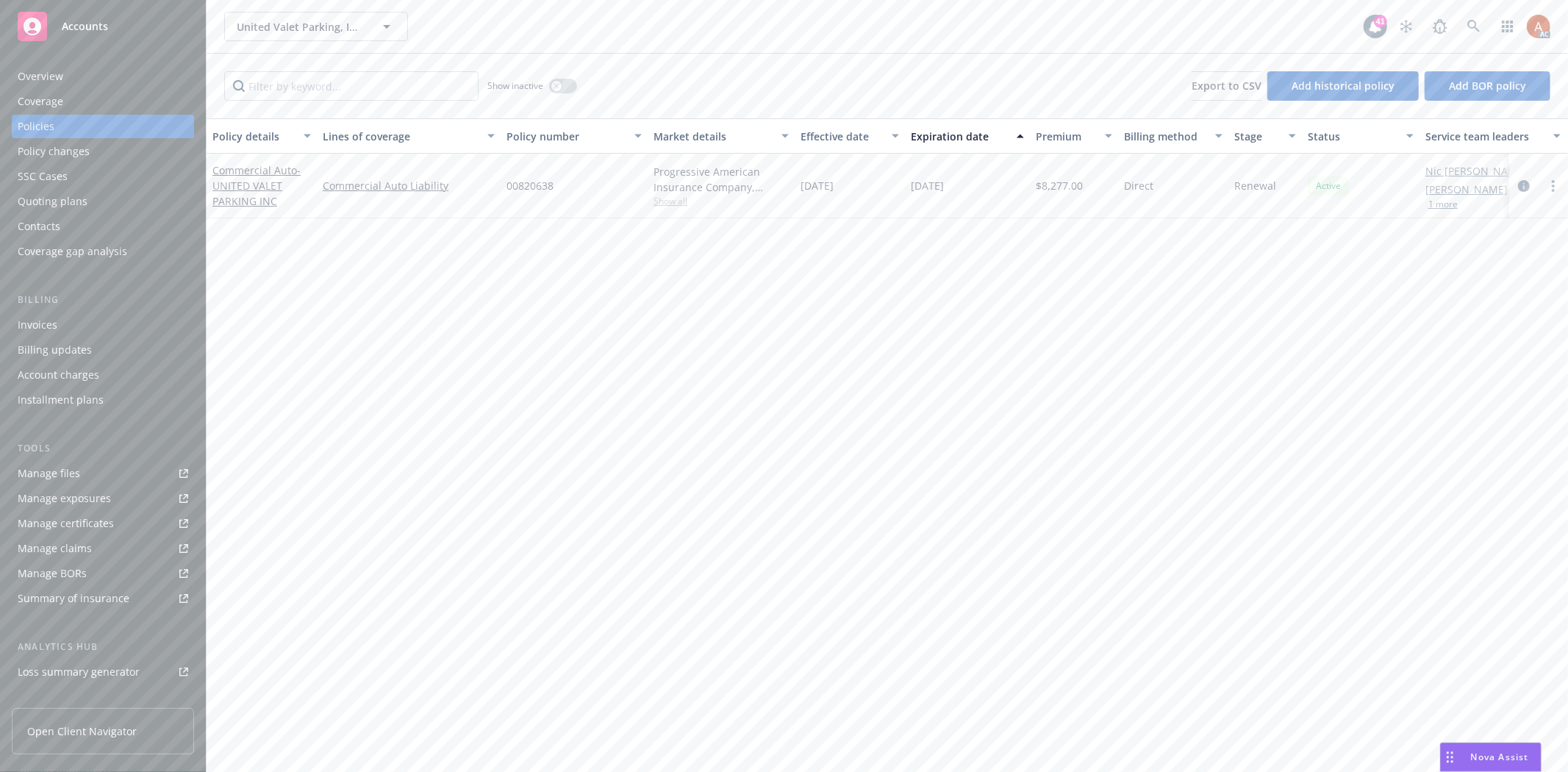
click at [32, 75] on div "Overview" at bounding box center [40, 76] width 45 height 23
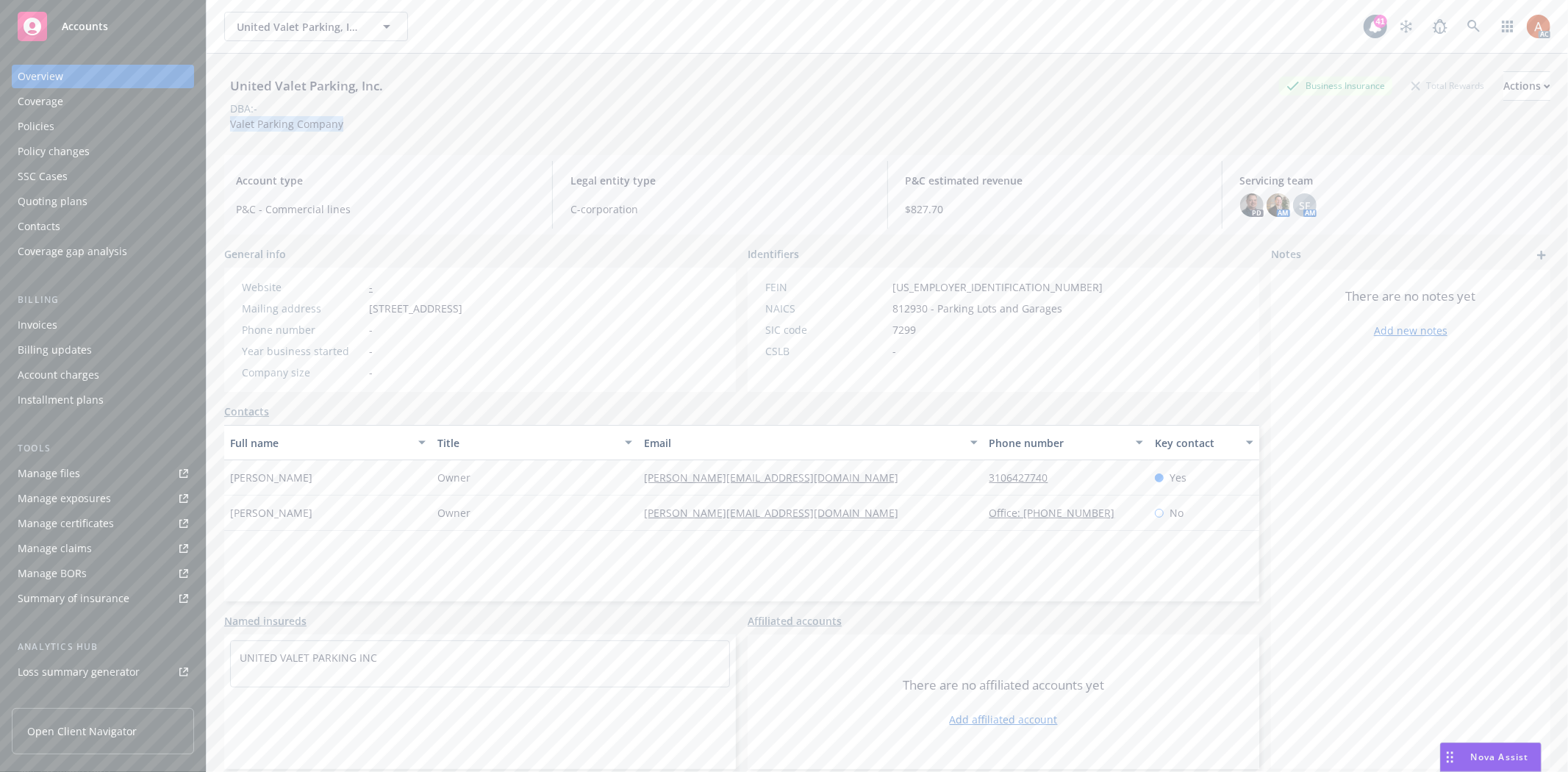
drag, startPoint x: 223, startPoint y: 122, endPoint x: 362, endPoint y: 126, distance: 139.1
click at [362, 126] on div "United Valet Parking, Inc. Business Insurance Total Rewards Actions DBA: - Vale…" at bounding box center [887, 439] width 1361 height 772
copy span "Valet Parking Company"
drag, startPoint x: 362, startPoint y: 307, endPoint x: 482, endPoint y: 309, distance: 120.0
click at [468, 309] on div "Mailing address [STREET_ADDRESS]" at bounding box center [352, 308] width 233 height 16
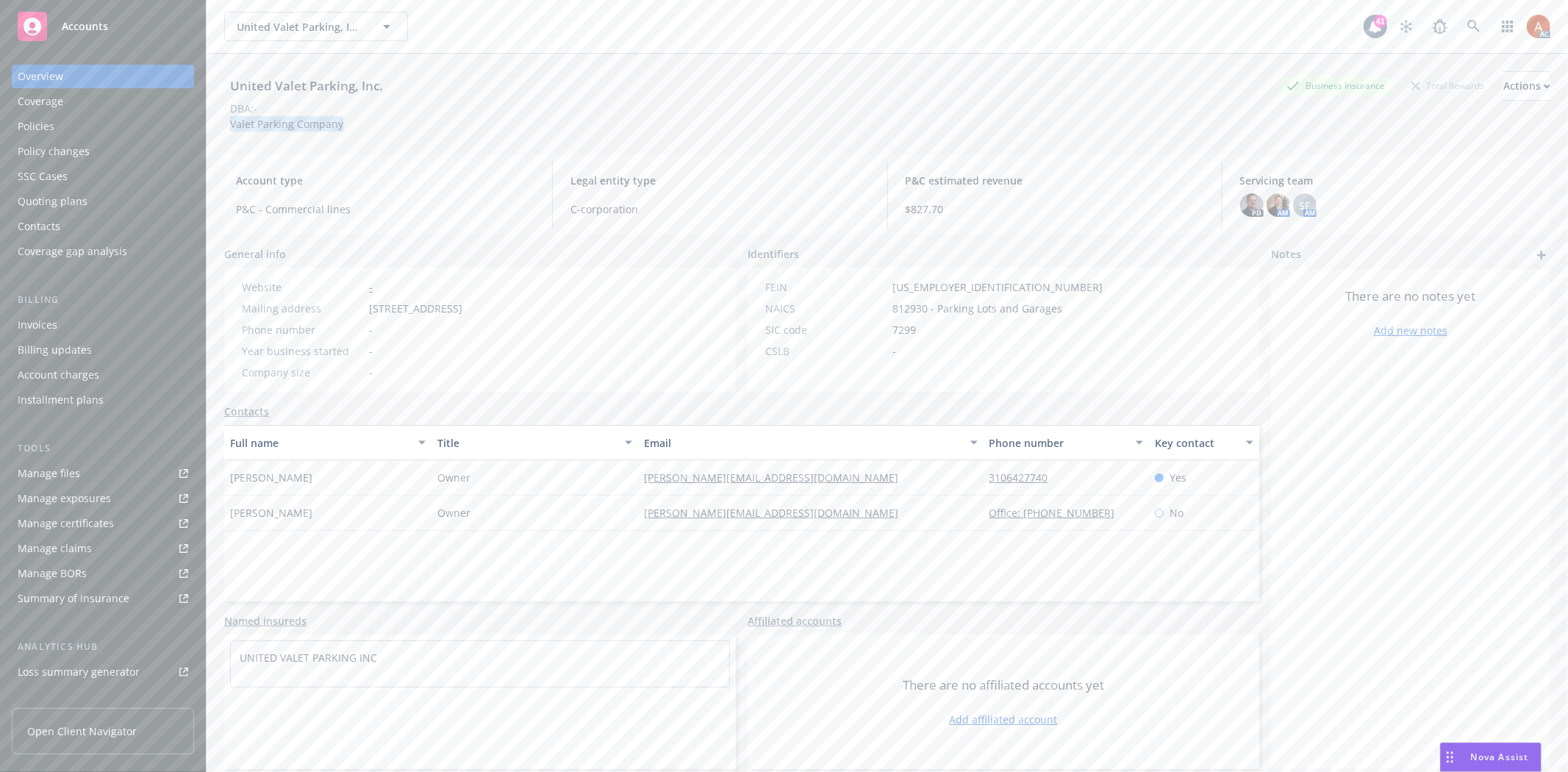
copy div "[STREET_ADDRESS]"
drag, startPoint x: 491, startPoint y: 303, endPoint x: 540, endPoint y: 304, distance: 49.0
click at [462, 304] on span "[STREET_ADDRESS]" at bounding box center [416, 308] width 94 height 16
copy span "[GEOGRAPHIC_DATA]"
click at [462, 304] on span "[STREET_ADDRESS]" at bounding box center [416, 308] width 94 height 16
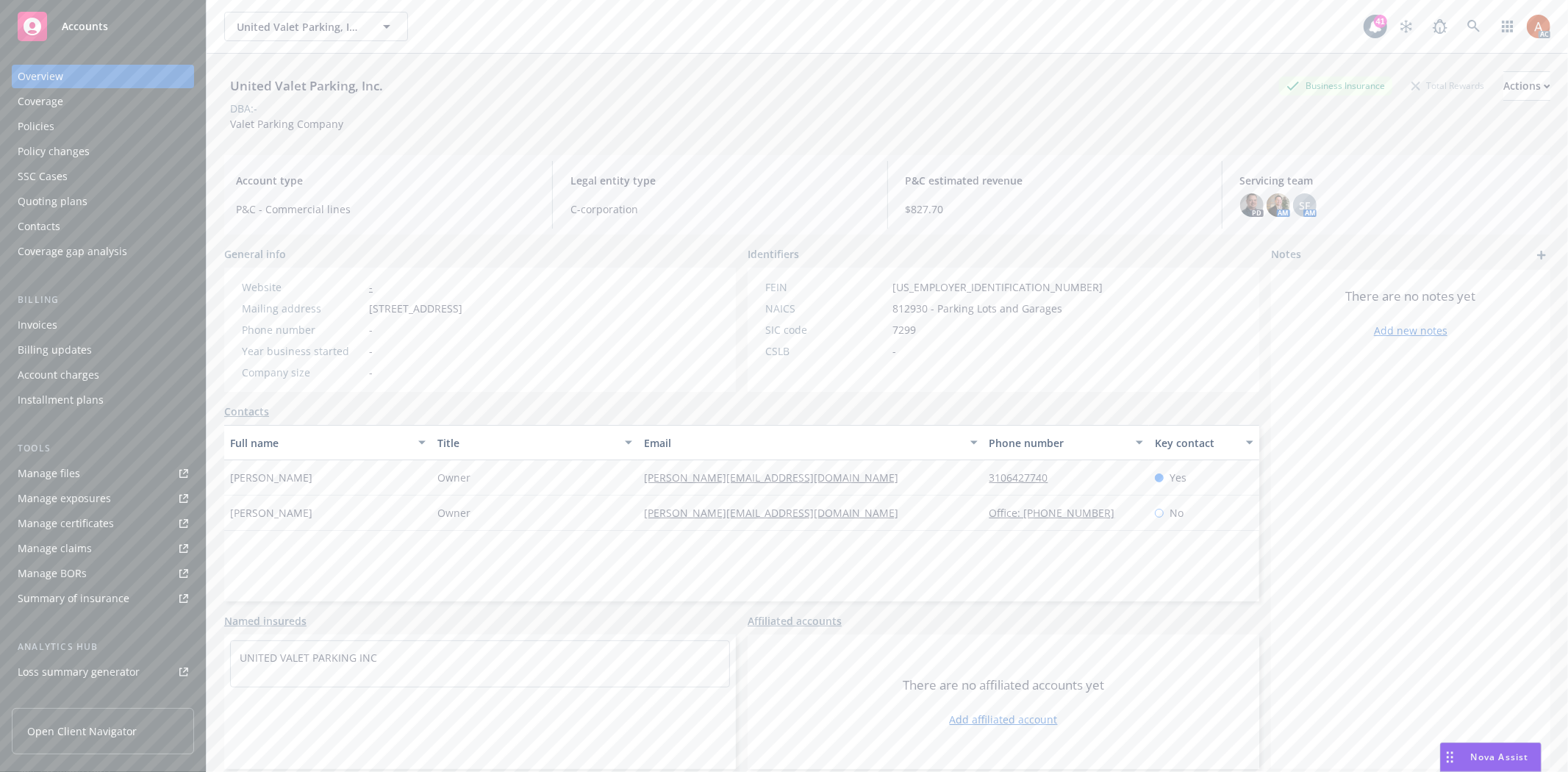
click at [462, 304] on span "[STREET_ADDRESS]" at bounding box center [416, 308] width 94 height 16
copy span "90230"
